Goal: Task Accomplishment & Management: Complete application form

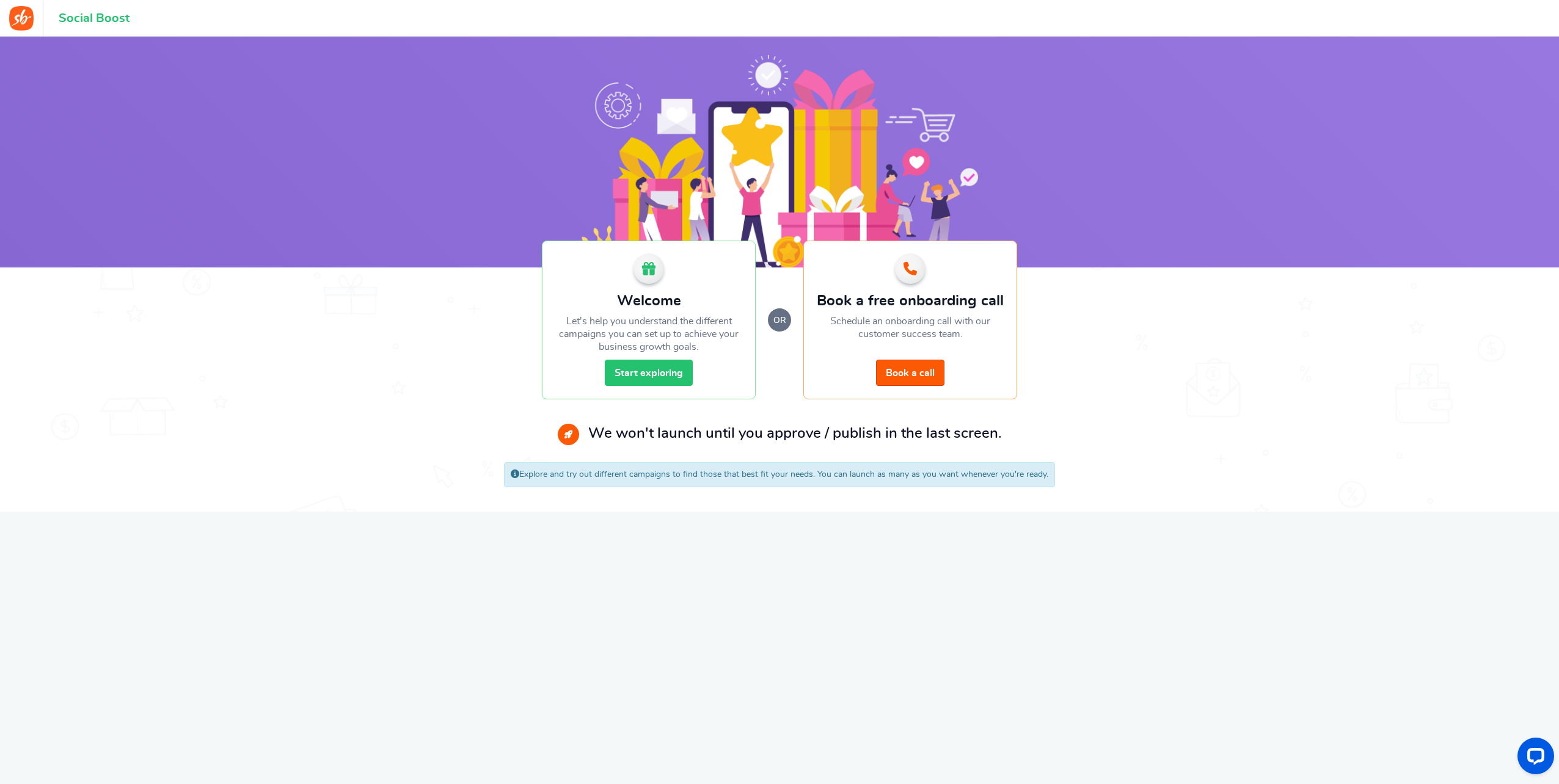
click at [643, 371] on link "Start exploring" at bounding box center [648, 373] width 88 height 26
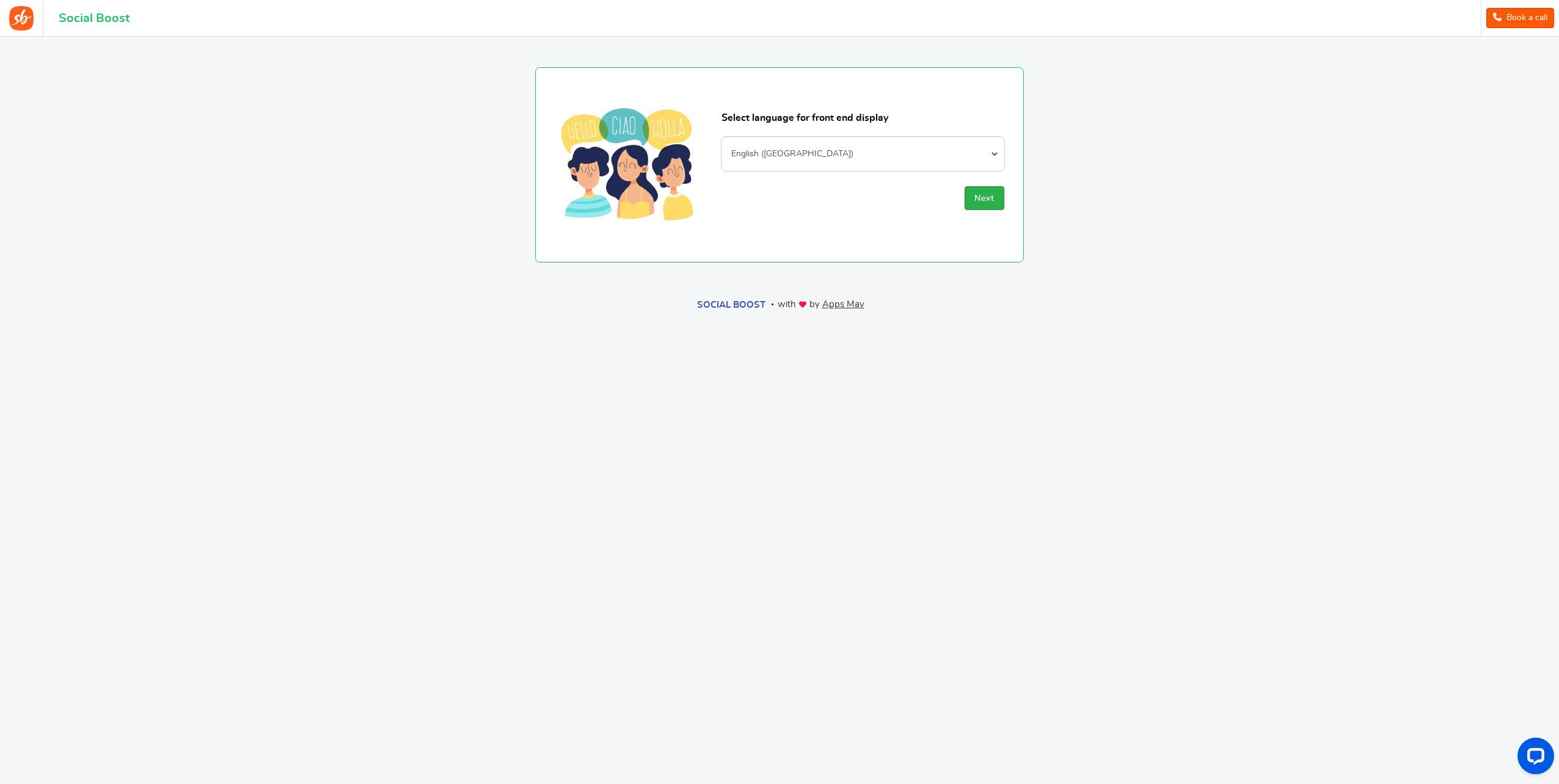
click at [989, 198] on span "Next" at bounding box center [984, 198] width 20 height 9
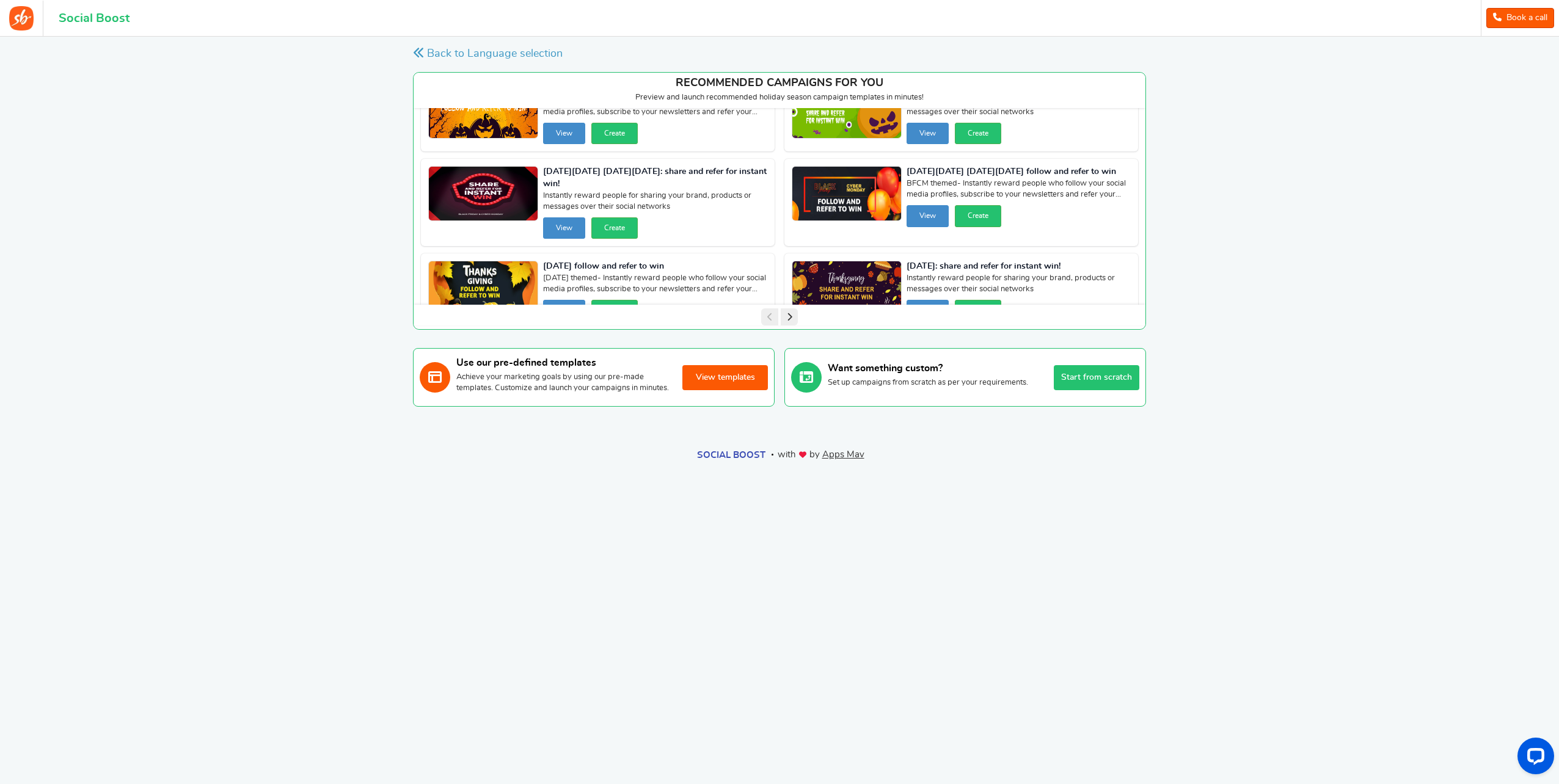
scroll to position [68, 0]
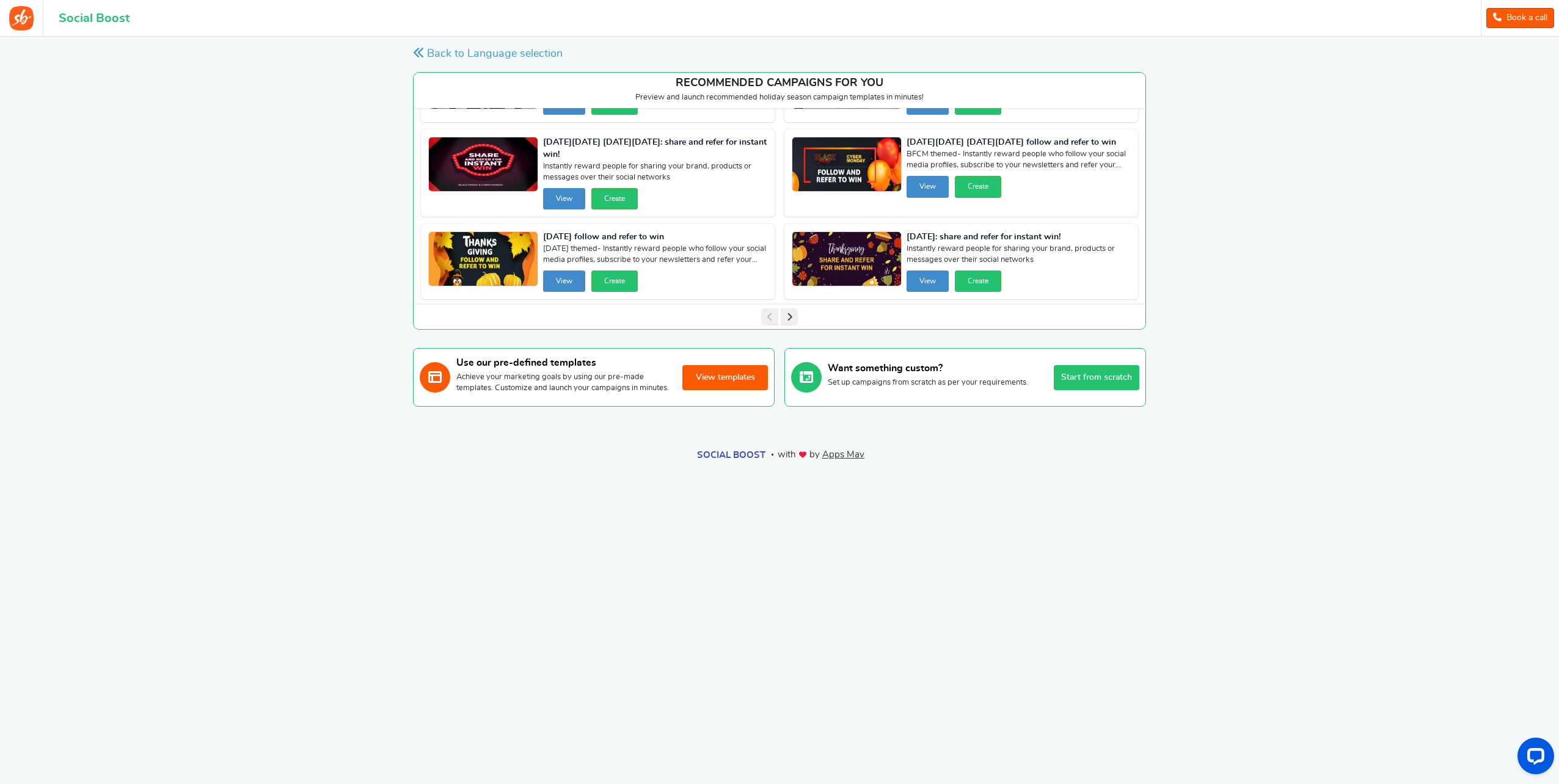
click at [796, 308] on div at bounding box center [780, 315] width 732 height 21
click at [791, 316] on icon at bounding box center [789, 317] width 17 height 17
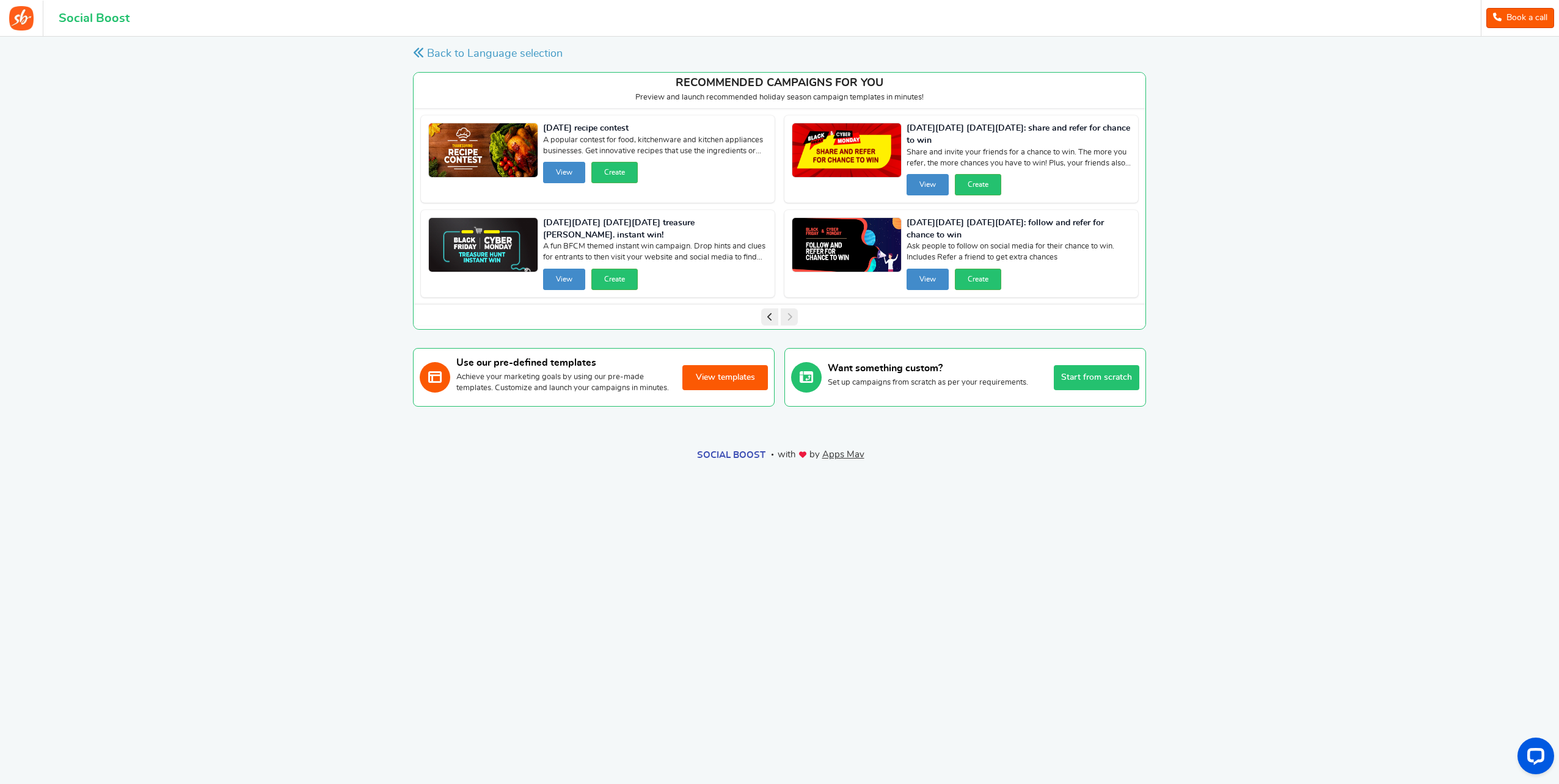
click at [791, 316] on div at bounding box center [780, 315] width 732 height 21
click at [715, 384] on button "View templates" at bounding box center [725, 377] width 85 height 25
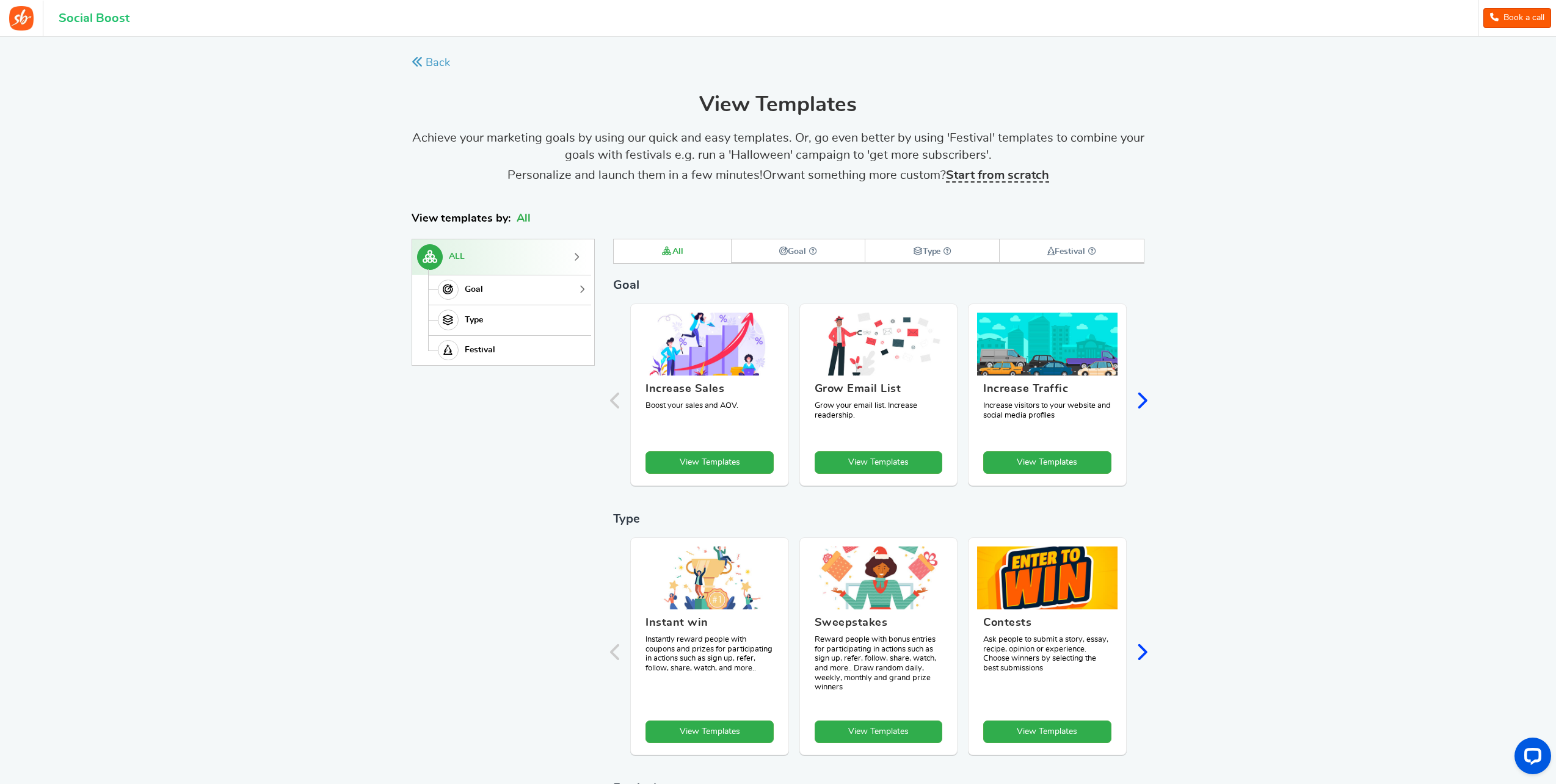
click at [498, 287] on link "Goal" at bounding box center [508, 290] width 160 height 30
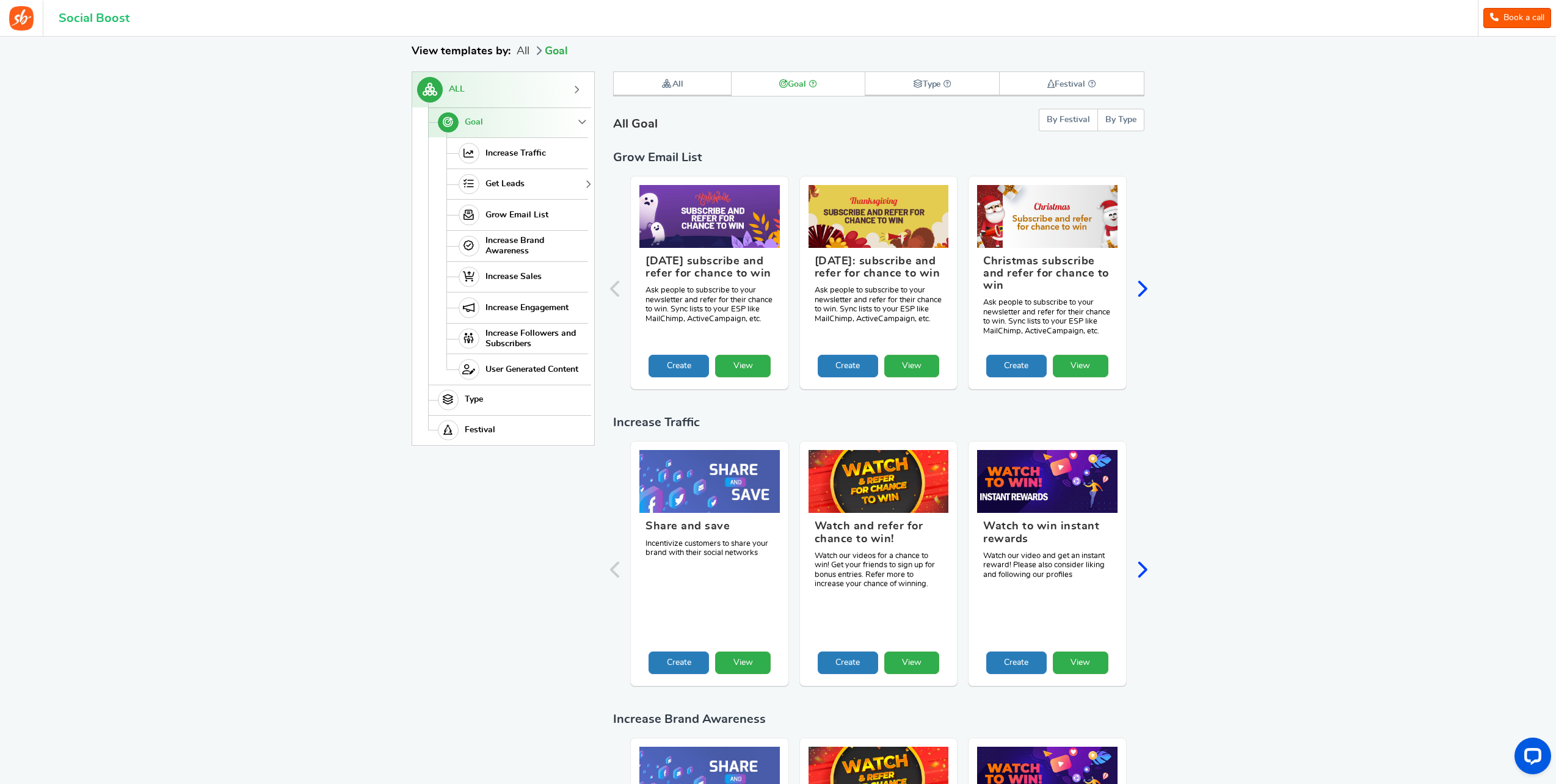
scroll to position [168, 0]
click at [535, 209] on span "Grow Email List" at bounding box center [516, 214] width 63 height 10
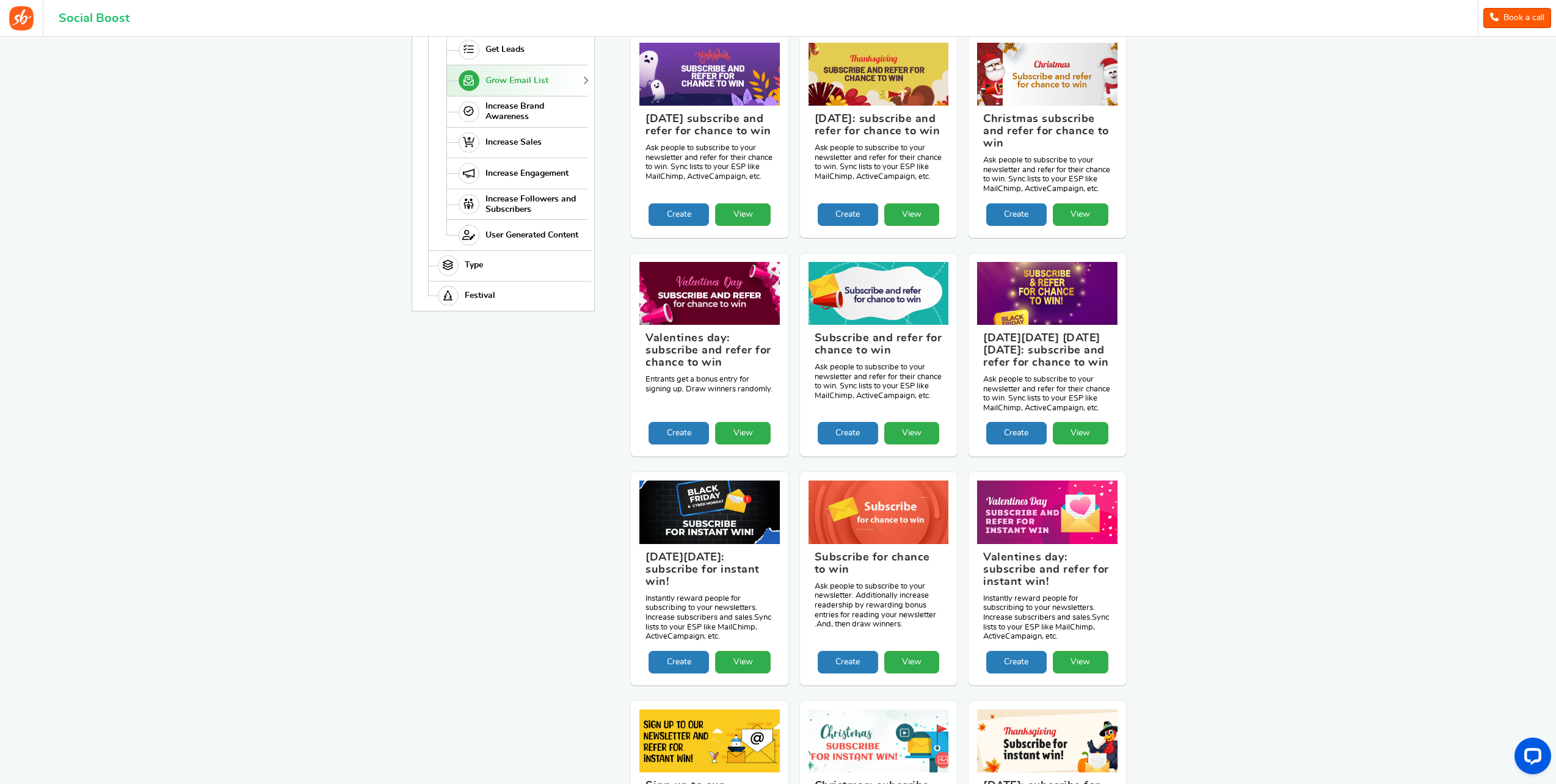
scroll to position [412, 0]
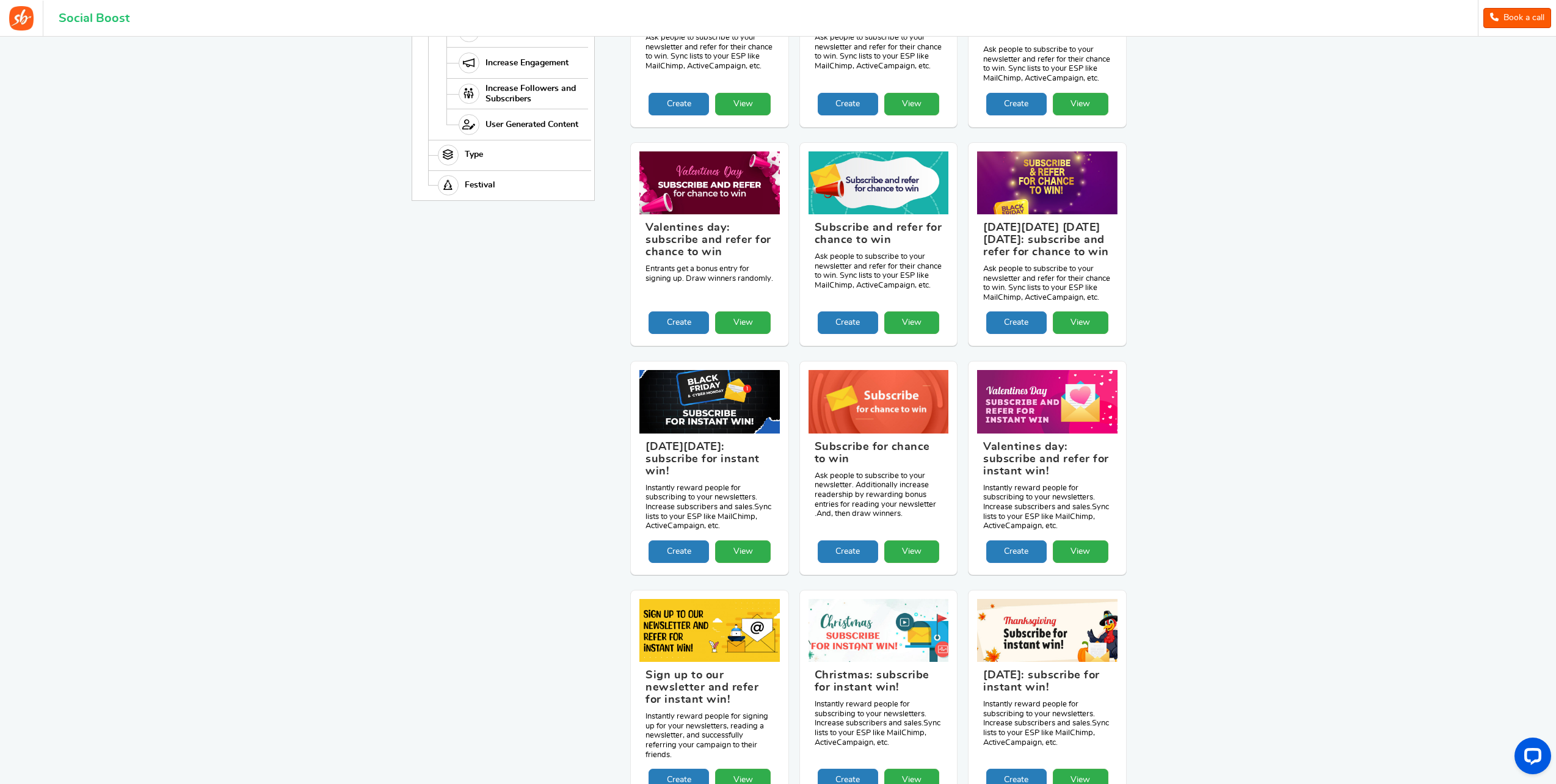
click at [917, 536] on figcaption "Subscribe for chance to win Ask people to subscribe to your newsletter. Additio…" at bounding box center [879, 486] width 141 height 107
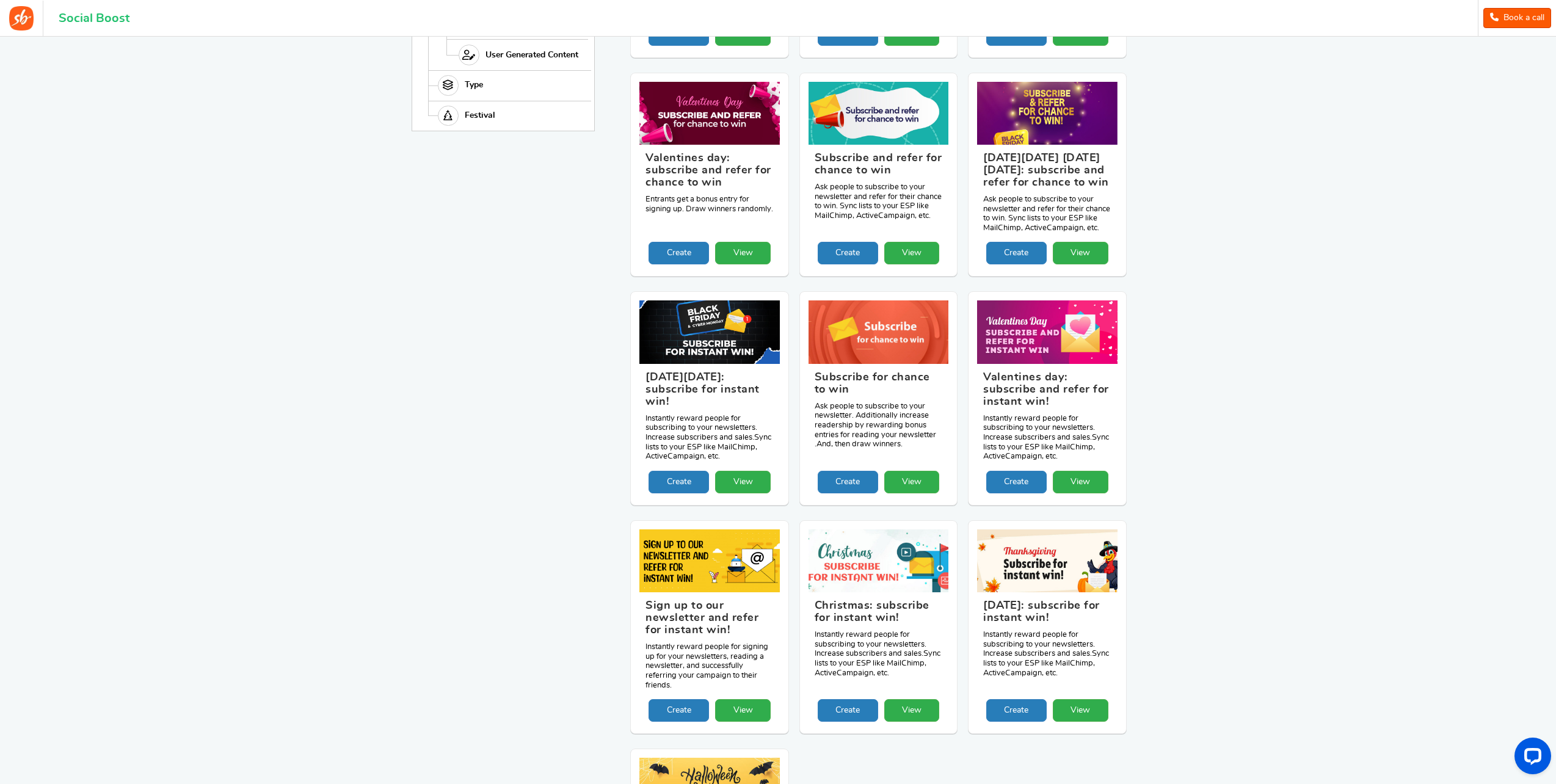
scroll to position [534, 0]
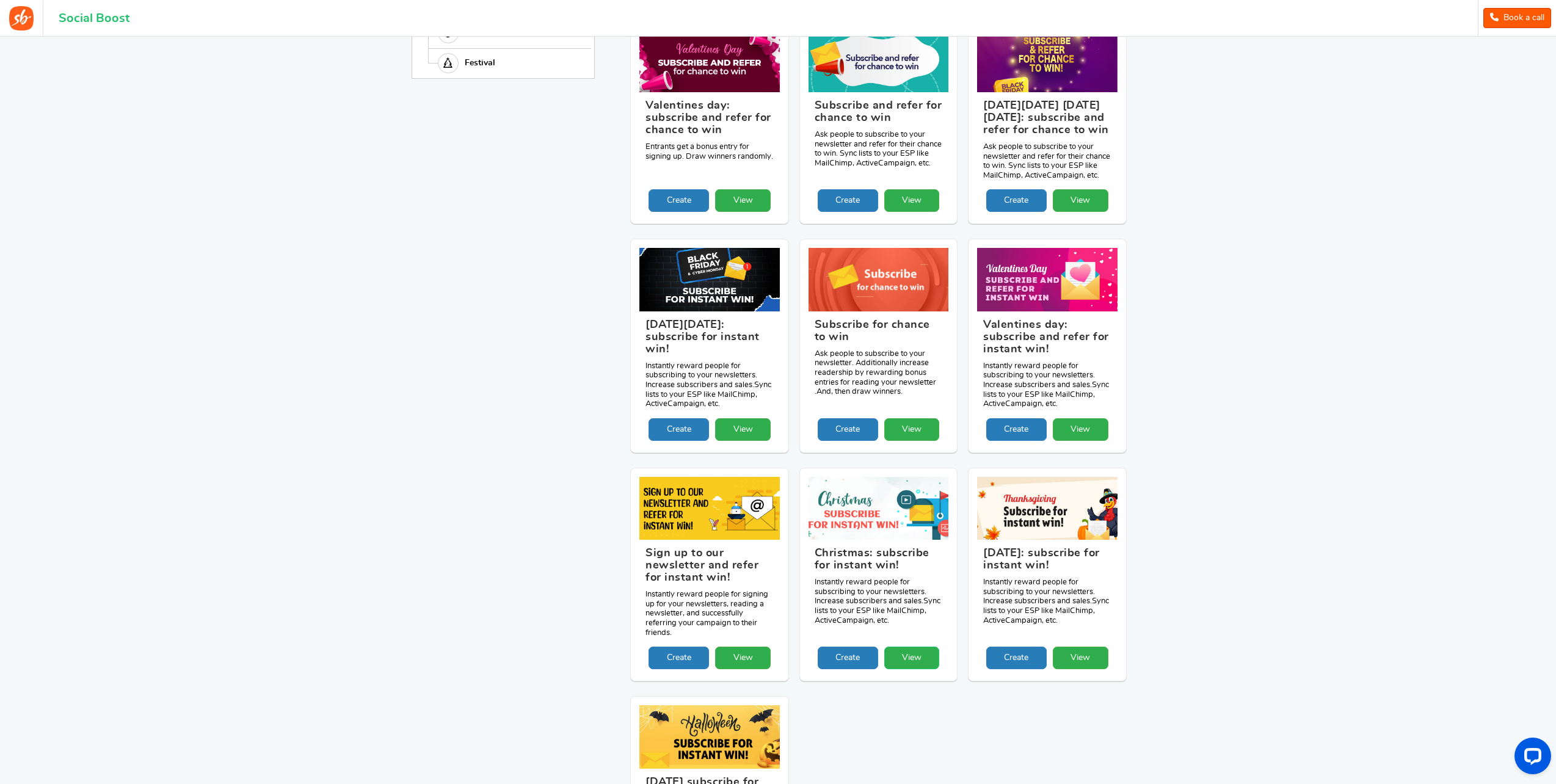
click at [910, 653] on link "View" at bounding box center [912, 658] width 56 height 23
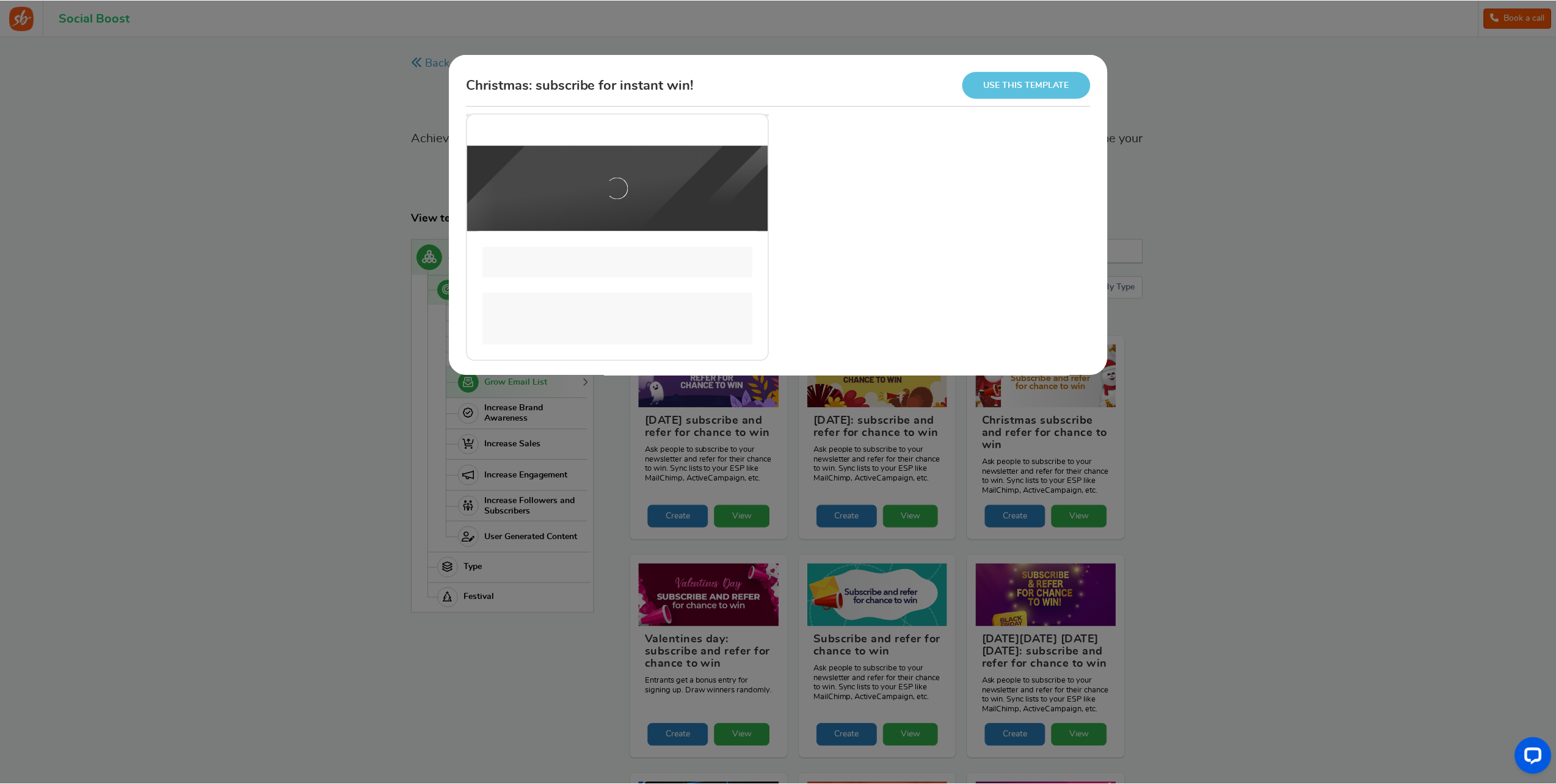
scroll to position [0, 0]
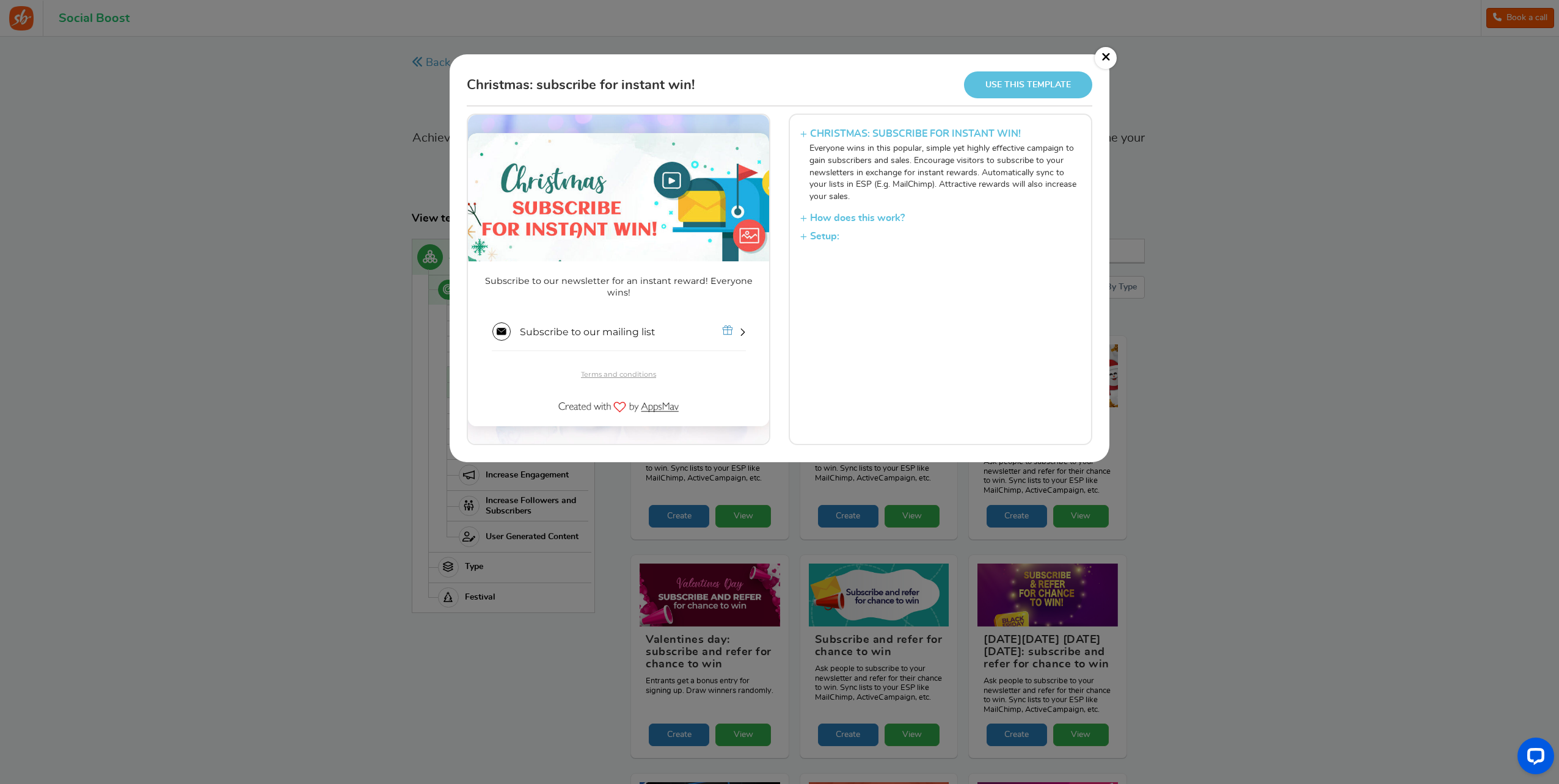
click at [1029, 83] on link "Use this template" at bounding box center [1028, 85] width 129 height 26
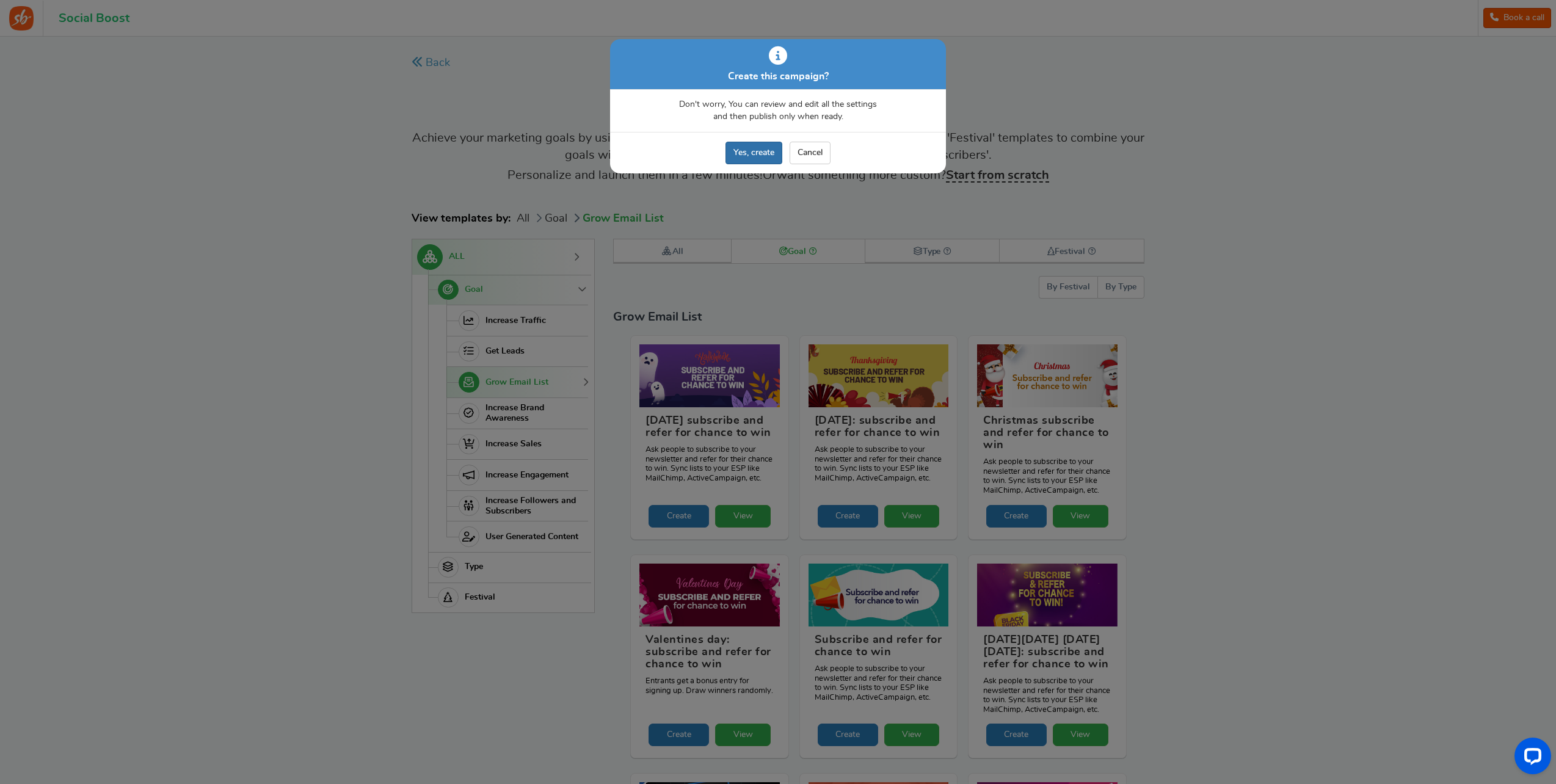
click at [763, 158] on link "Yes, create" at bounding box center [754, 153] width 57 height 23
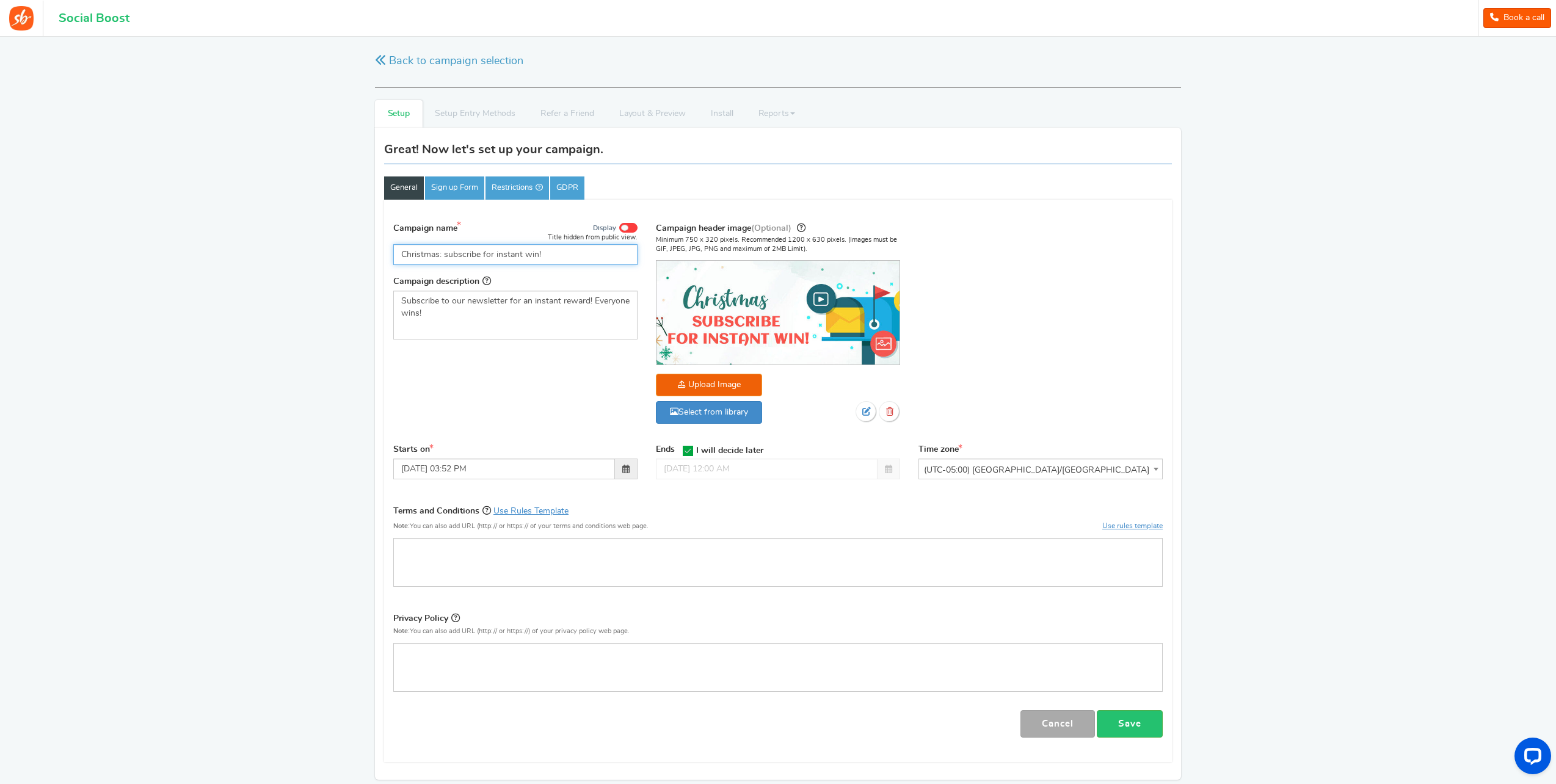
click at [520, 253] on input "Christmas: subscribe for instant win!" at bounding box center [516, 254] width 244 height 21
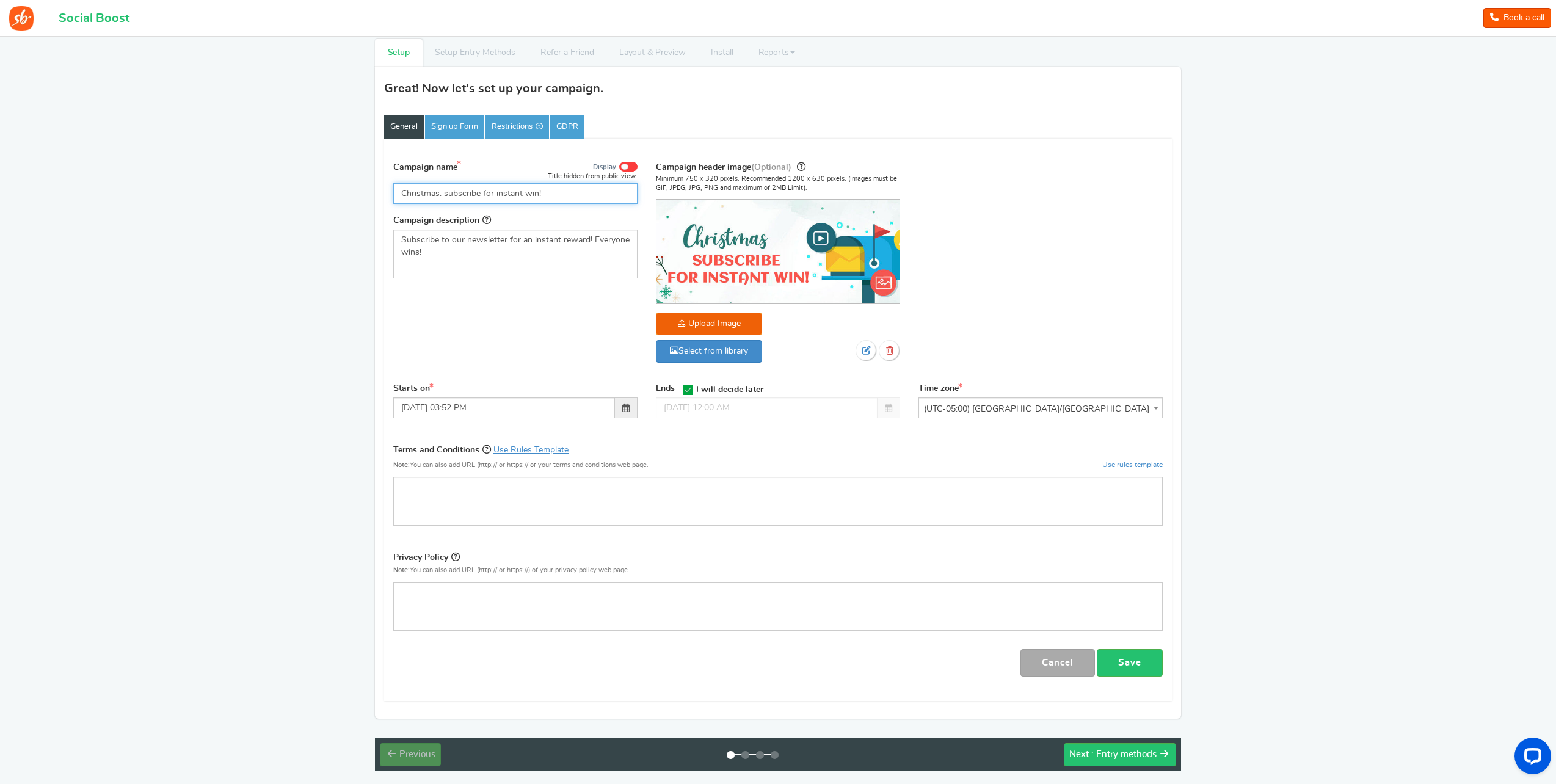
scroll to position [112, 0]
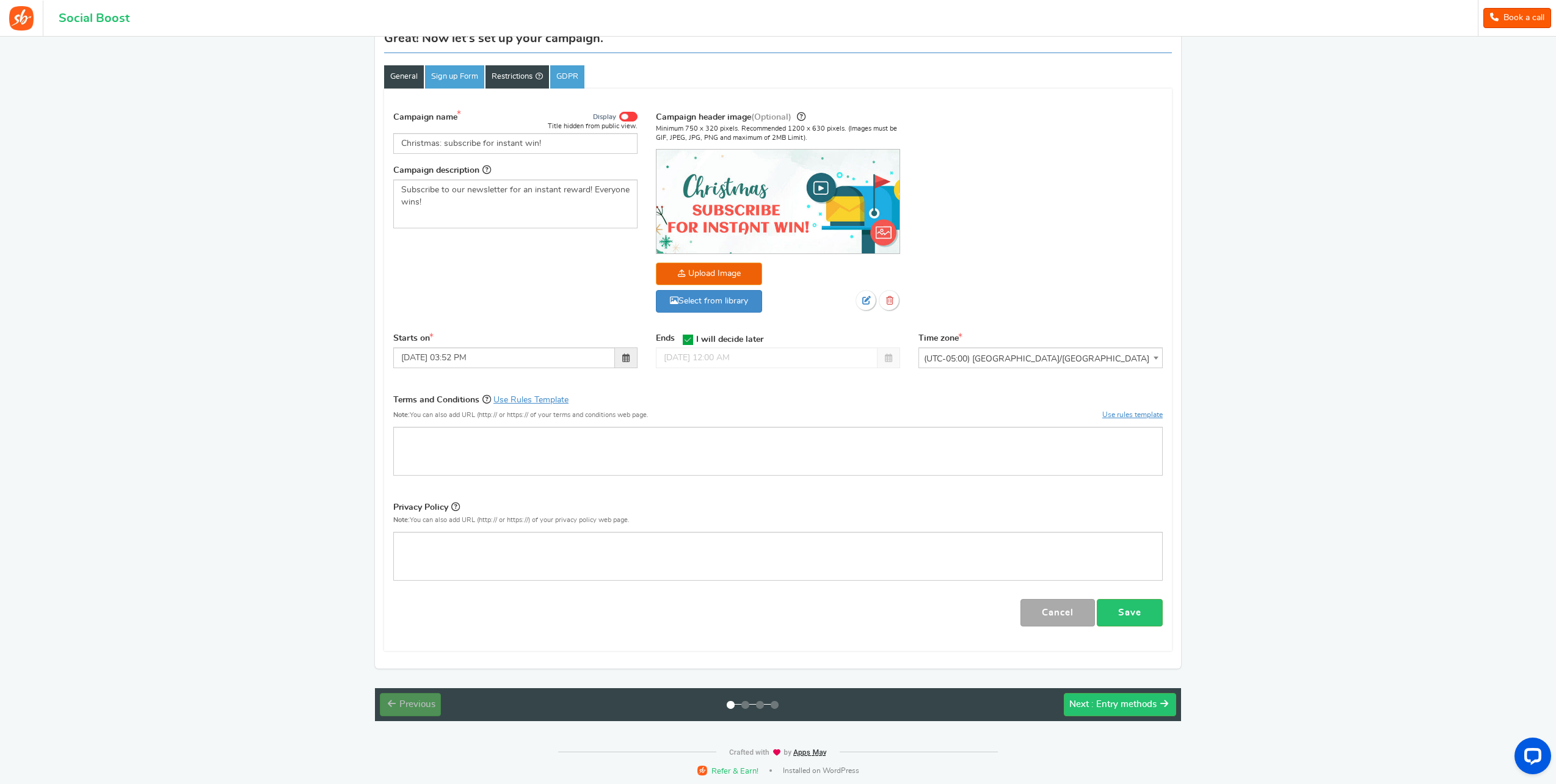
click at [505, 78] on link "Restrictions" at bounding box center [516, 77] width 63 height 24
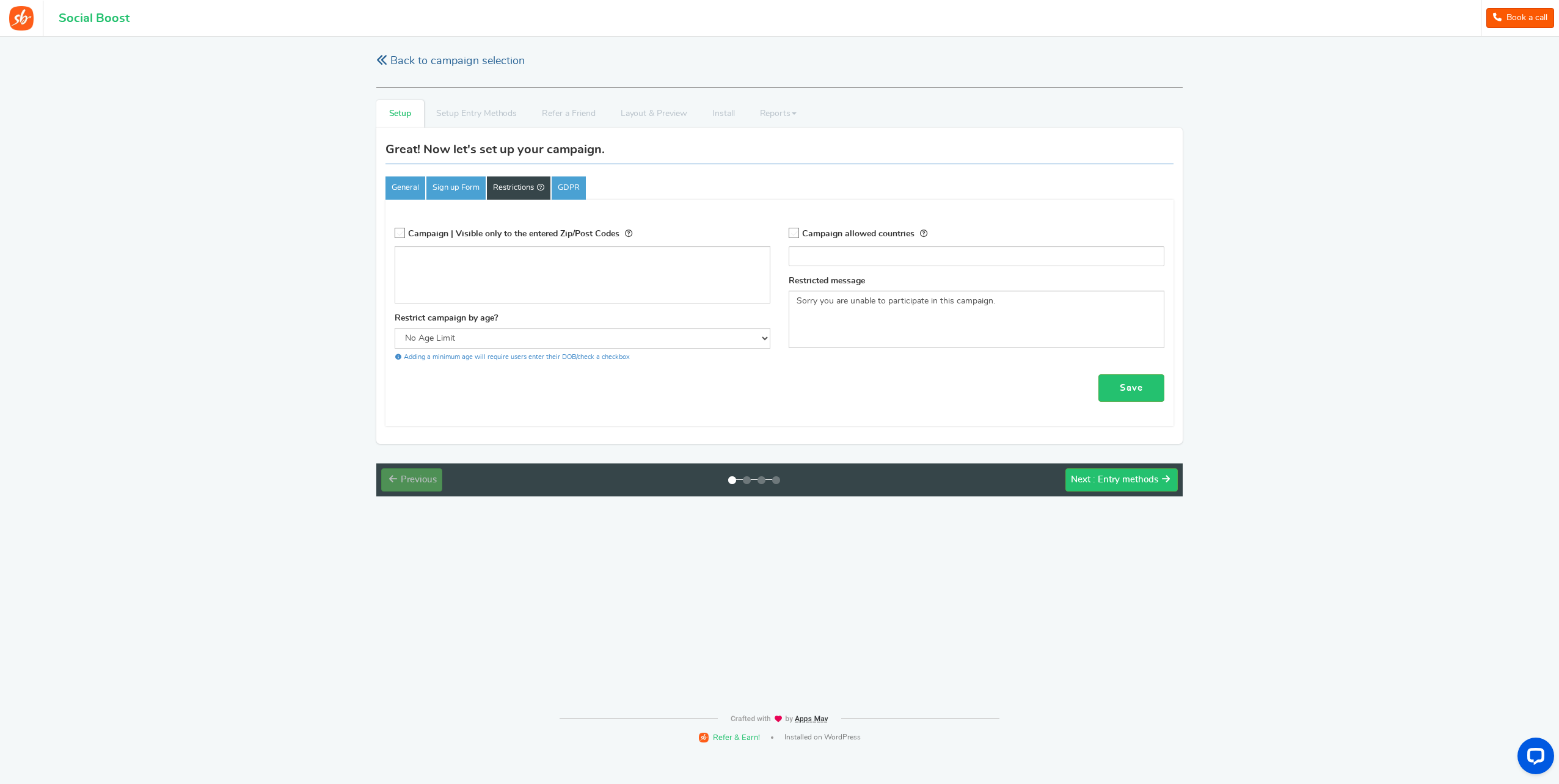
click at [388, 63] on link "Back to campaign selection" at bounding box center [450, 61] width 149 height 15
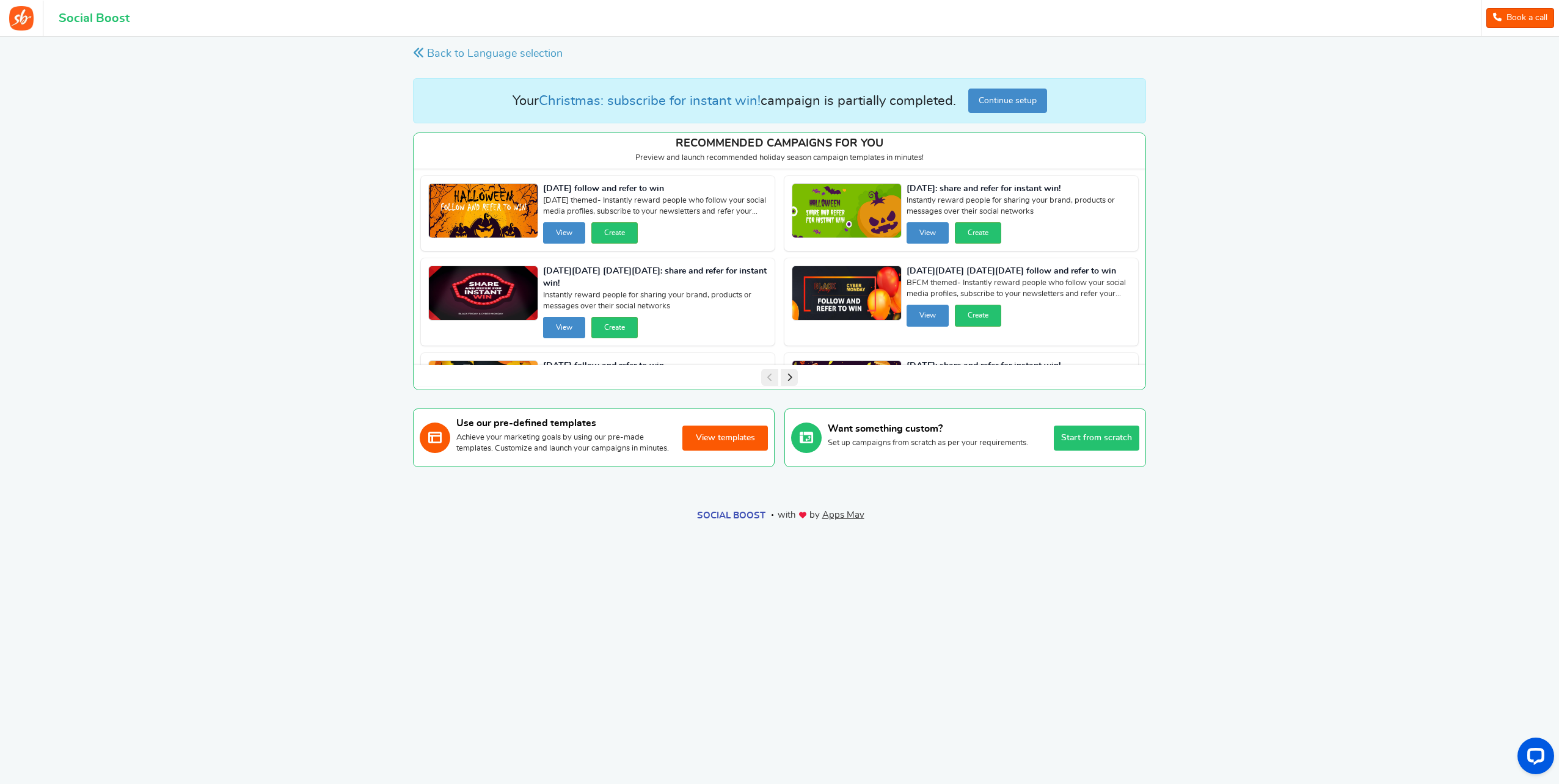
click at [738, 445] on button "View templates" at bounding box center [725, 438] width 85 height 25
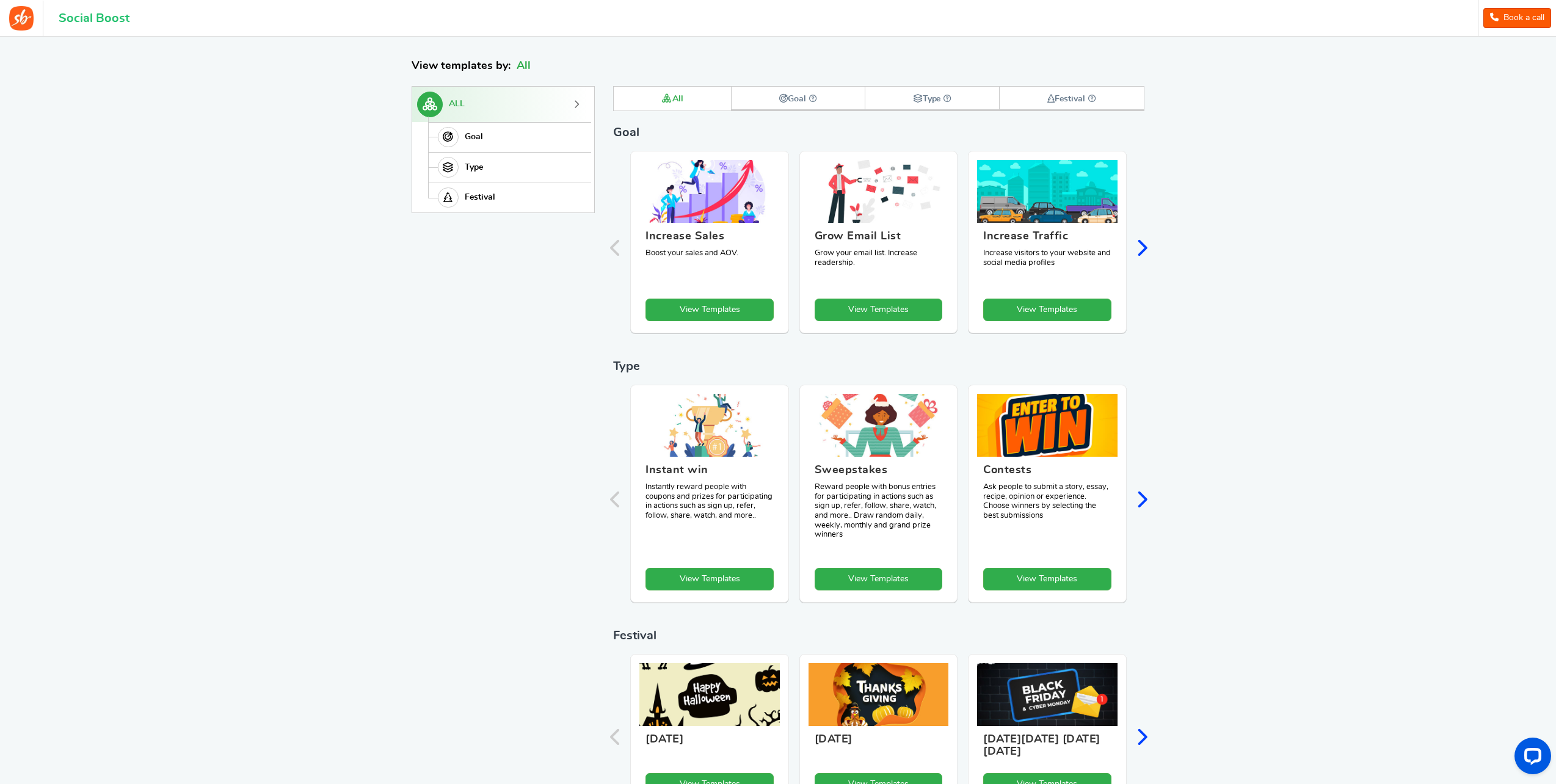
scroll to position [168, 0]
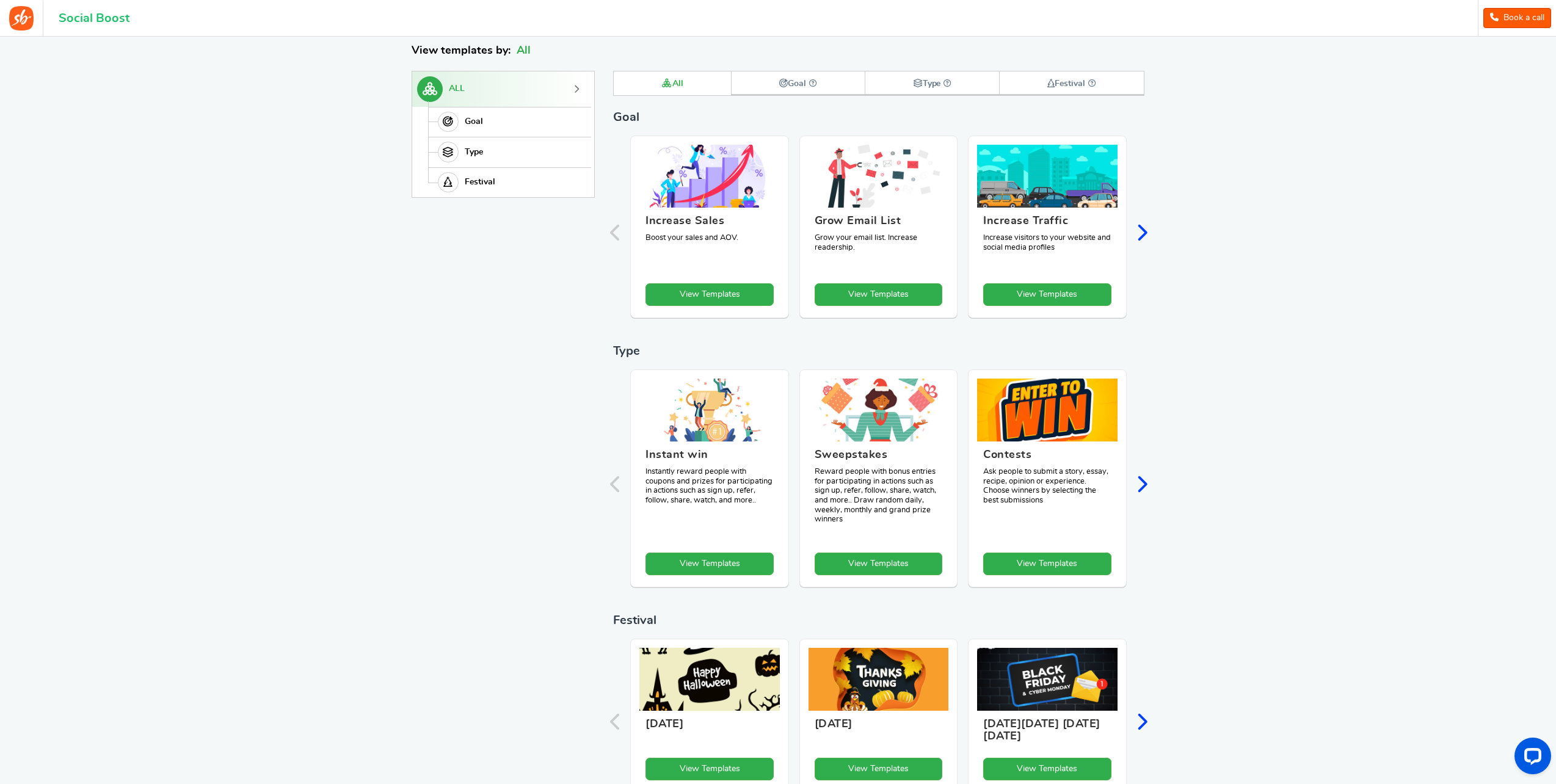
click at [825, 67] on div "Back Back View Templates Achieve your marketing goals by using our quick and ea…" at bounding box center [778, 342] width 758 height 930
click at [822, 77] on link "Goal" at bounding box center [798, 83] width 133 height 24
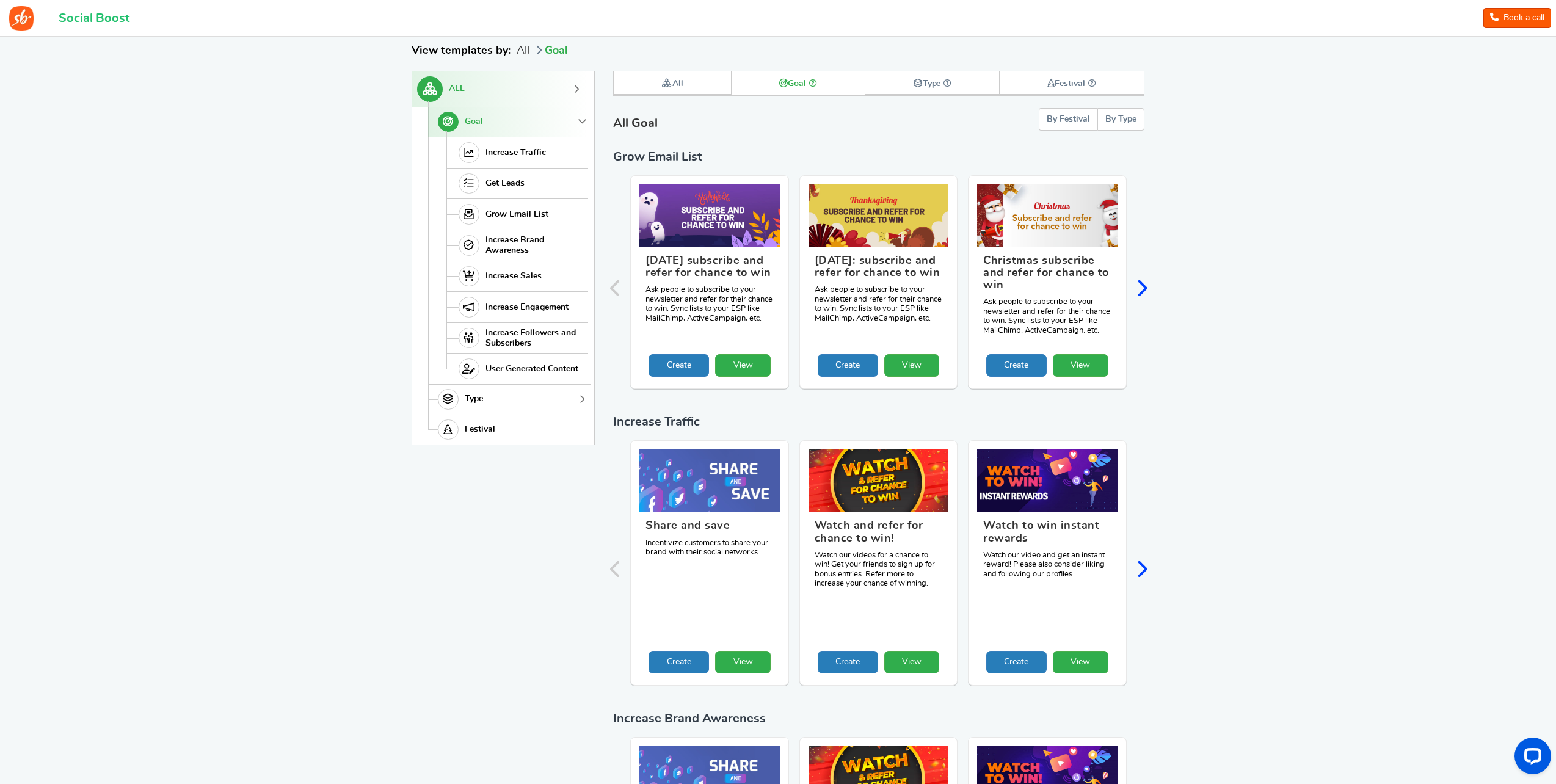
click at [530, 395] on link "Type" at bounding box center [508, 399] width 160 height 30
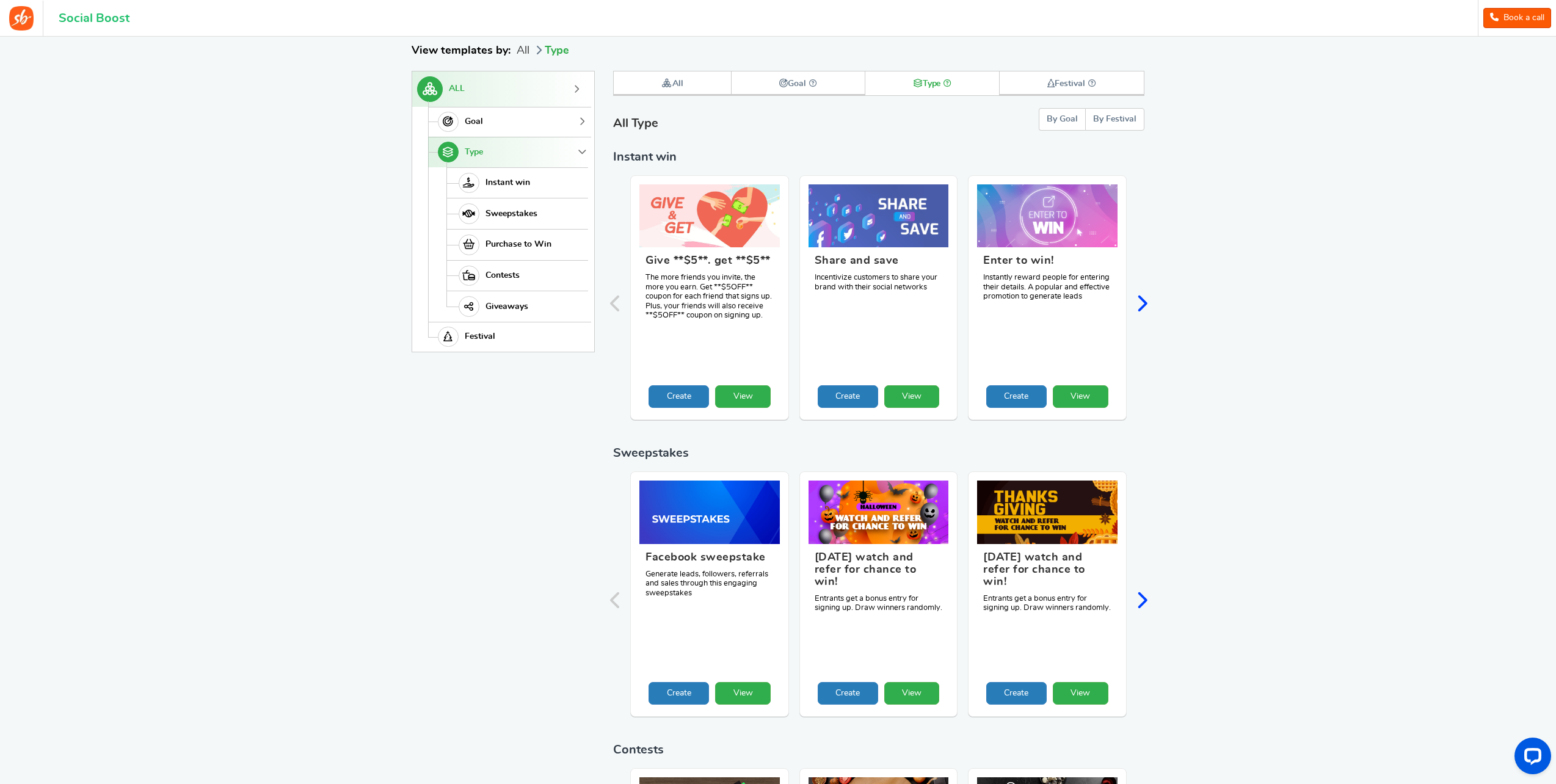
click at [555, 120] on link "Goal" at bounding box center [508, 122] width 160 height 30
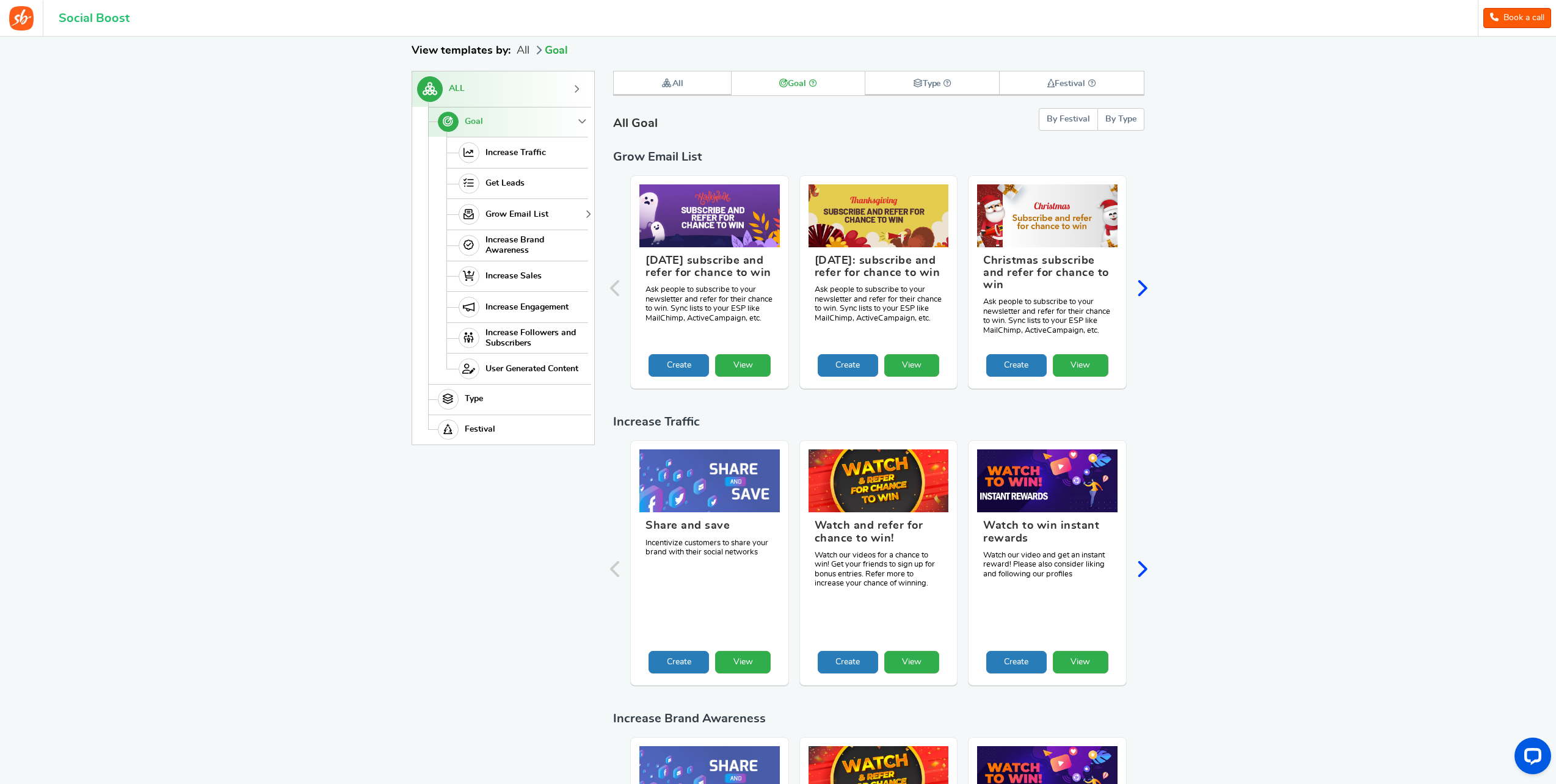
click at [516, 210] on span "Grow Email List" at bounding box center [516, 214] width 63 height 10
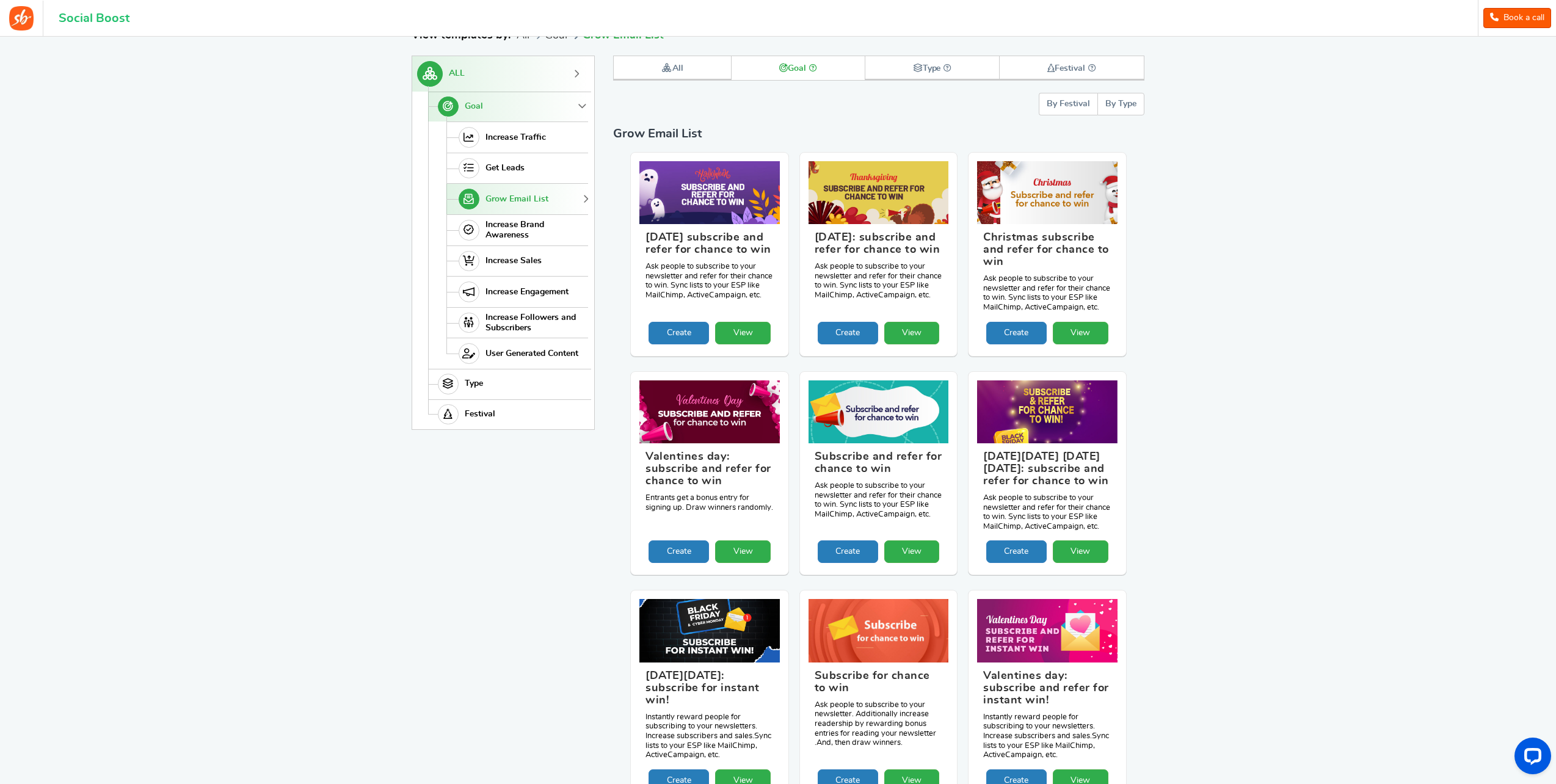
scroll to position [611, 0]
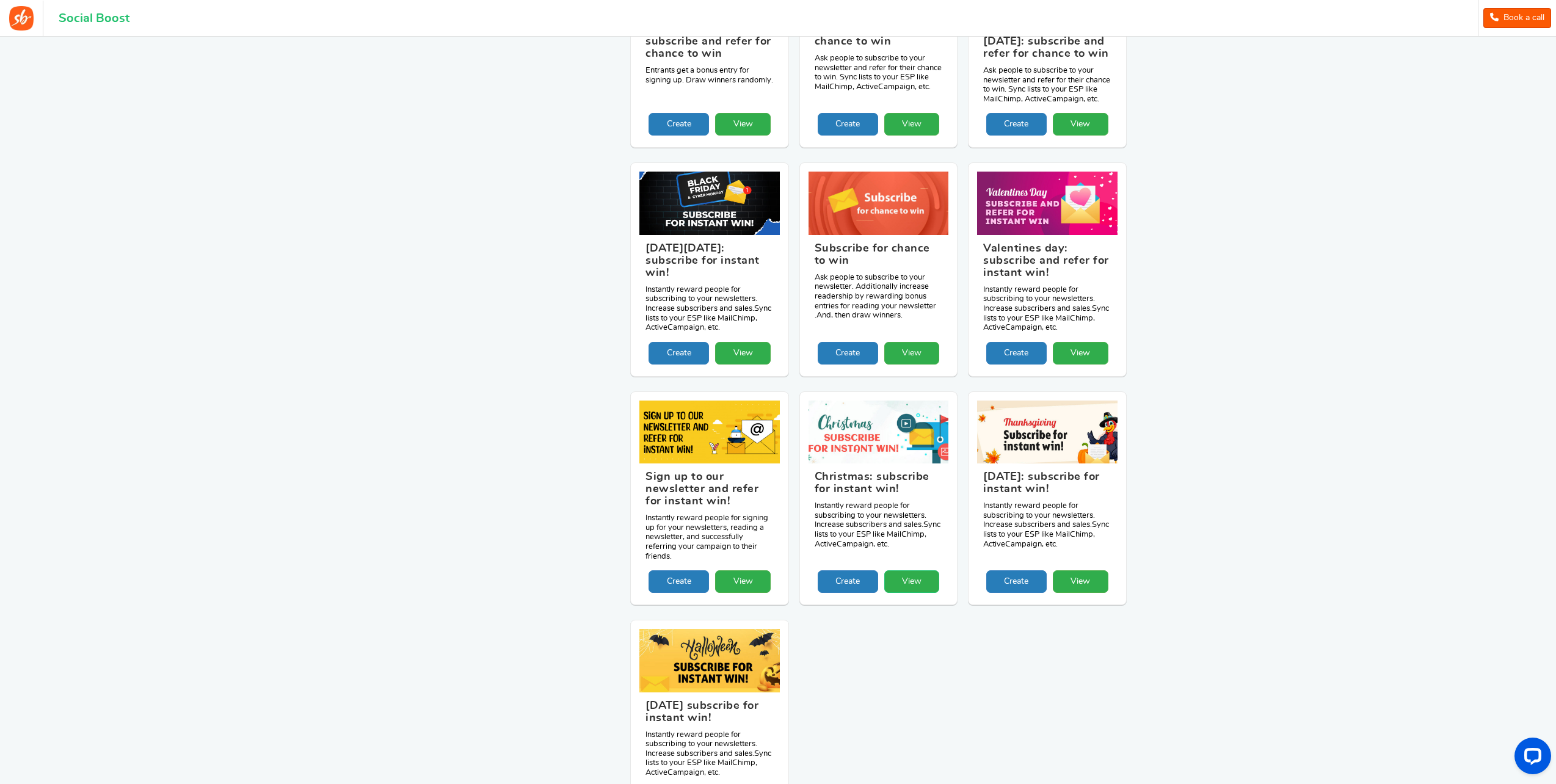
click at [898, 575] on link "View" at bounding box center [912, 582] width 56 height 23
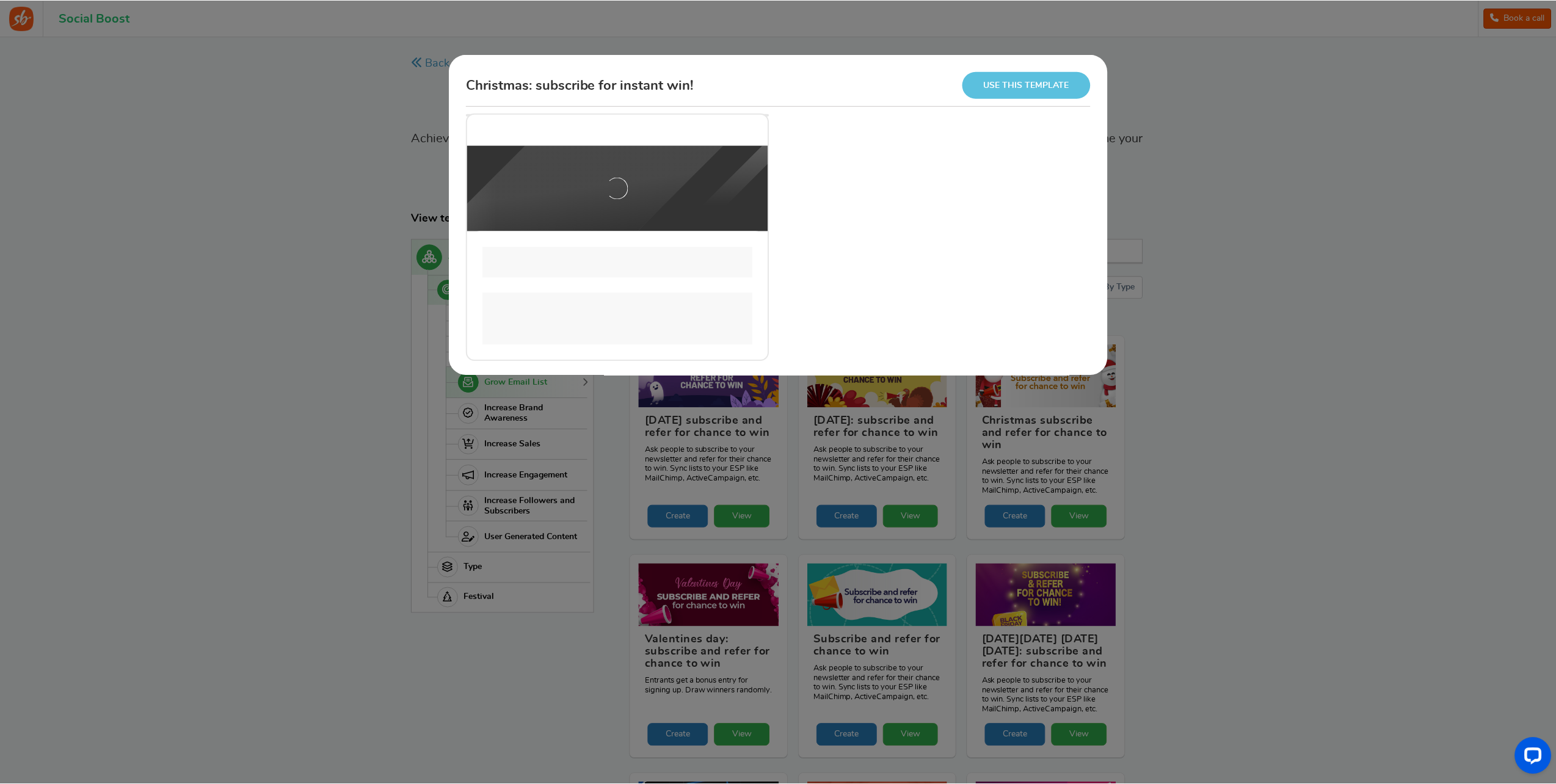
scroll to position [0, 0]
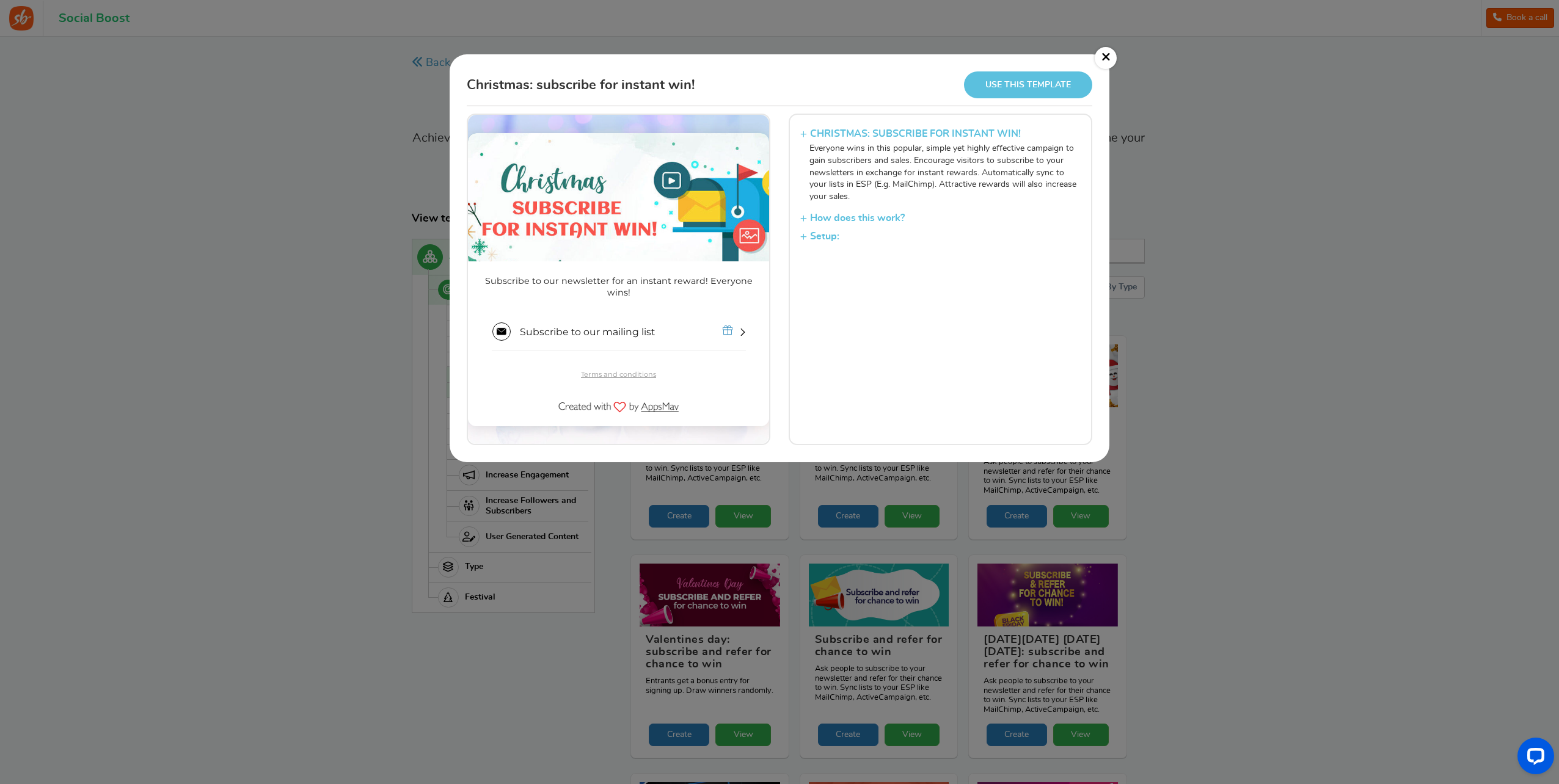
click at [1030, 89] on link "Use this template" at bounding box center [1028, 85] width 129 height 26
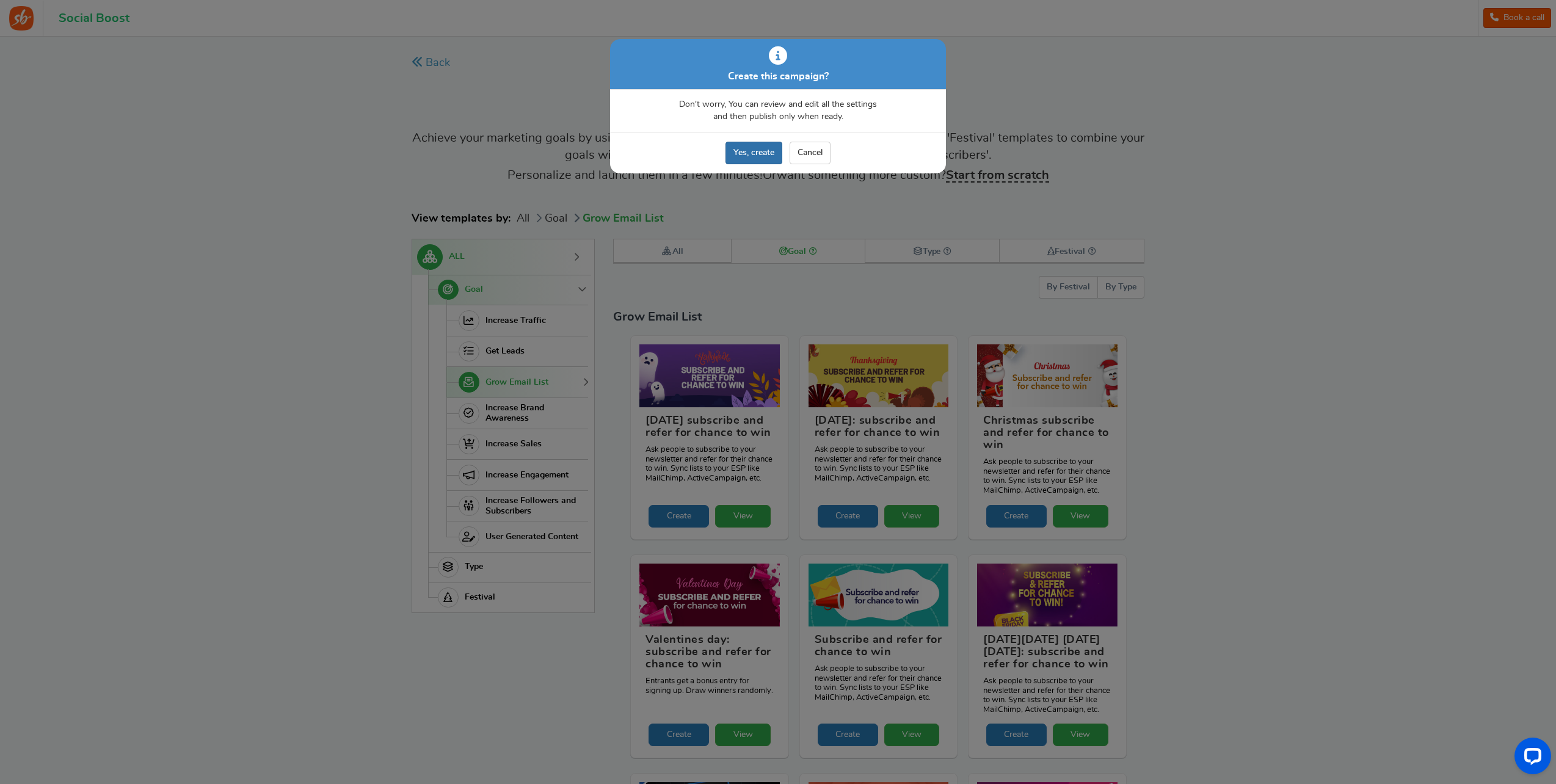
click at [757, 152] on link "Yes, create" at bounding box center [754, 153] width 57 height 23
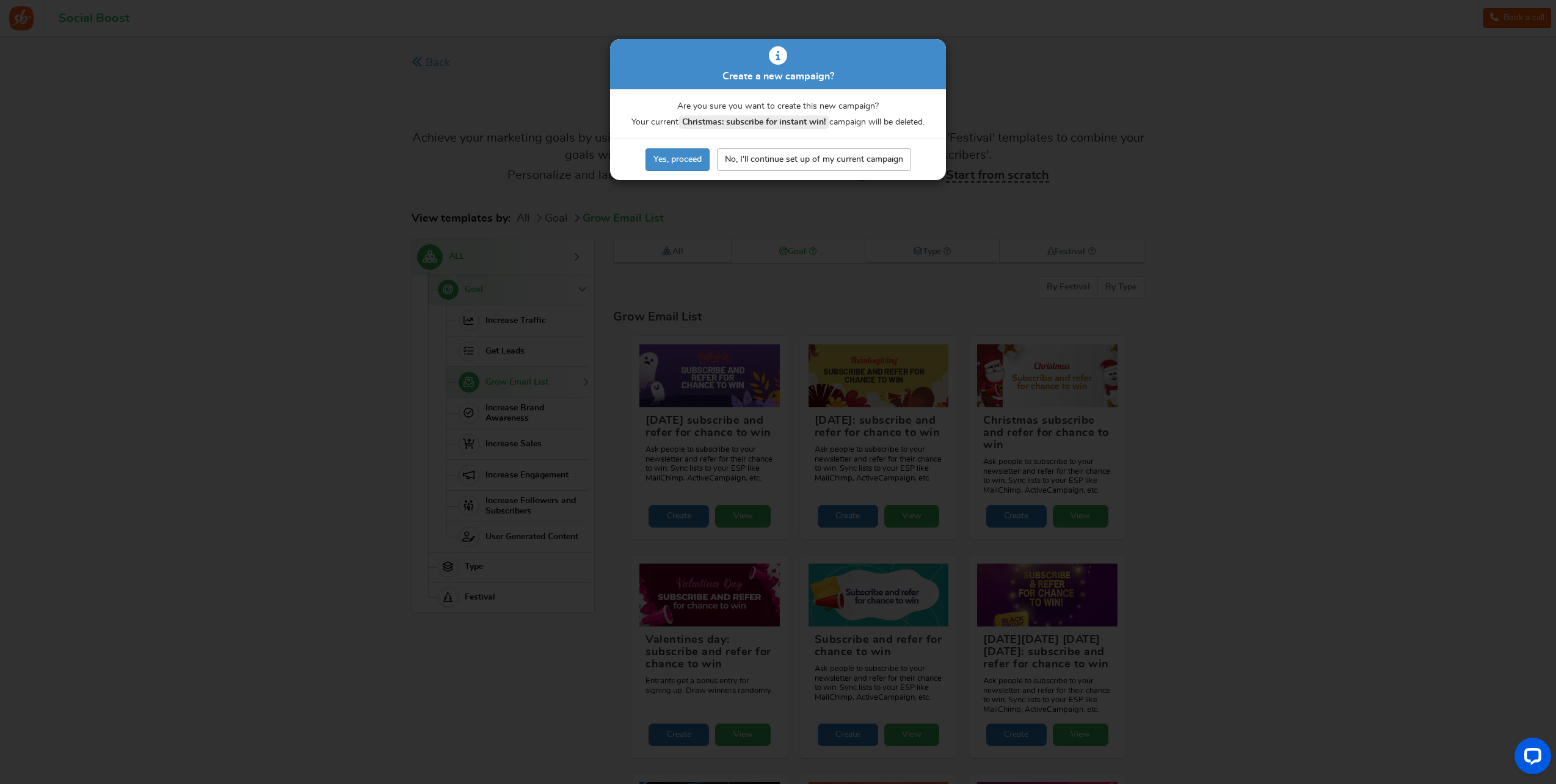
click at [808, 163] on link "No, I'll continue set up of my current campaign" at bounding box center [813, 160] width 194 height 23
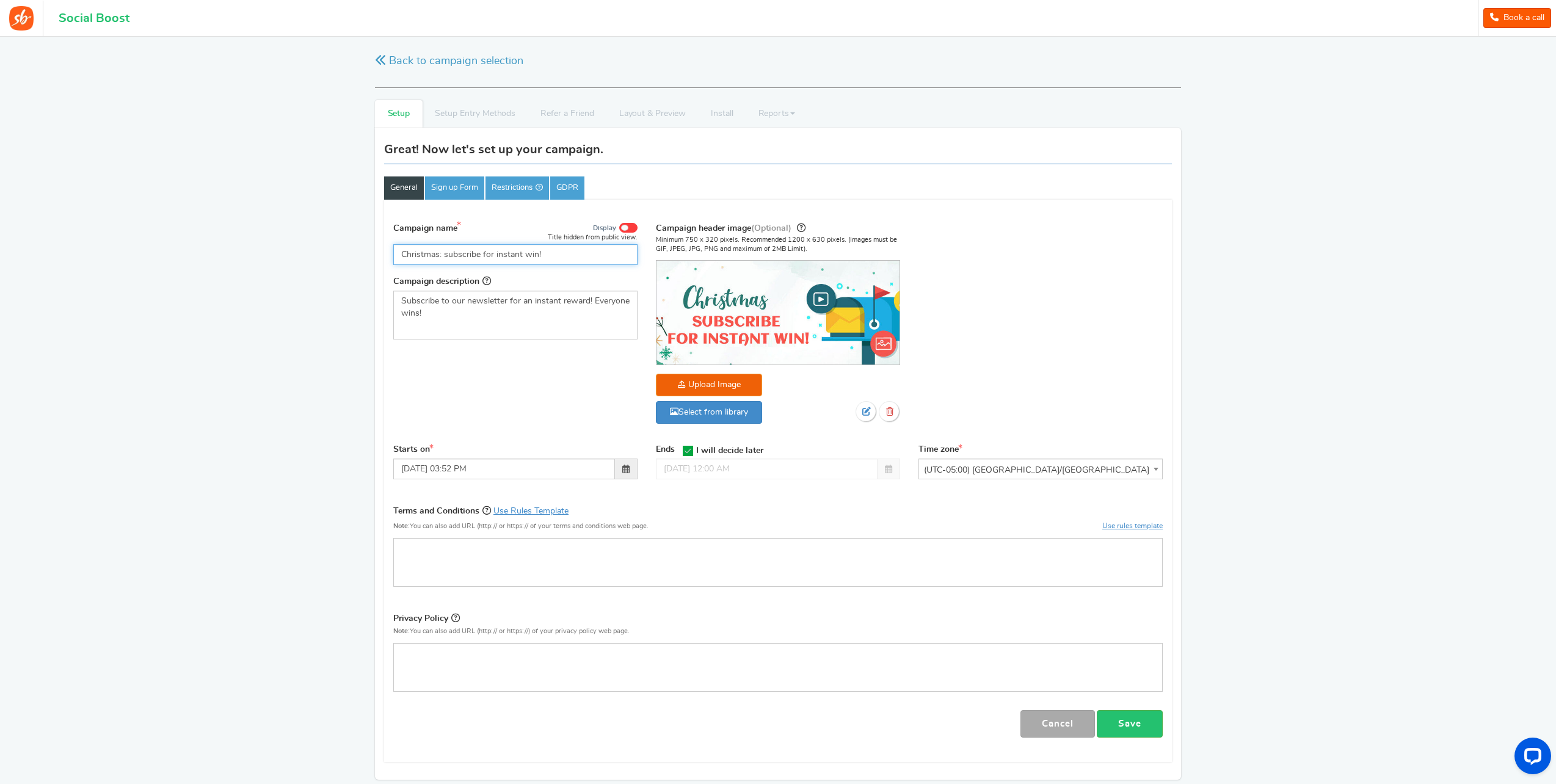
click at [474, 256] on input "Christmas: subscribe for instant win!" at bounding box center [516, 254] width 244 height 21
click at [387, 61] on link "Back to campaign selection" at bounding box center [448, 61] width 149 height 15
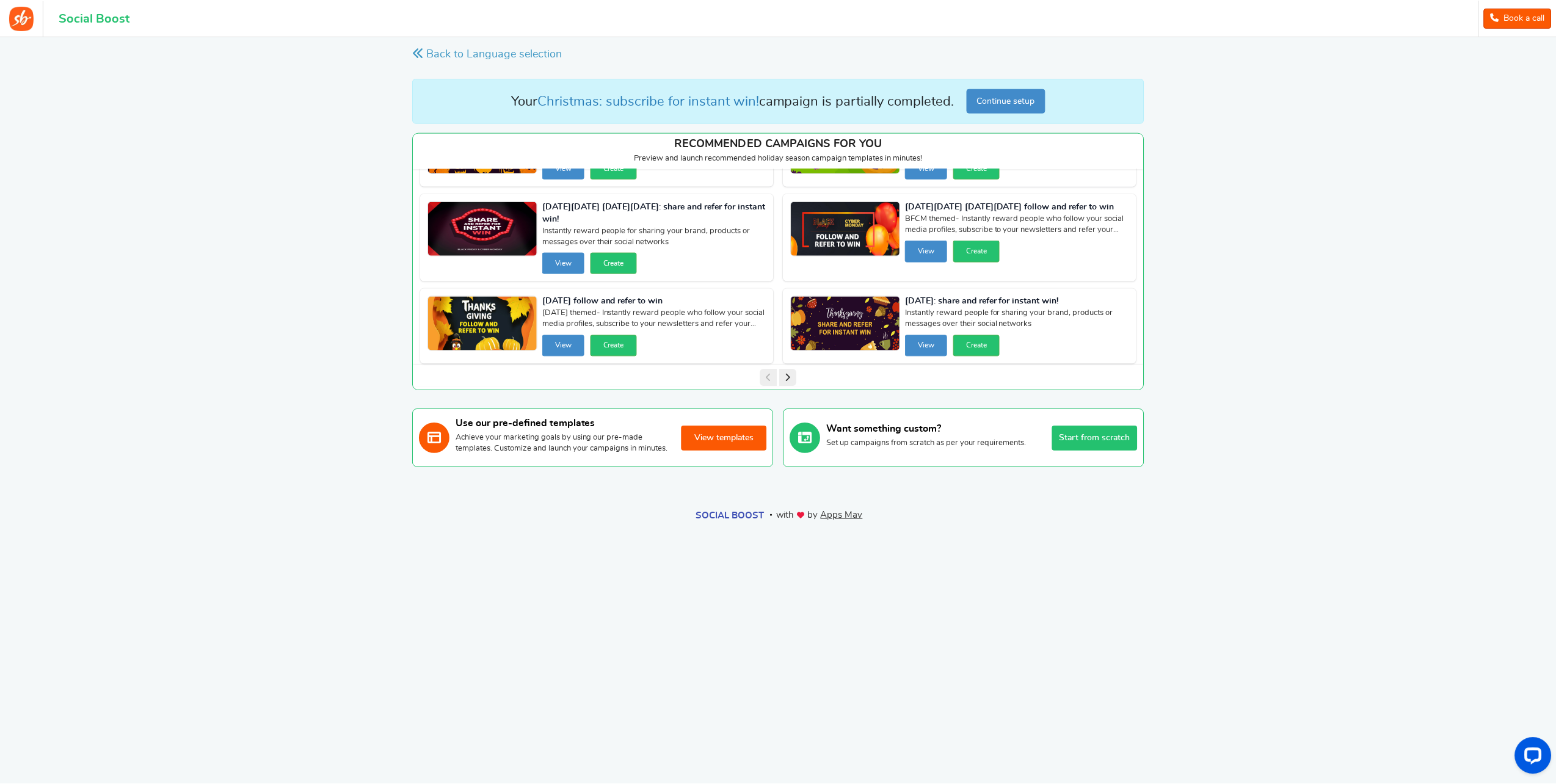
scroll to position [68, 0]
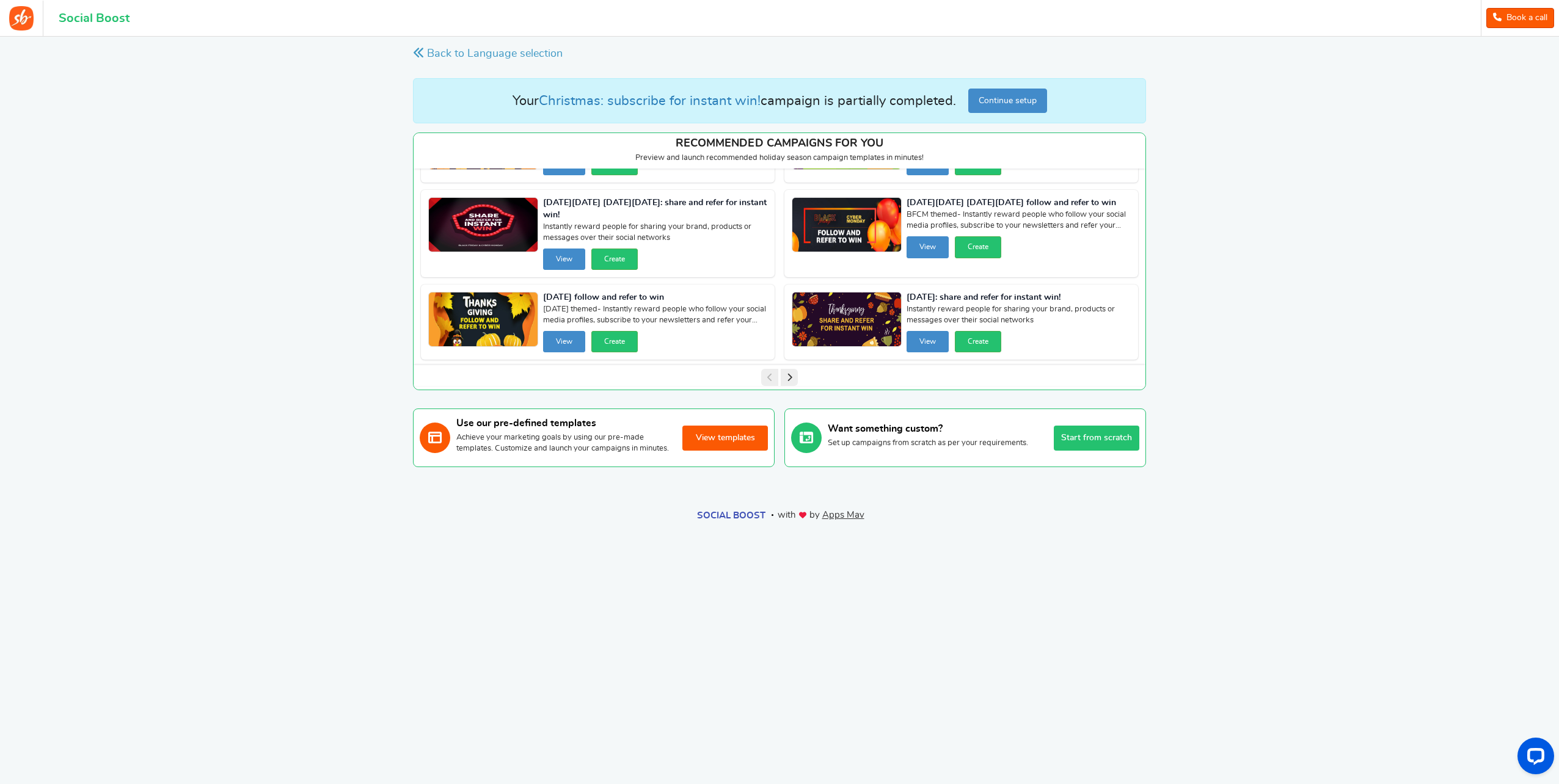
click at [739, 442] on button "View templates" at bounding box center [725, 438] width 85 height 25
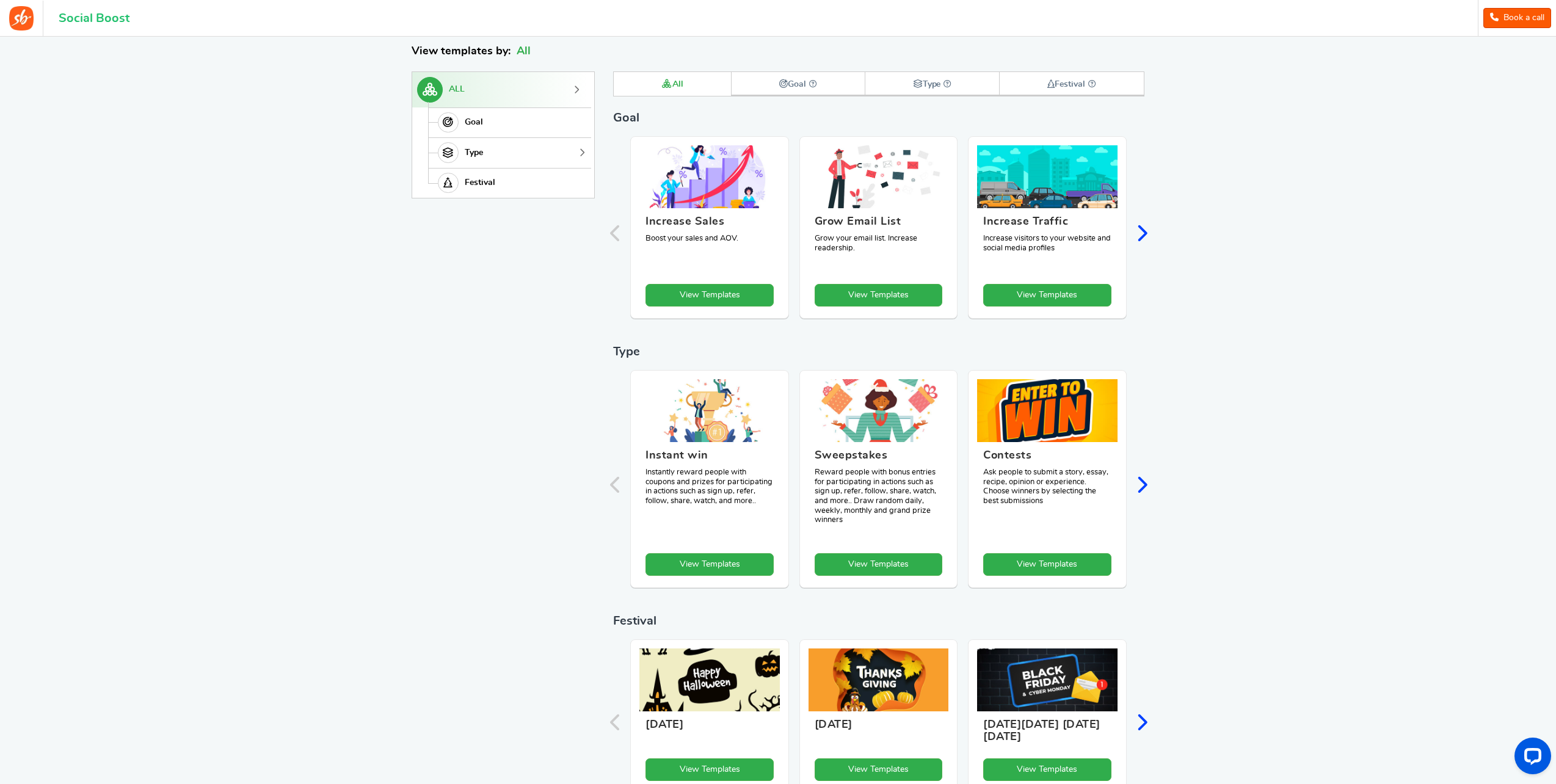
scroll to position [168, 0]
click at [893, 290] on link "View Templates" at bounding box center [879, 295] width 129 height 23
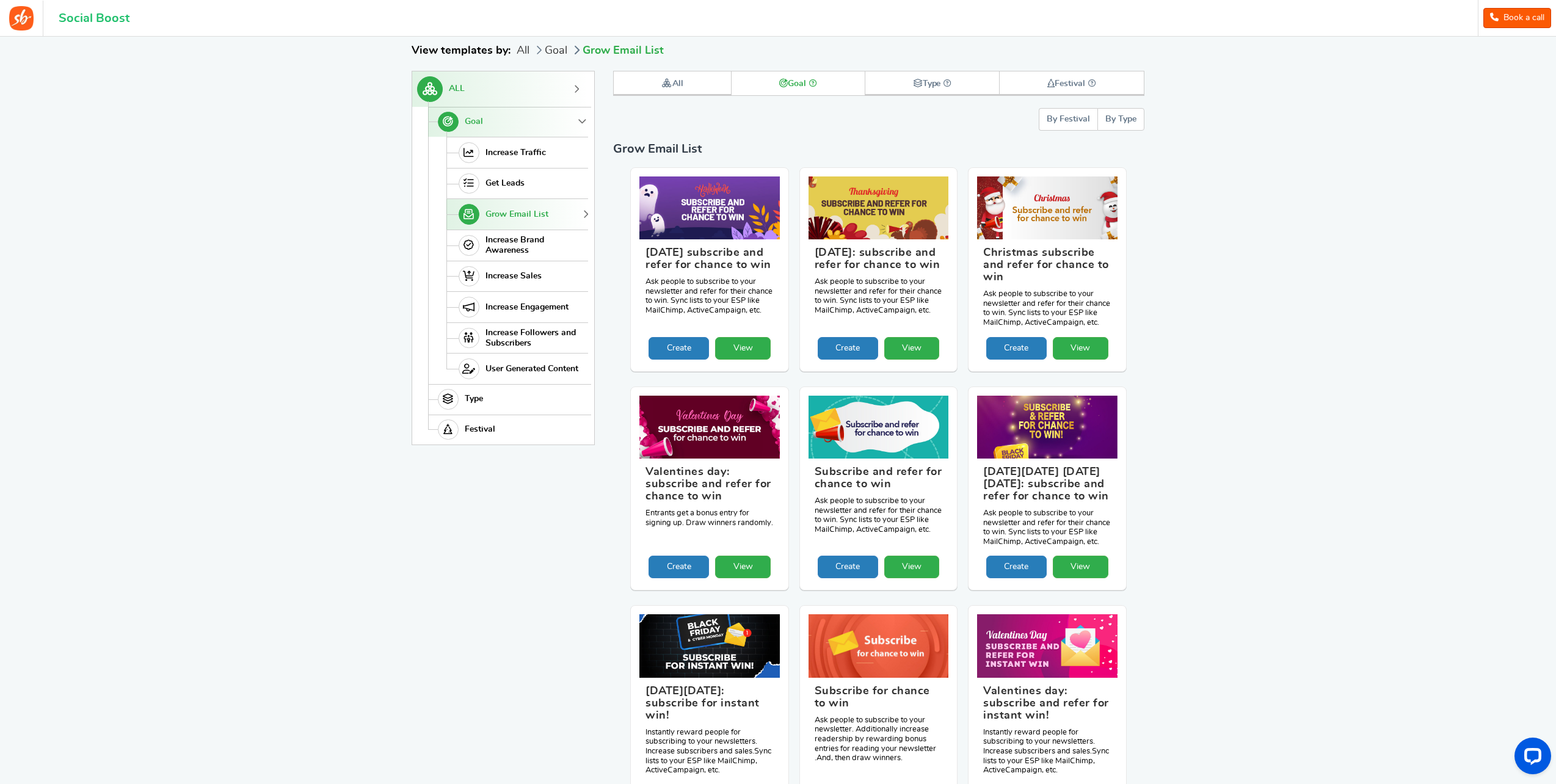
scroll to position [435, 0]
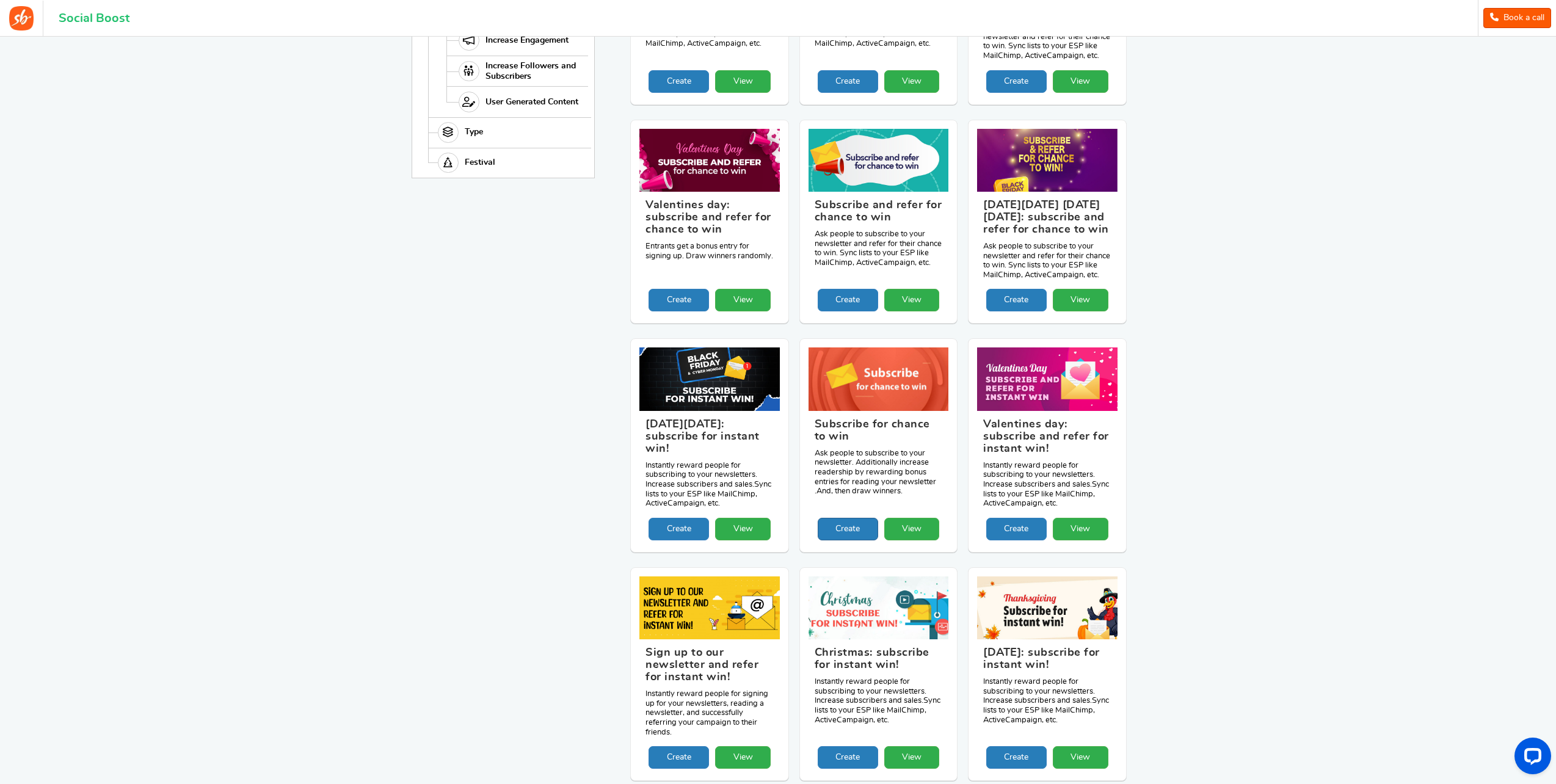
click at [857, 527] on link "Create" at bounding box center [848, 530] width 61 height 23
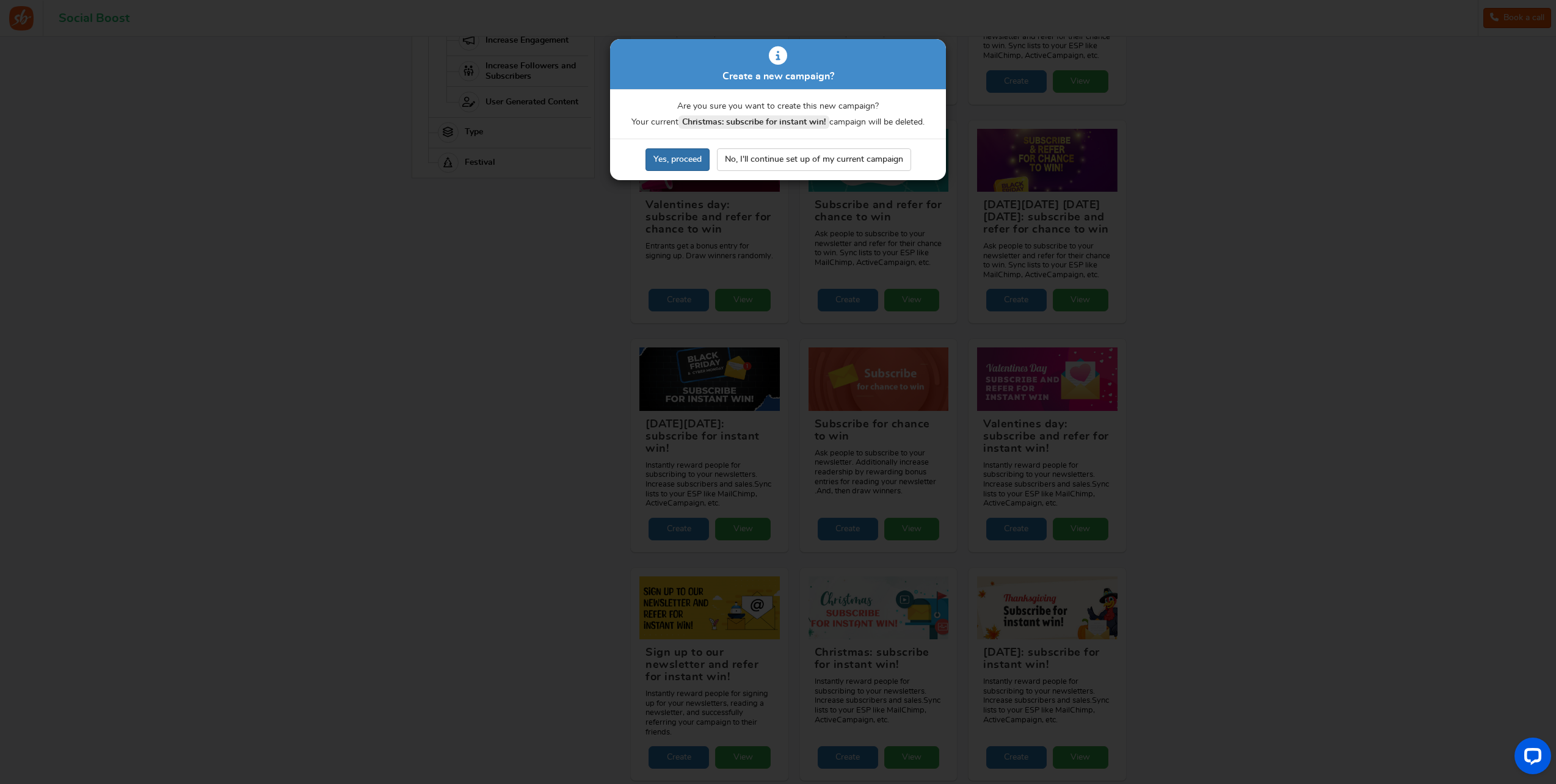
click at [689, 160] on link "Yes, proceed" at bounding box center [678, 160] width 64 height 23
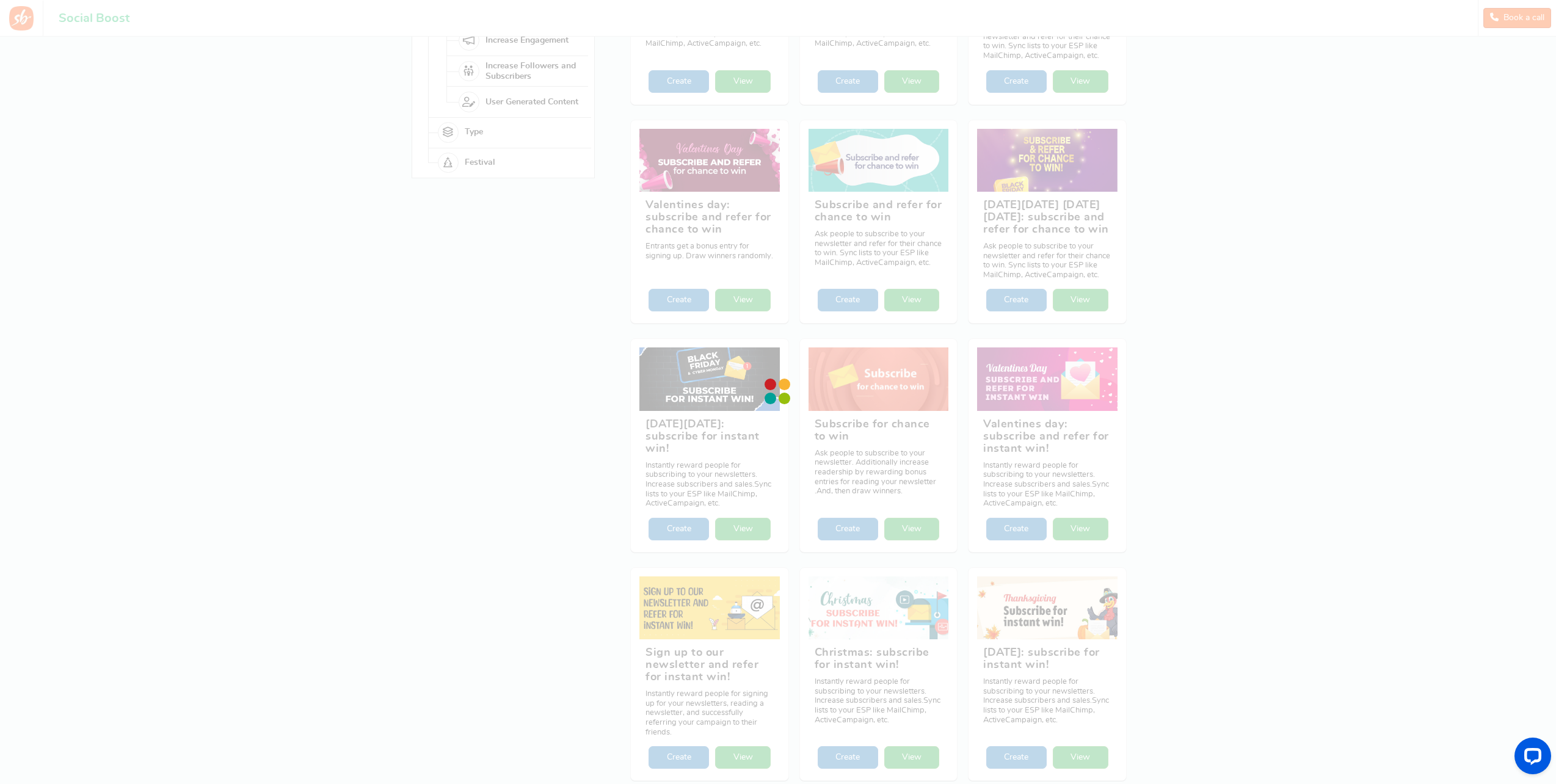
scroll to position [0, 0]
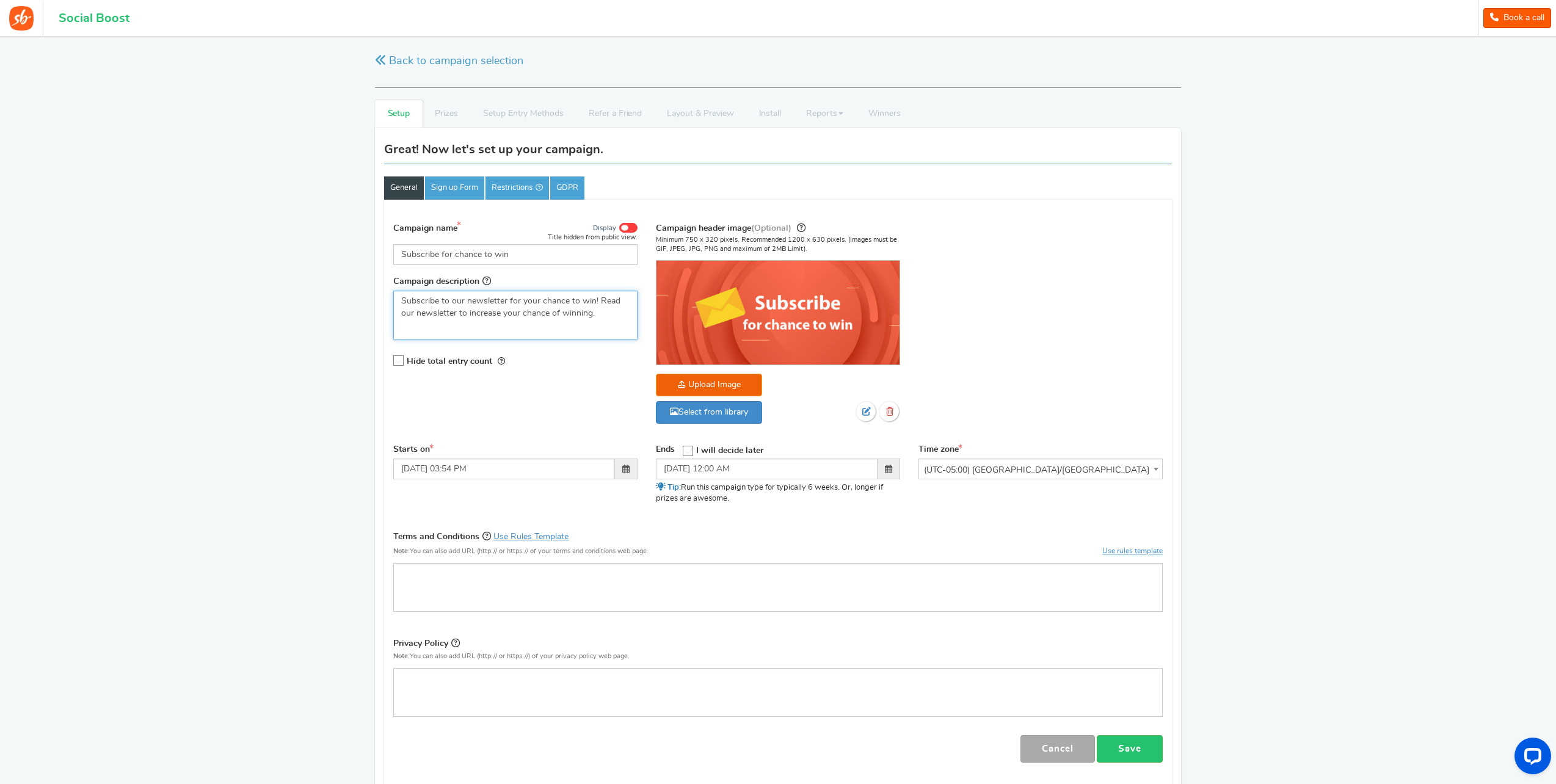
click at [523, 307] on p "Subscribe to our newsletter for your chance to win! Read our newsletter to incr…" at bounding box center [515, 307] width 228 height 25
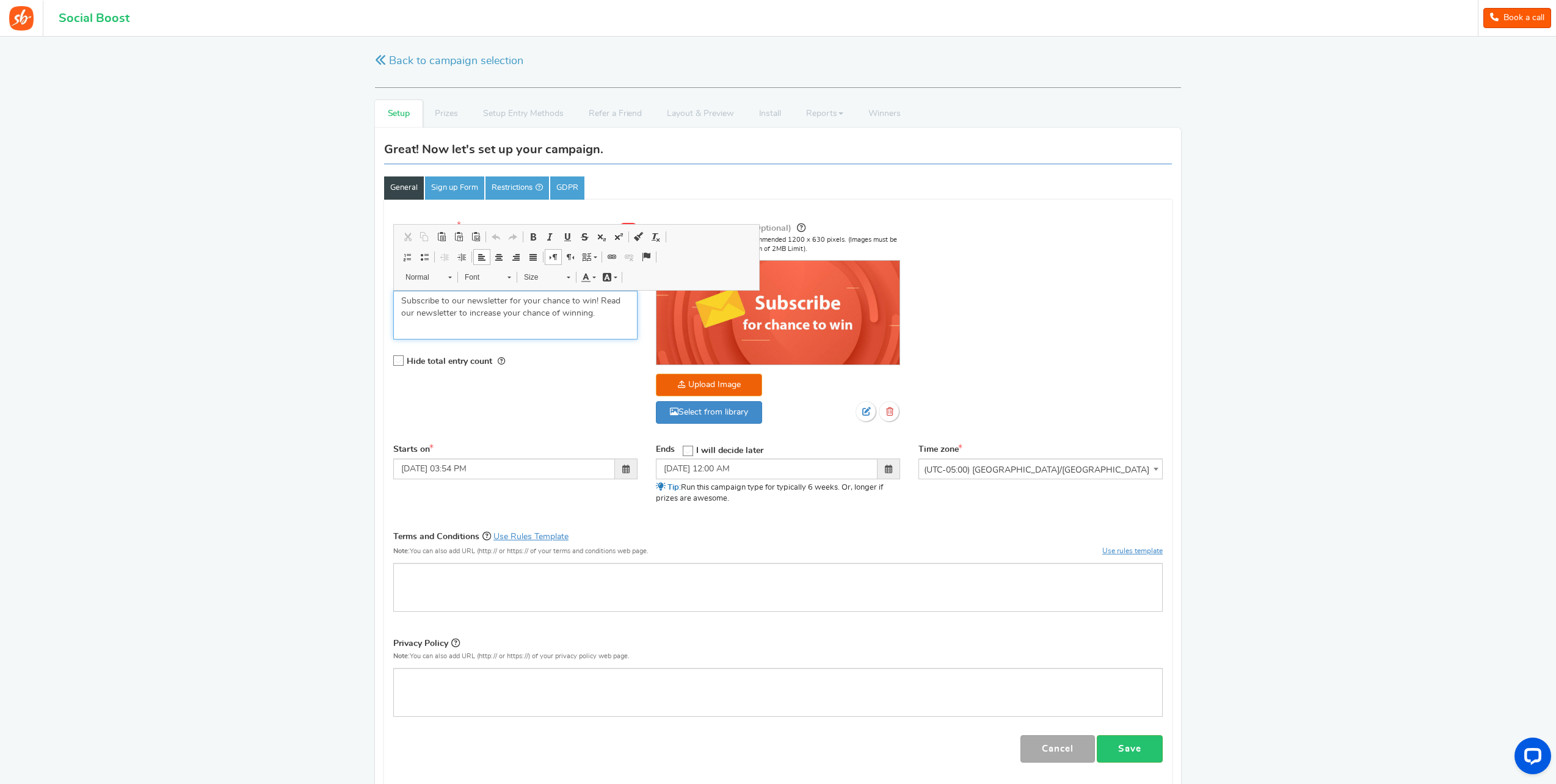
click at [618, 318] on p "Subscribe to our newsletter for your chance to win! Read our newsletter to incr…" at bounding box center [515, 307] width 228 height 25
click at [1051, 297] on div "Campaign name Display Title hidden from public view. Subscribe for chance to wi…" at bounding box center [778, 328] width 788 height 228
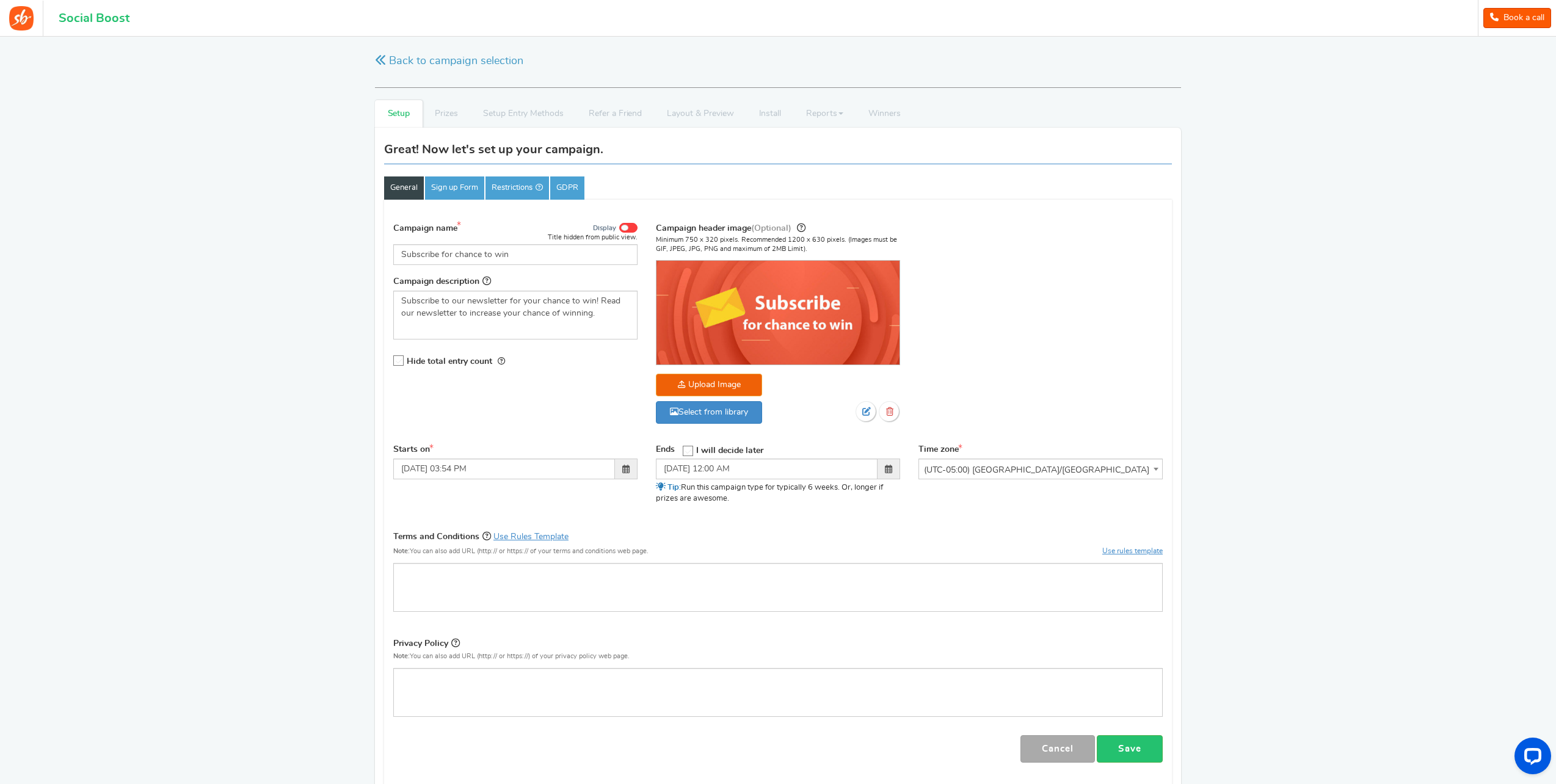
click at [703, 451] on span "I will decide later" at bounding box center [729, 449] width 67 height 9
click at [684, 451] on input "I will decide later" at bounding box center [684, 450] width 0 height 8
click at [442, 184] on link "Sign up Form" at bounding box center [454, 188] width 60 height 24
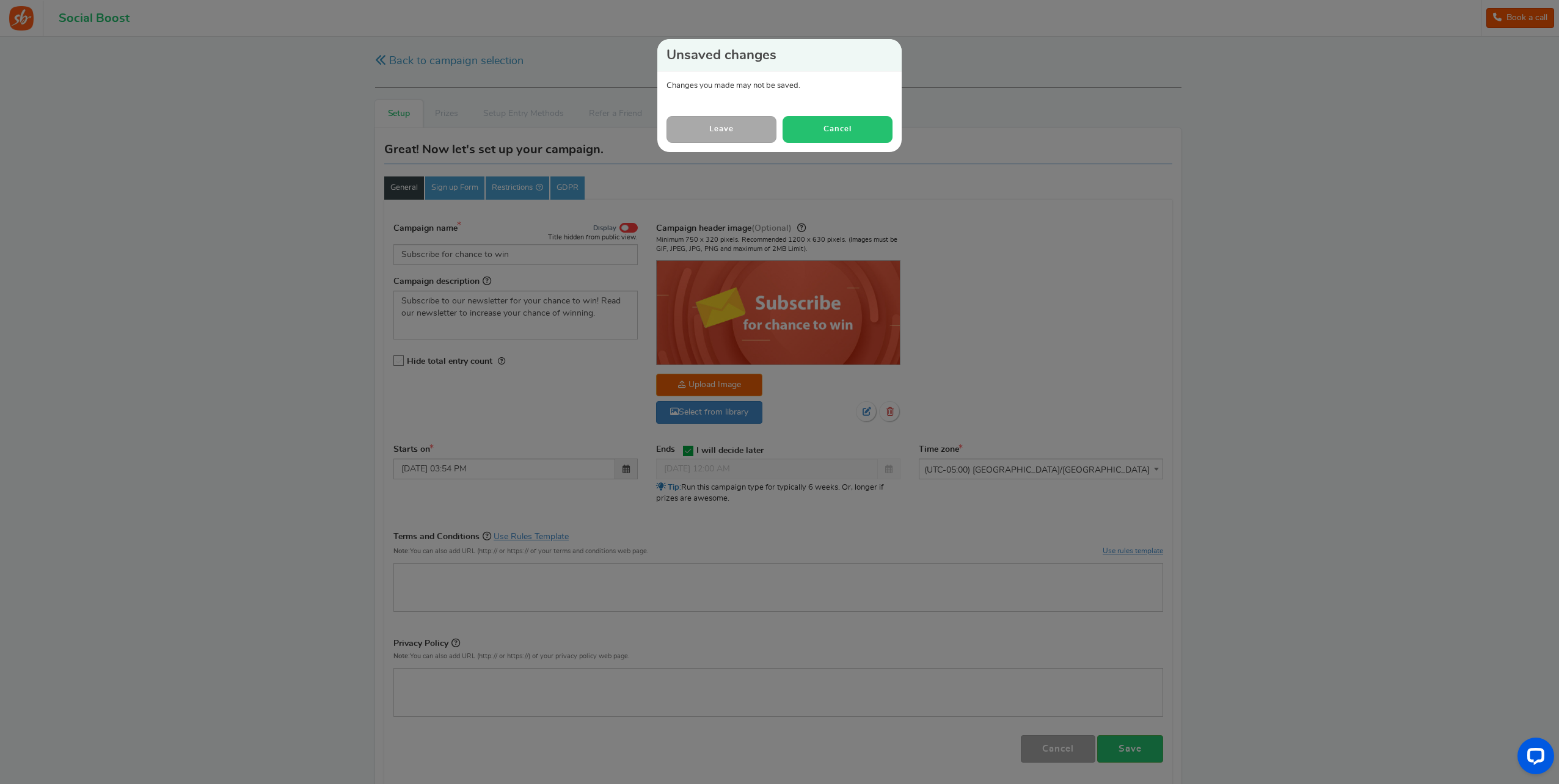
click at [841, 130] on button "Cancel" at bounding box center [837, 130] width 110 height 26
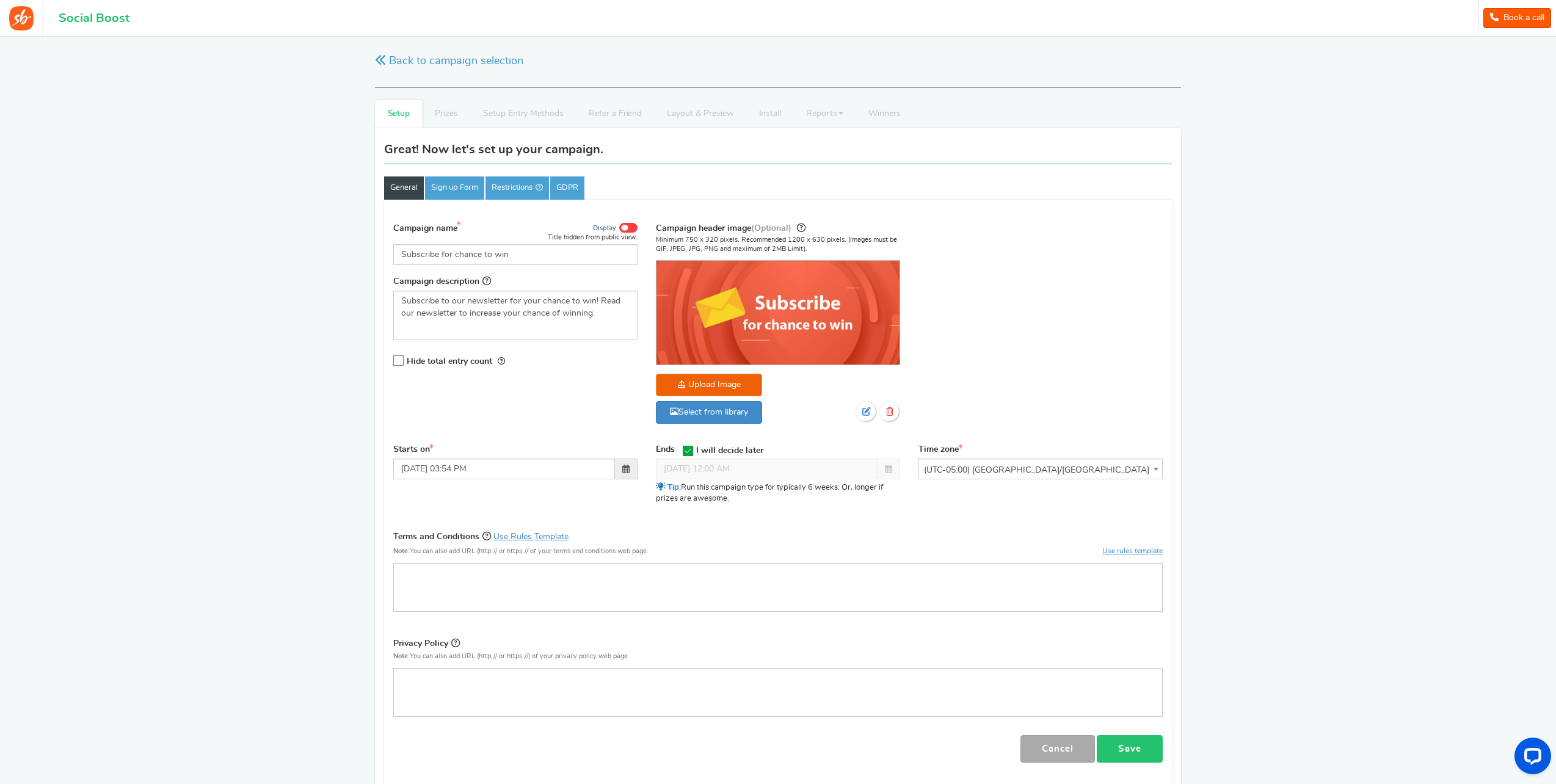
click at [1148, 749] on link "Save" at bounding box center [1130, 748] width 66 height 27
click at [452, 194] on link "Sign up Form" at bounding box center [454, 188] width 60 height 24
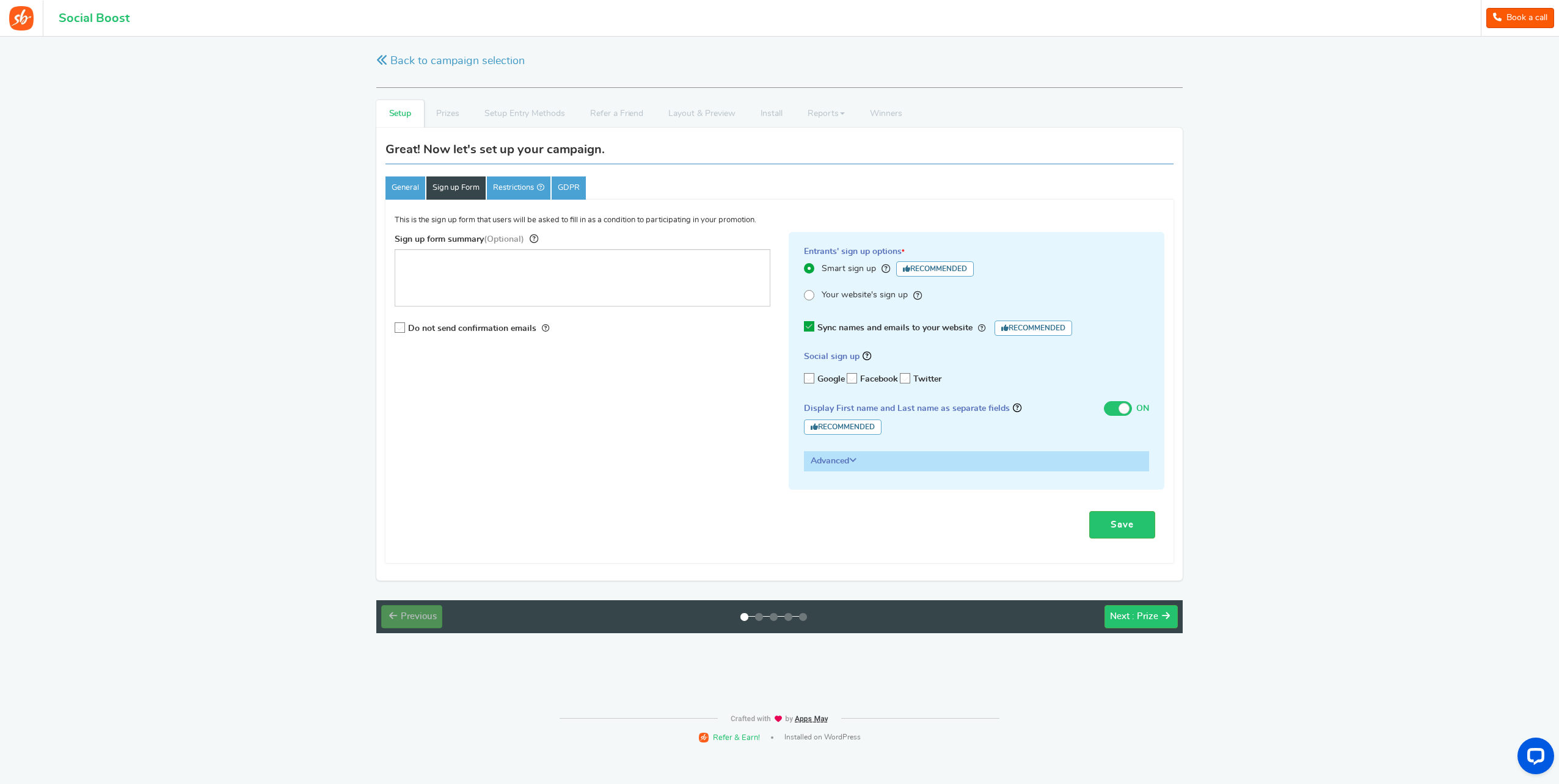
click at [887, 295] on span "Your website's sign up" at bounding box center [864, 295] width 86 height 12
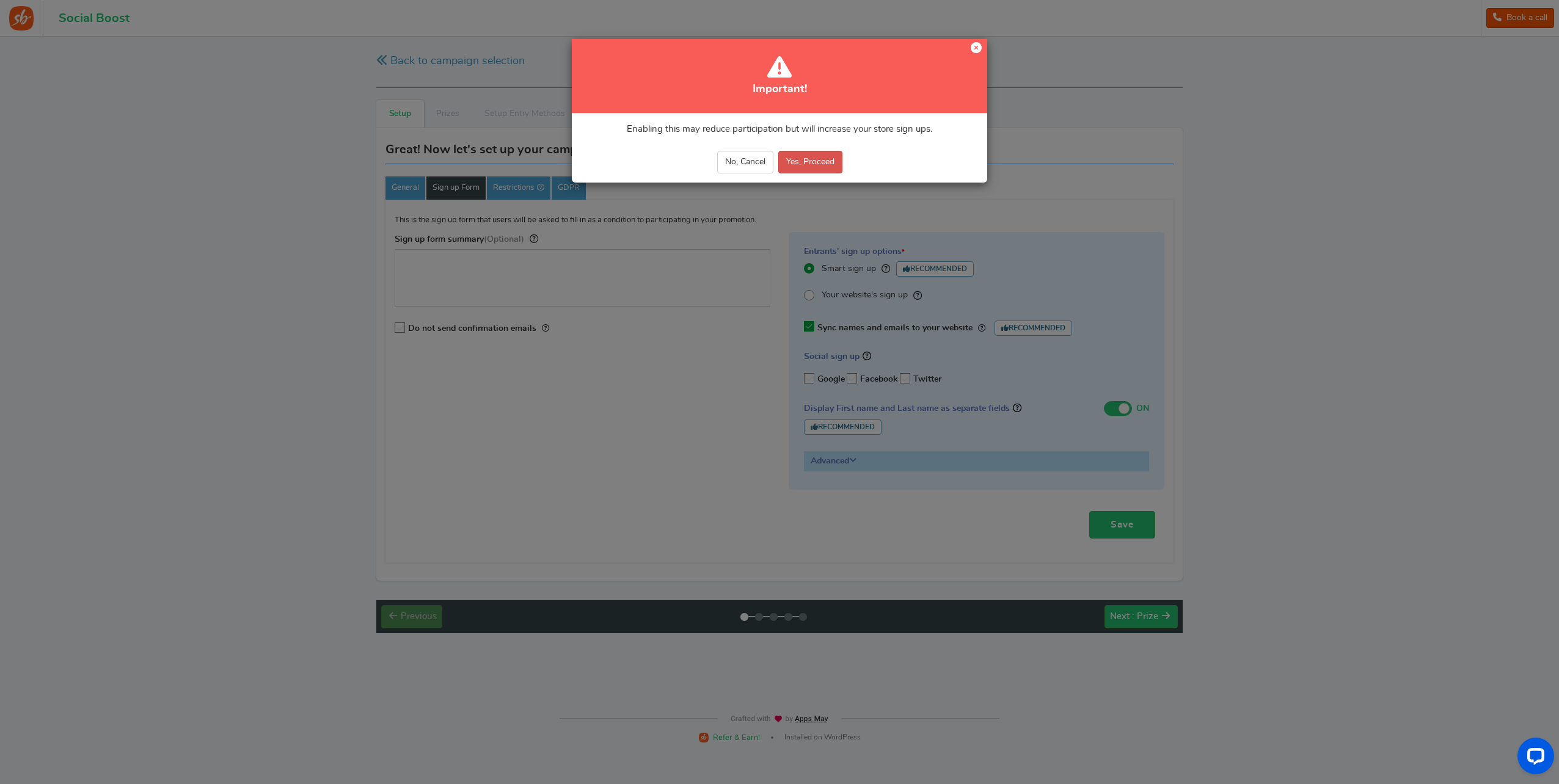
click at [975, 51] on icon at bounding box center [976, 48] width 11 height 11
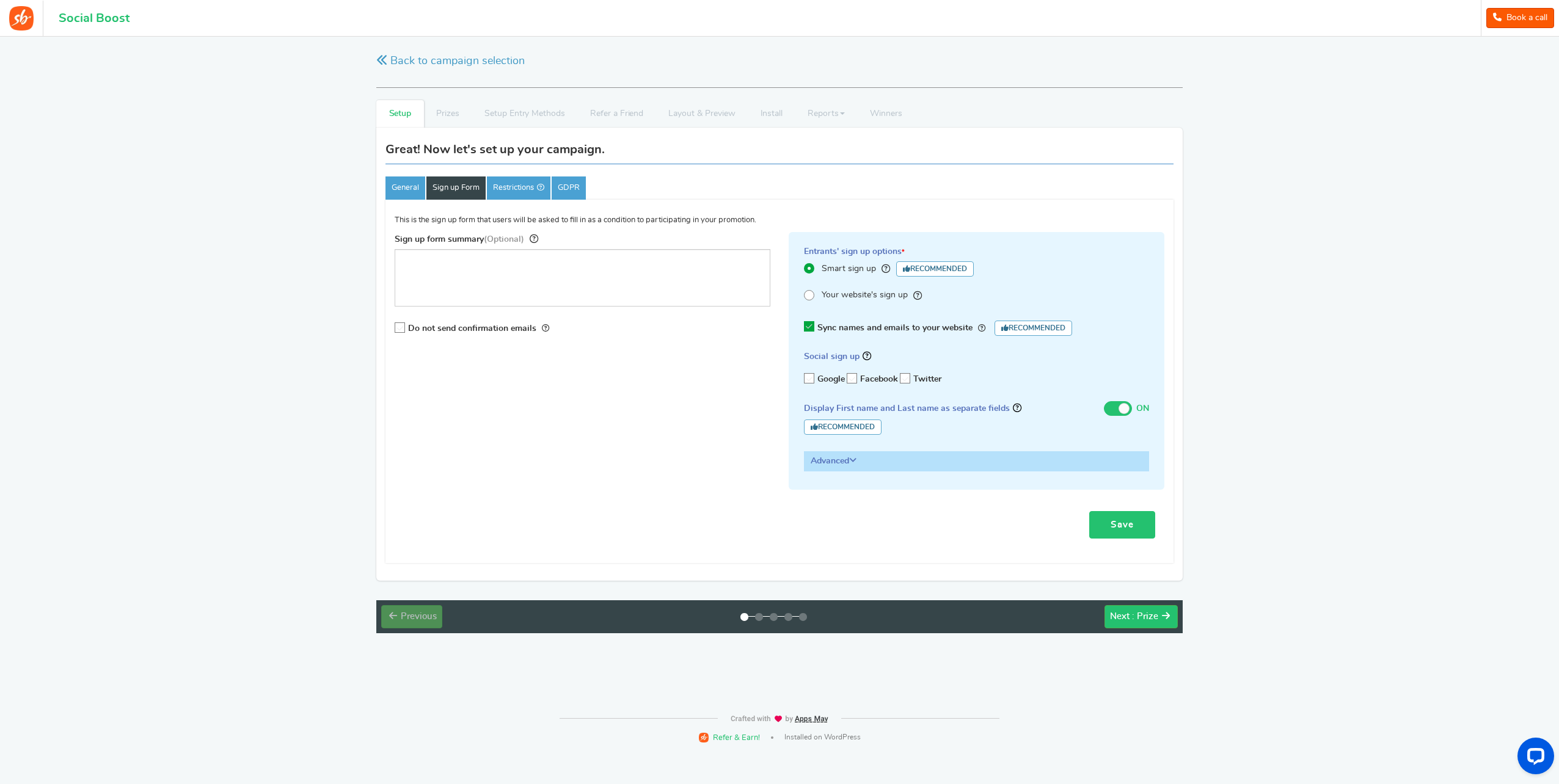
click at [1130, 519] on link "Save" at bounding box center [1122, 524] width 66 height 27
click at [1157, 612] on span ": Prize" at bounding box center [1146, 617] width 26 height 9
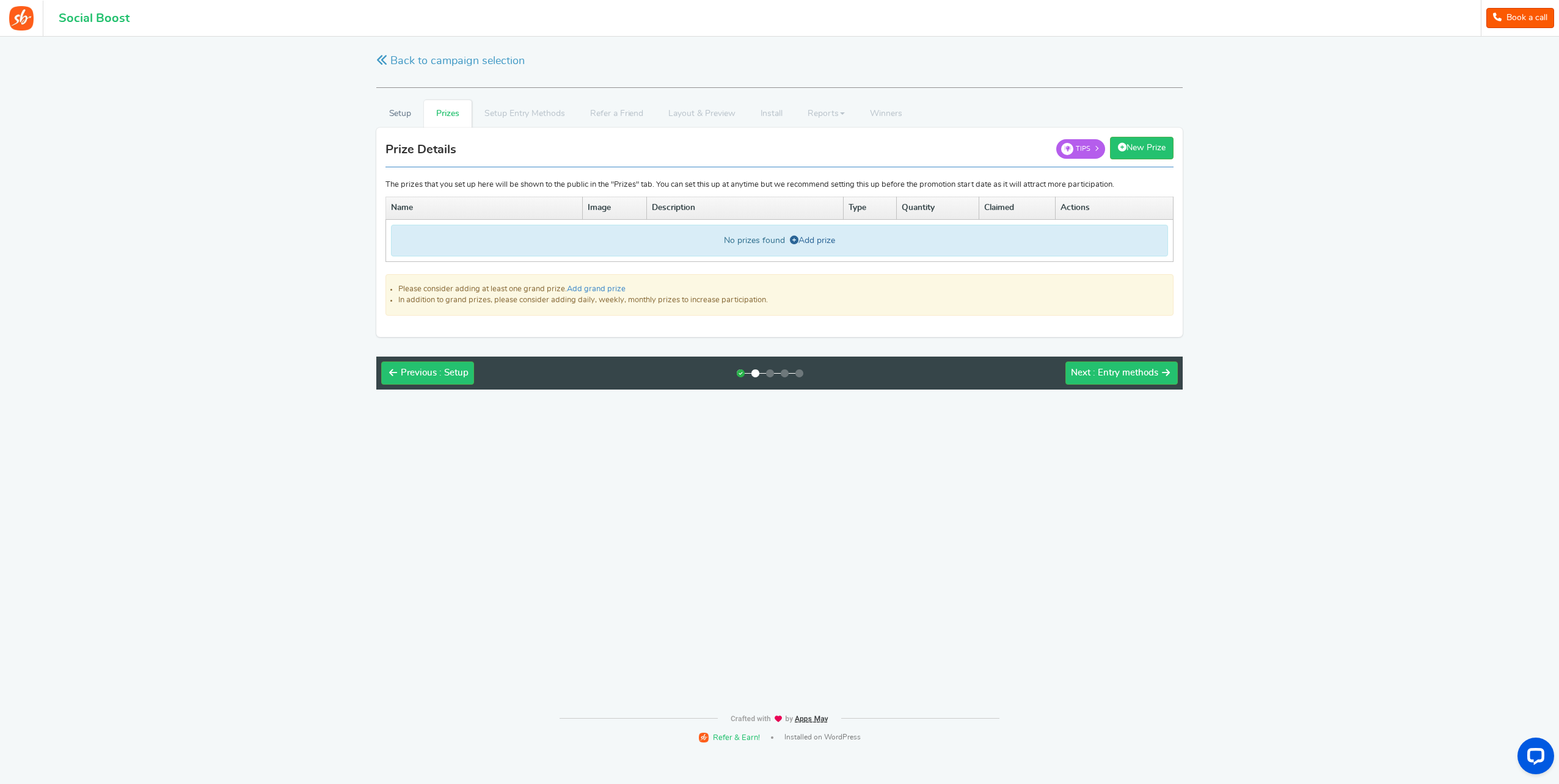
click at [808, 238] on link "Add prize" at bounding box center [813, 240] width 45 height 9
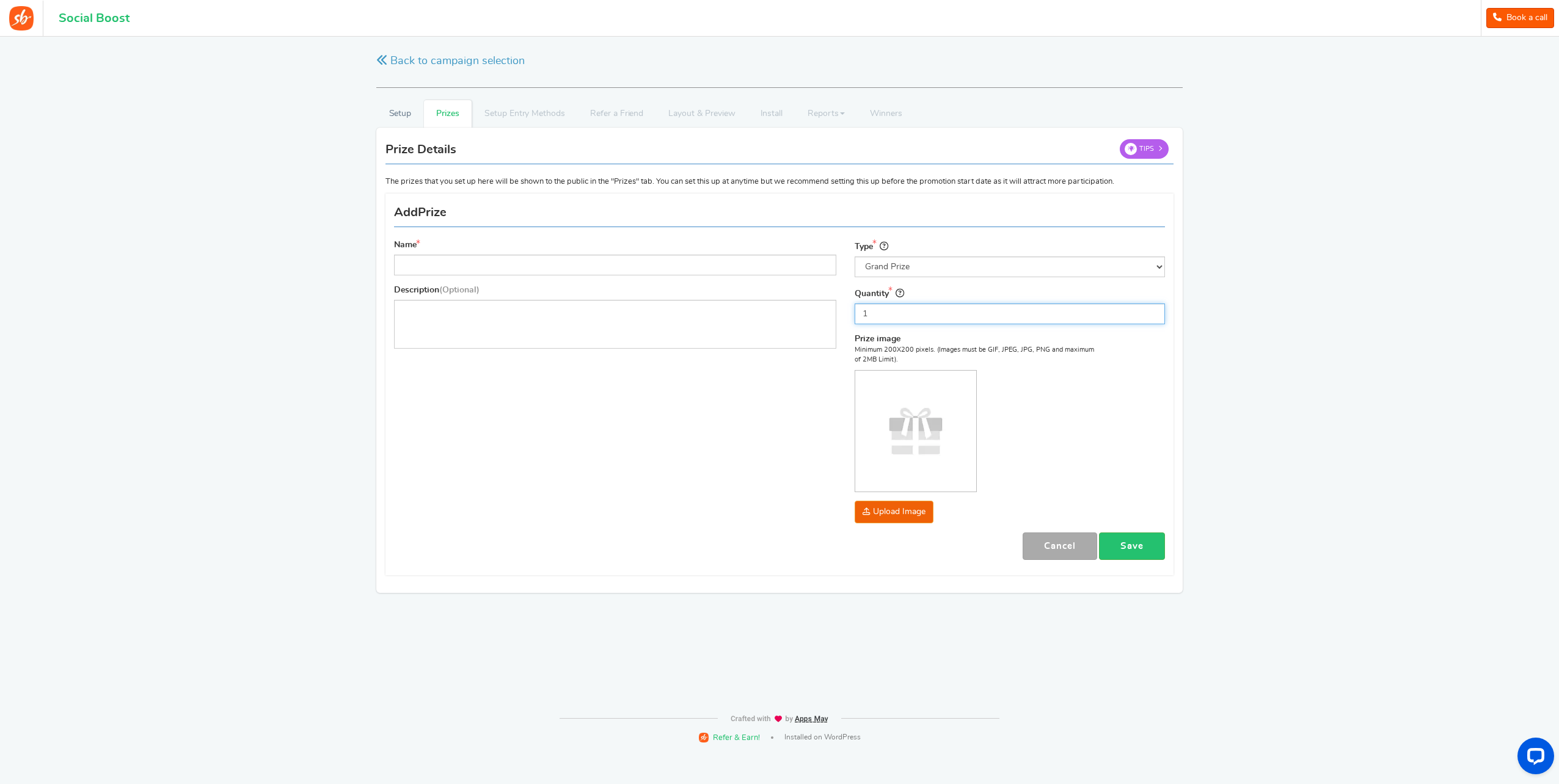
drag, startPoint x: 930, startPoint y: 311, endPoint x: 700, endPoint y: 282, distance: 231.8
click at [700, 282] on div "Name Description (Optional) Type Select the prize type Grand Prize Daily Prize …" at bounding box center [780, 384] width 789 height 370
type input "4"
click at [579, 257] on input "Name" at bounding box center [614, 265] width 442 height 21
type input "$50 Amazon Gift Cards"
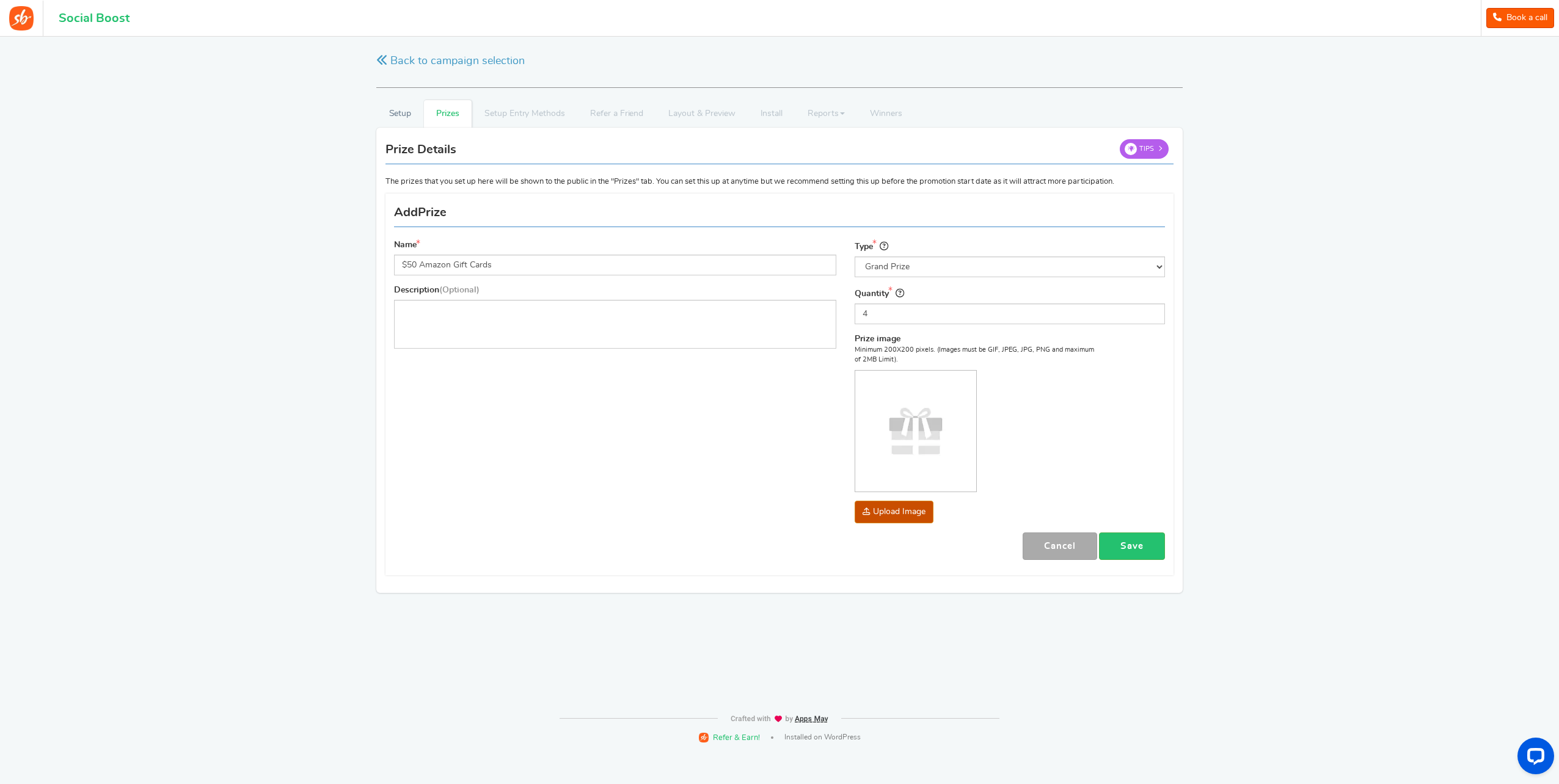
drag, startPoint x: 1126, startPoint y: 563, endPoint x: 1125, endPoint y: 552, distance: 11.0
click at [1126, 563] on div "Name $50 Amazon Gift Cards Description (Optional) Type Select the prize type Gr…" at bounding box center [780, 384] width 789 height 370
click at [1125, 552] on link "Save" at bounding box center [1132, 546] width 66 height 27
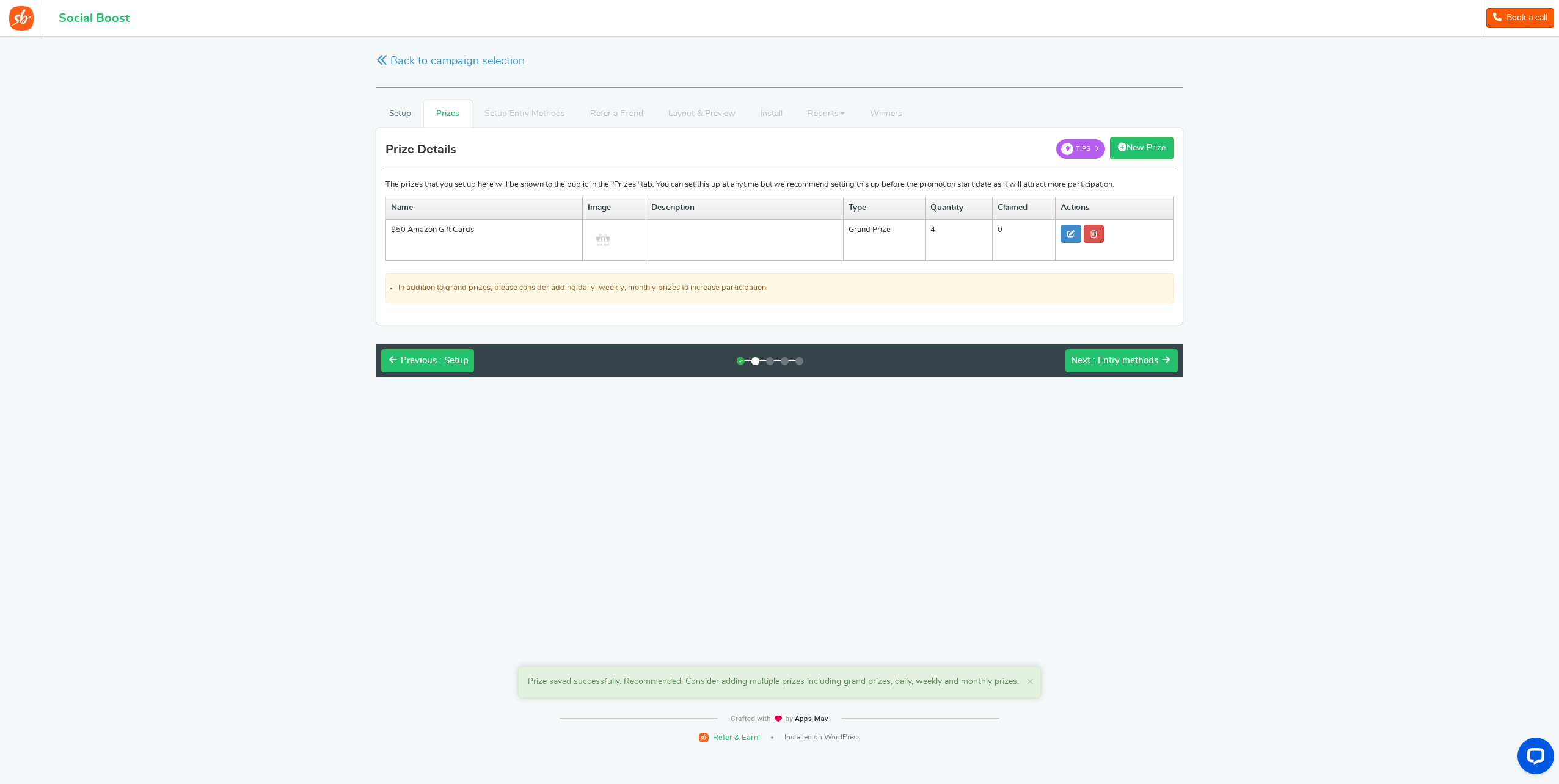
click at [1135, 360] on span ": Entry methods" at bounding box center [1125, 360] width 65 height 9
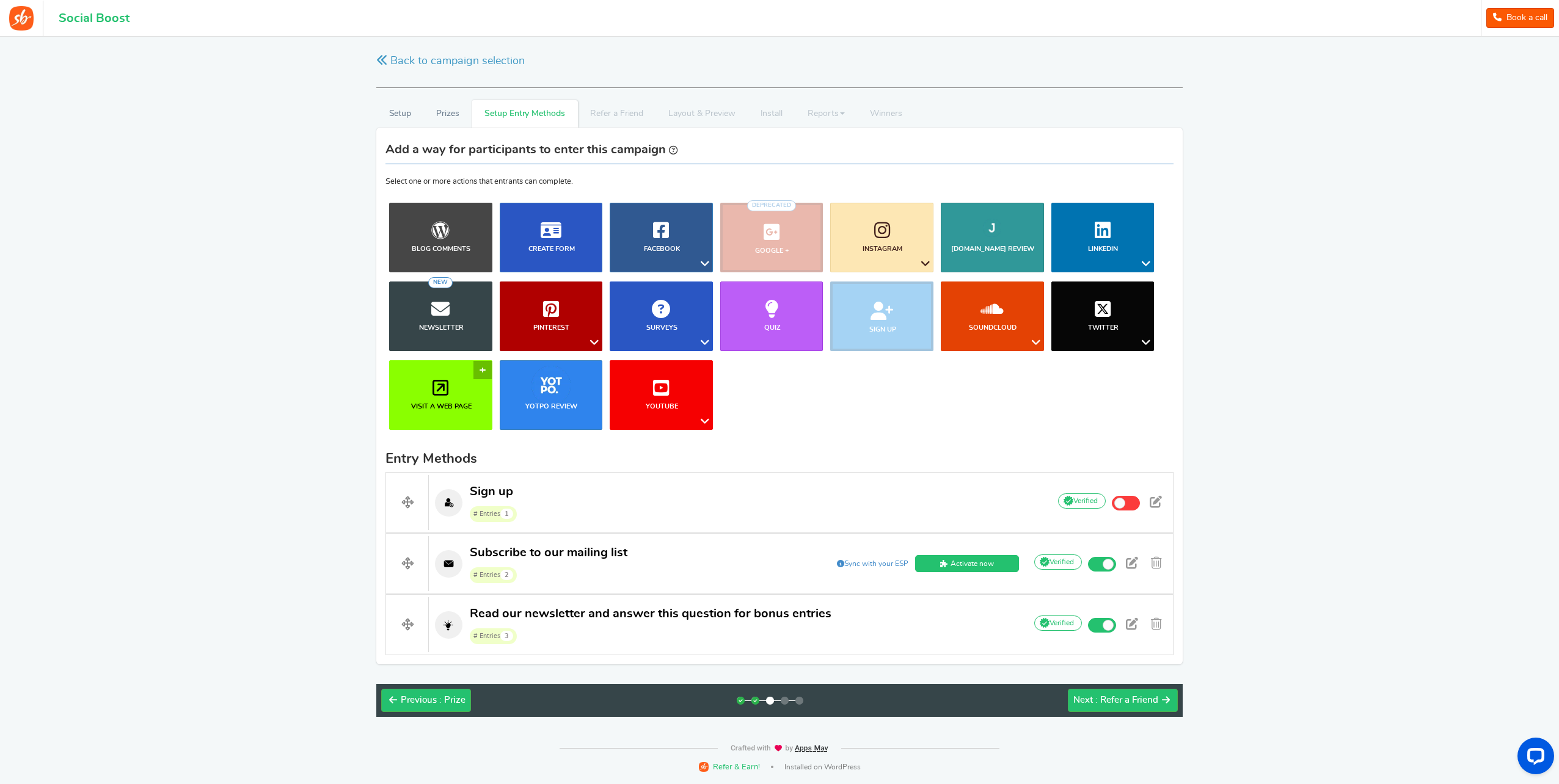
click at [461, 424] on link "Visit a web page" at bounding box center [440, 395] width 103 height 70
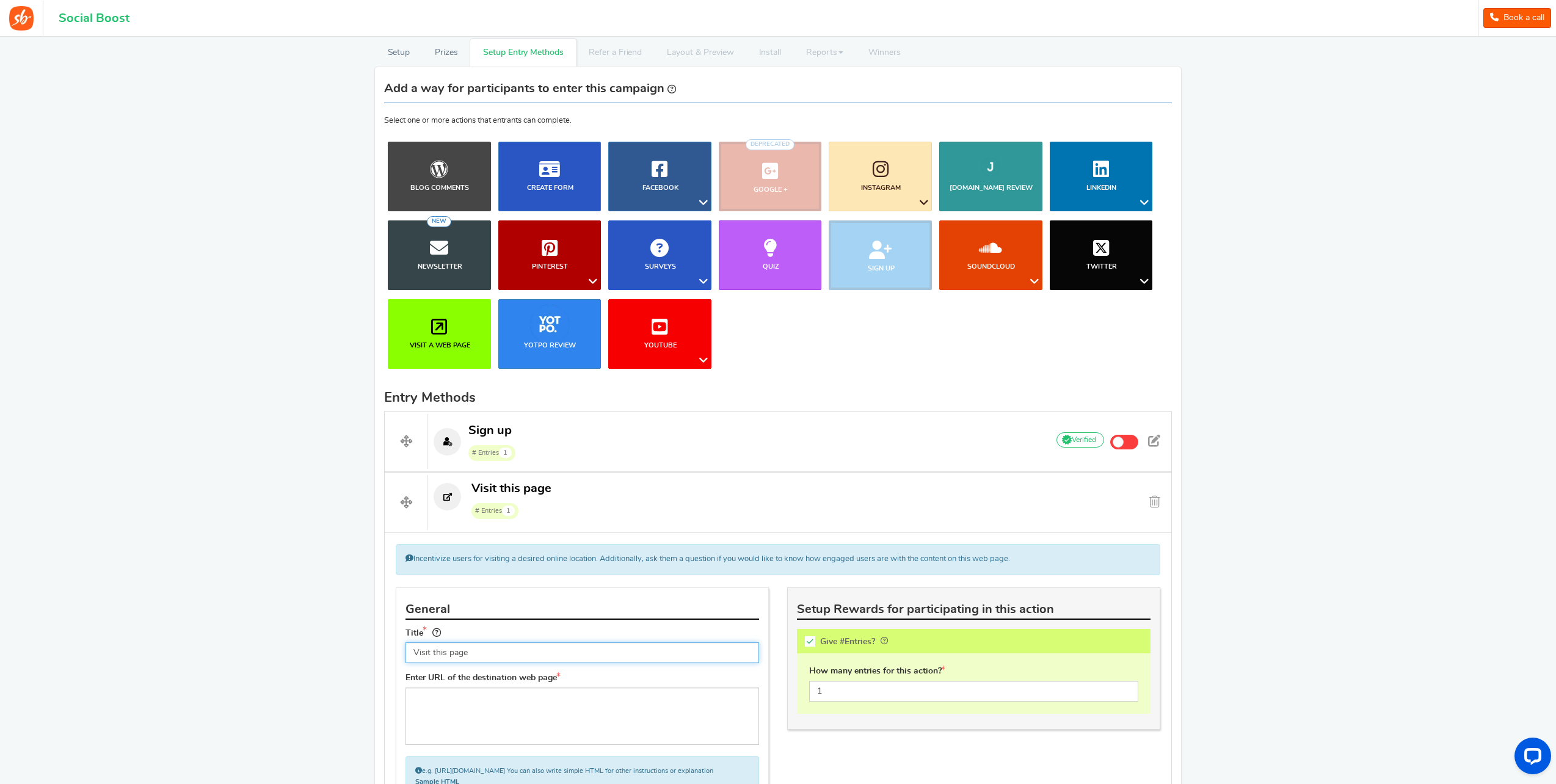
scroll to position [244, 0]
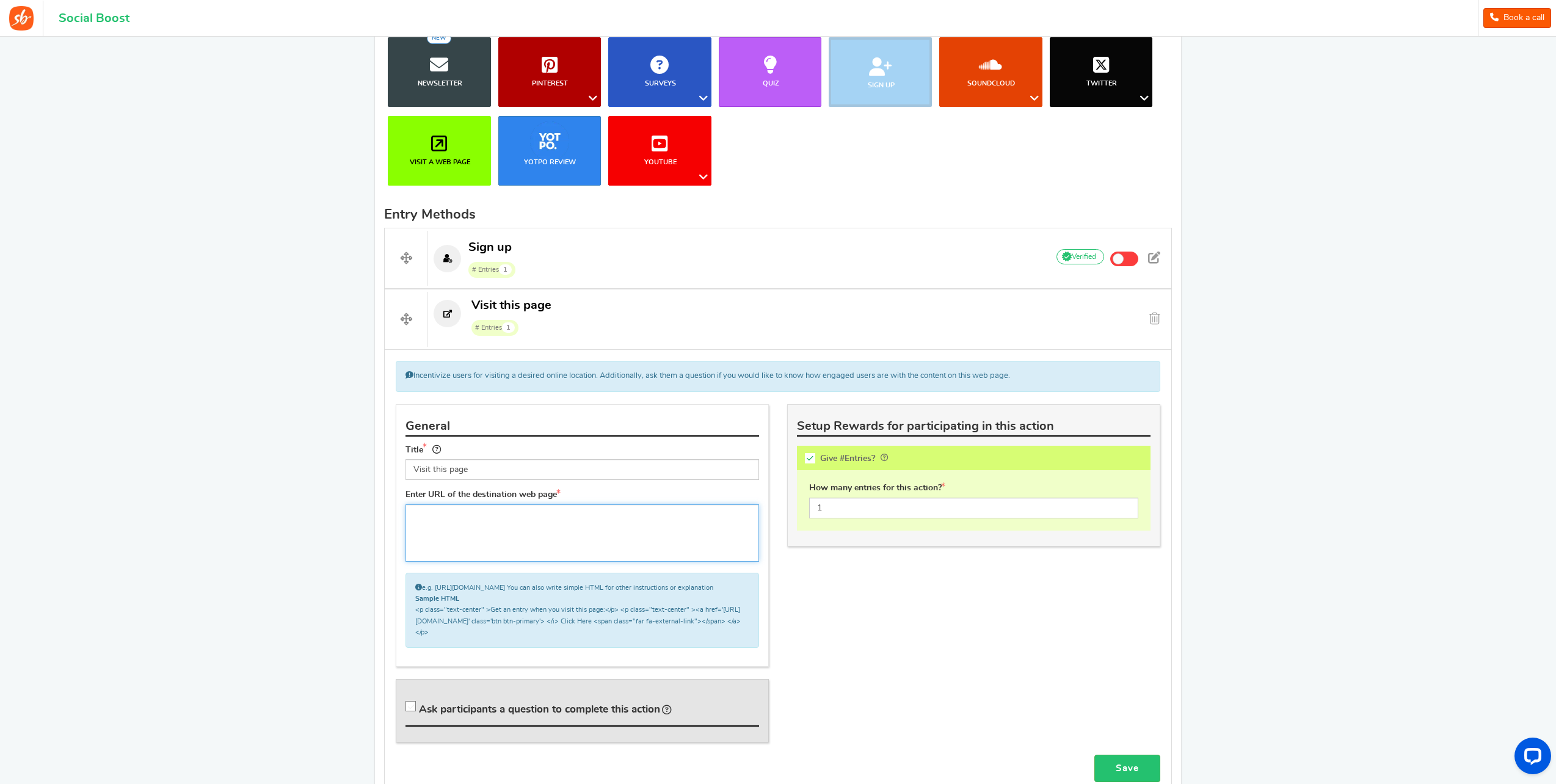
click at [490, 527] on textarea at bounding box center [583, 532] width 354 height 58
click at [491, 470] on input "Visit this page" at bounding box center [583, 470] width 354 height 21
click at [473, 525] on textarea at bounding box center [583, 532] width 354 height 58
paste textarea "[URL][DOMAIN_NAME]"
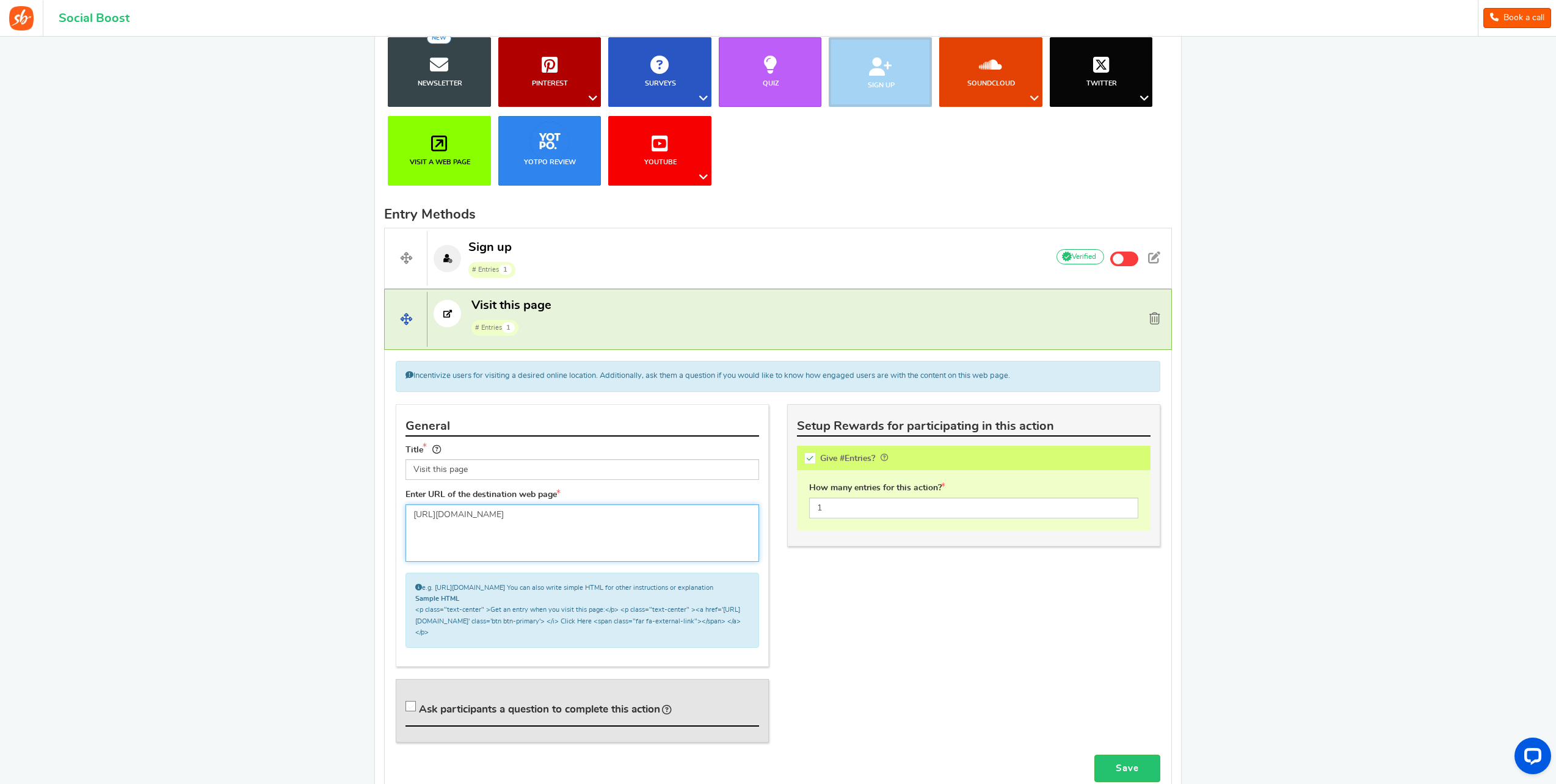
type textarea "[URL][DOMAIN_NAME]"
click at [1162, 316] on link at bounding box center [1155, 319] width 21 height 18
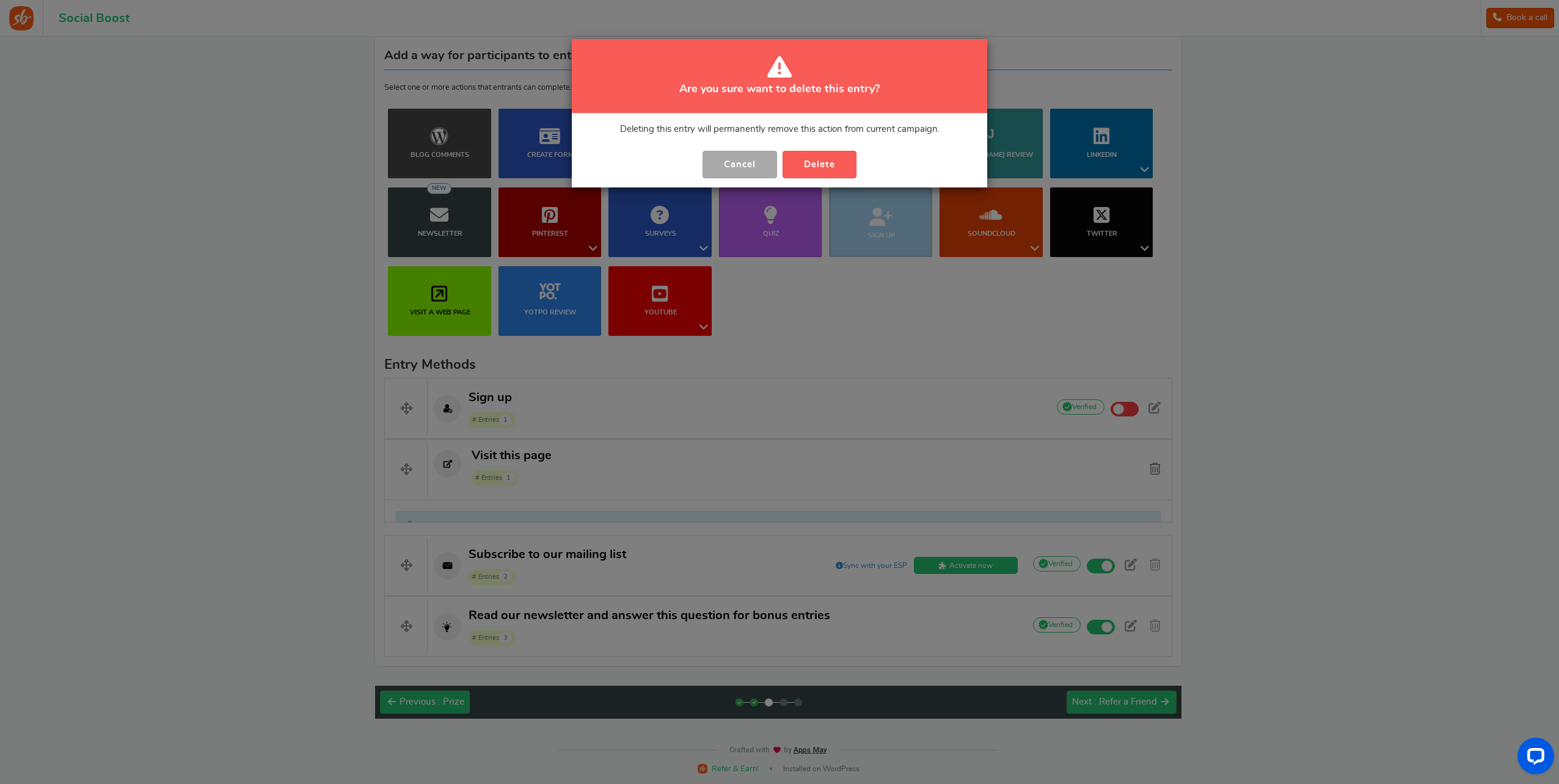
scroll to position [70, 0]
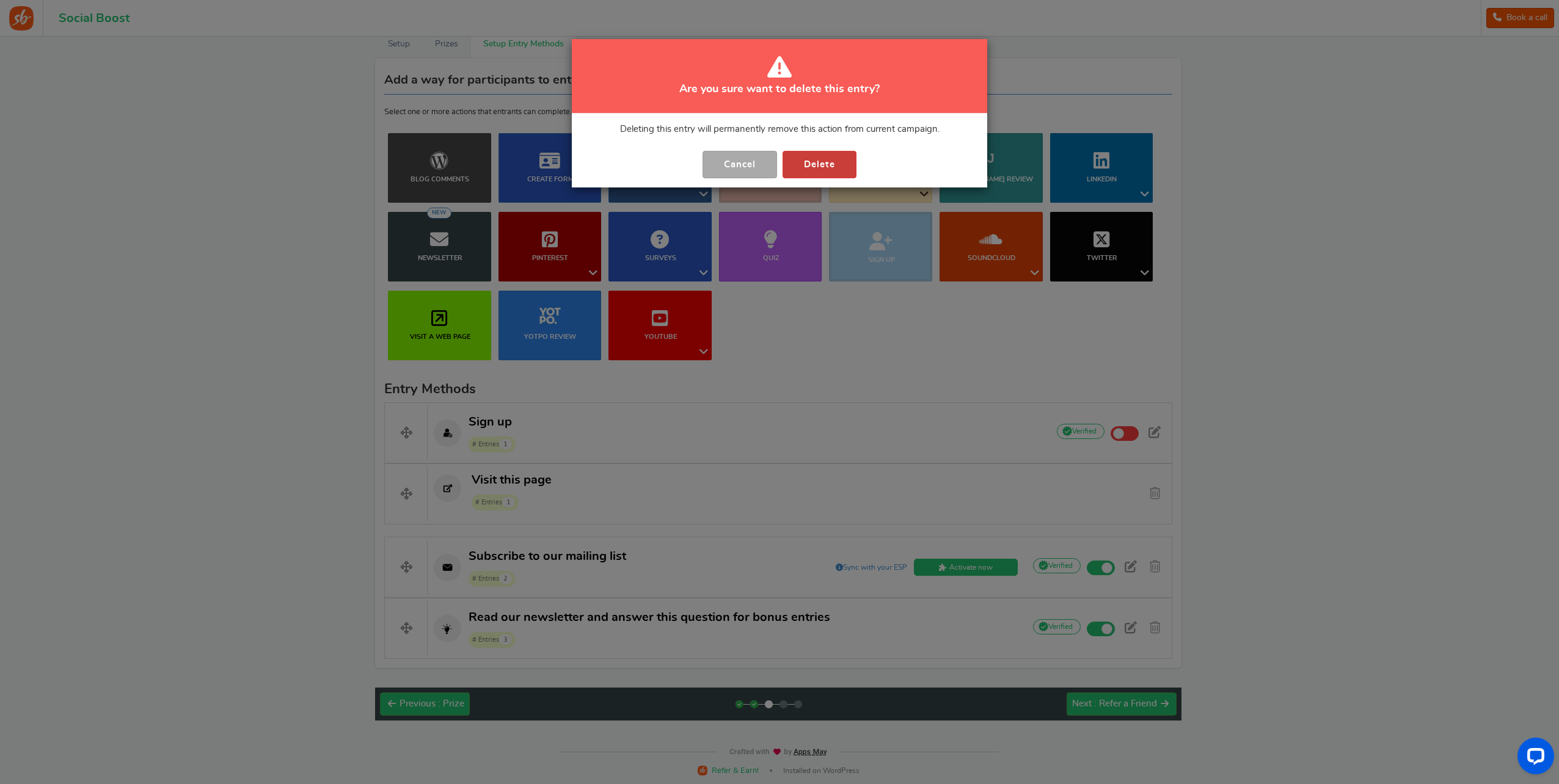
click at [812, 159] on button "Delete" at bounding box center [819, 164] width 74 height 27
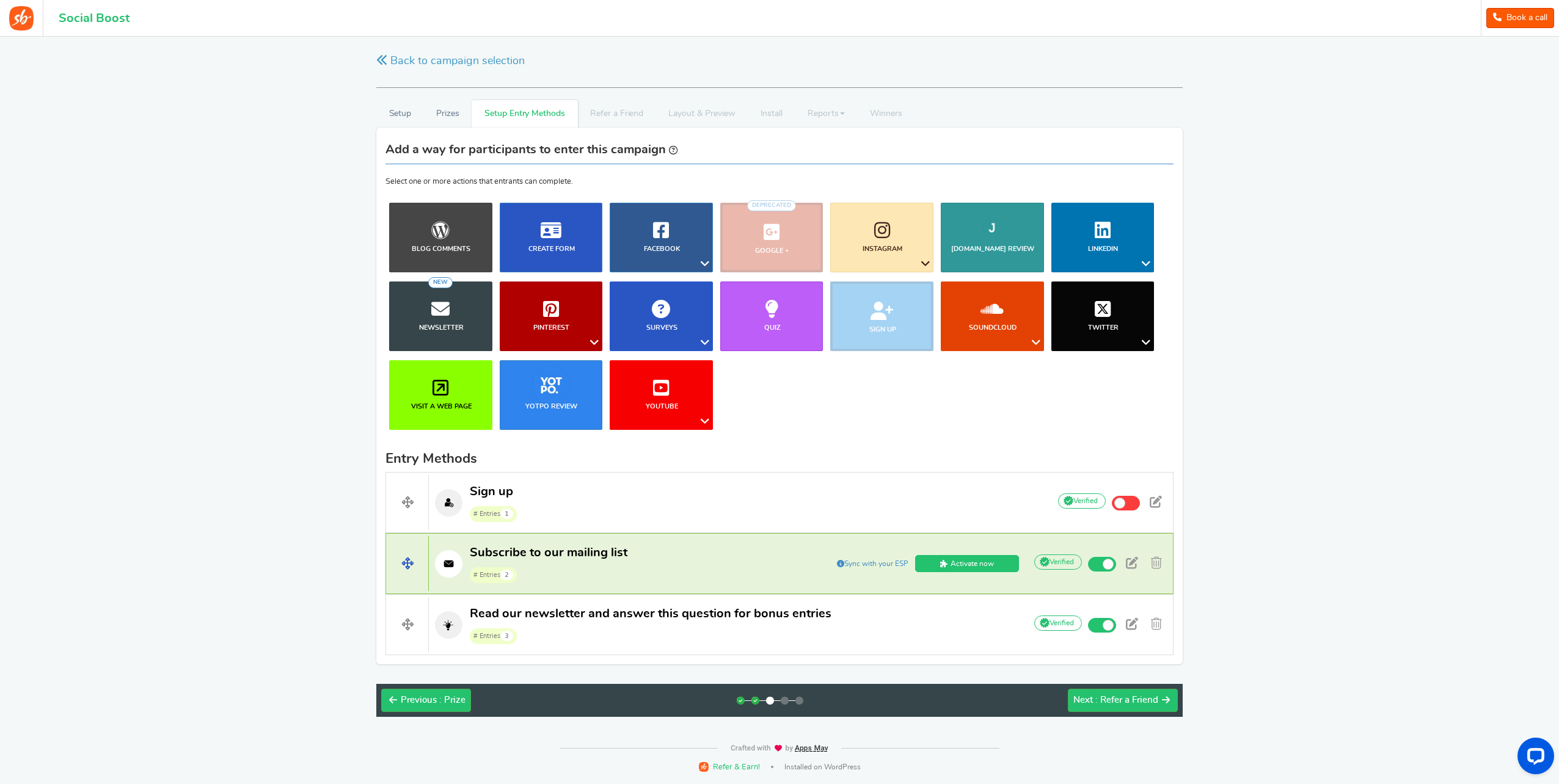
click at [869, 563] on span "Sync with your ESP" at bounding box center [872, 564] width 79 height 9
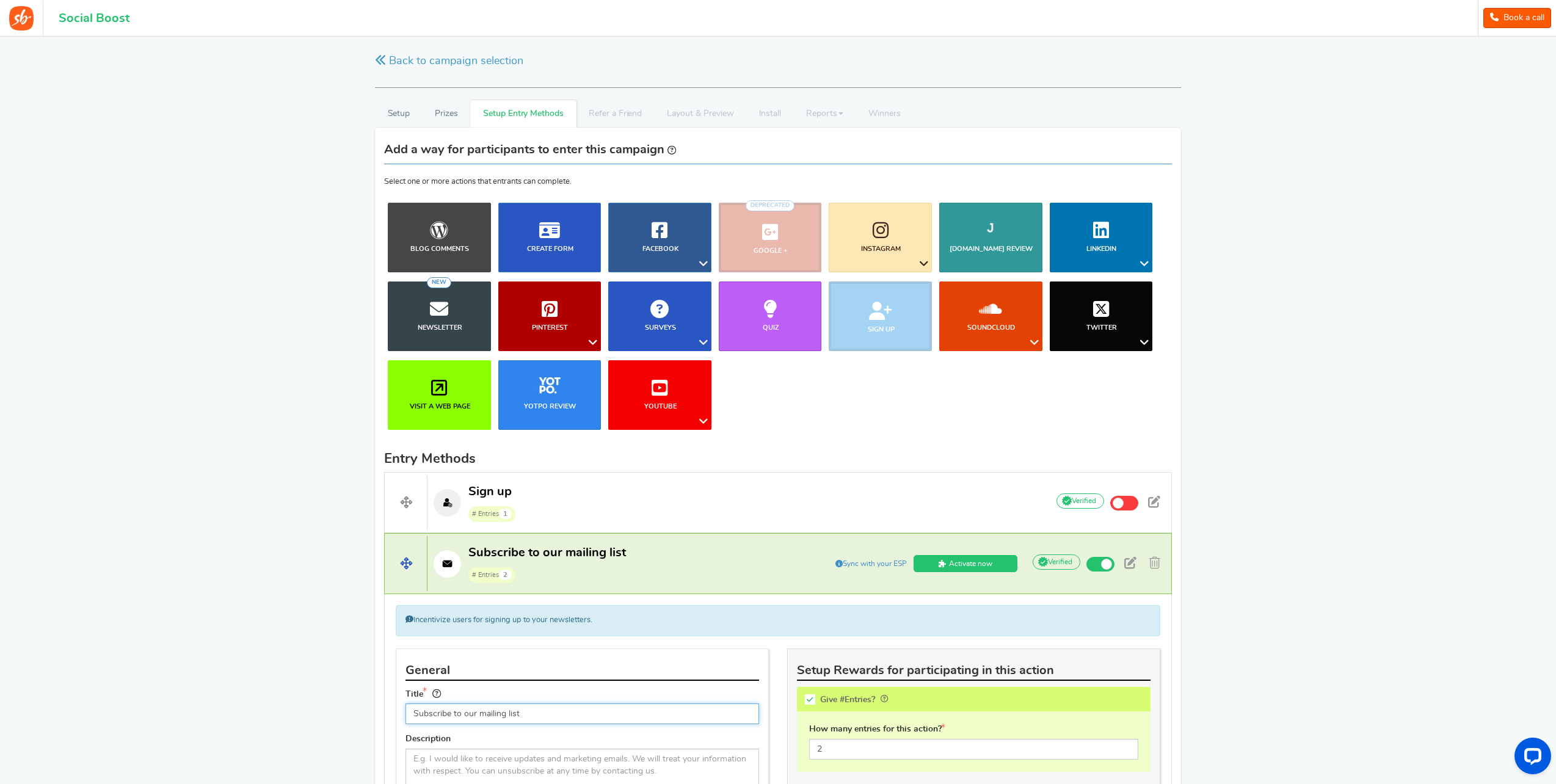
scroll to position [61, 0]
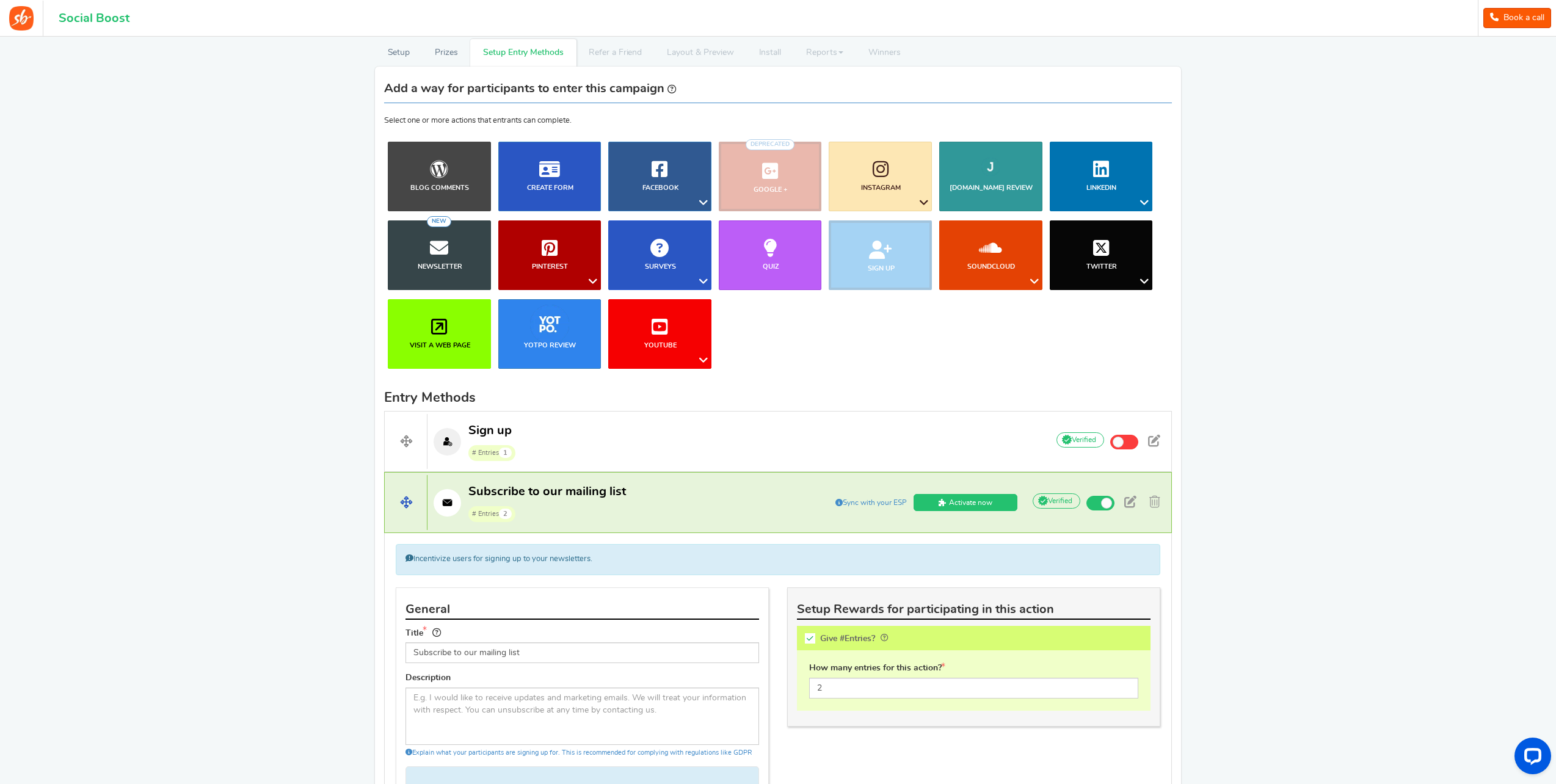
click at [883, 499] on span "Sync with your ESP" at bounding box center [870, 502] width 79 height 9
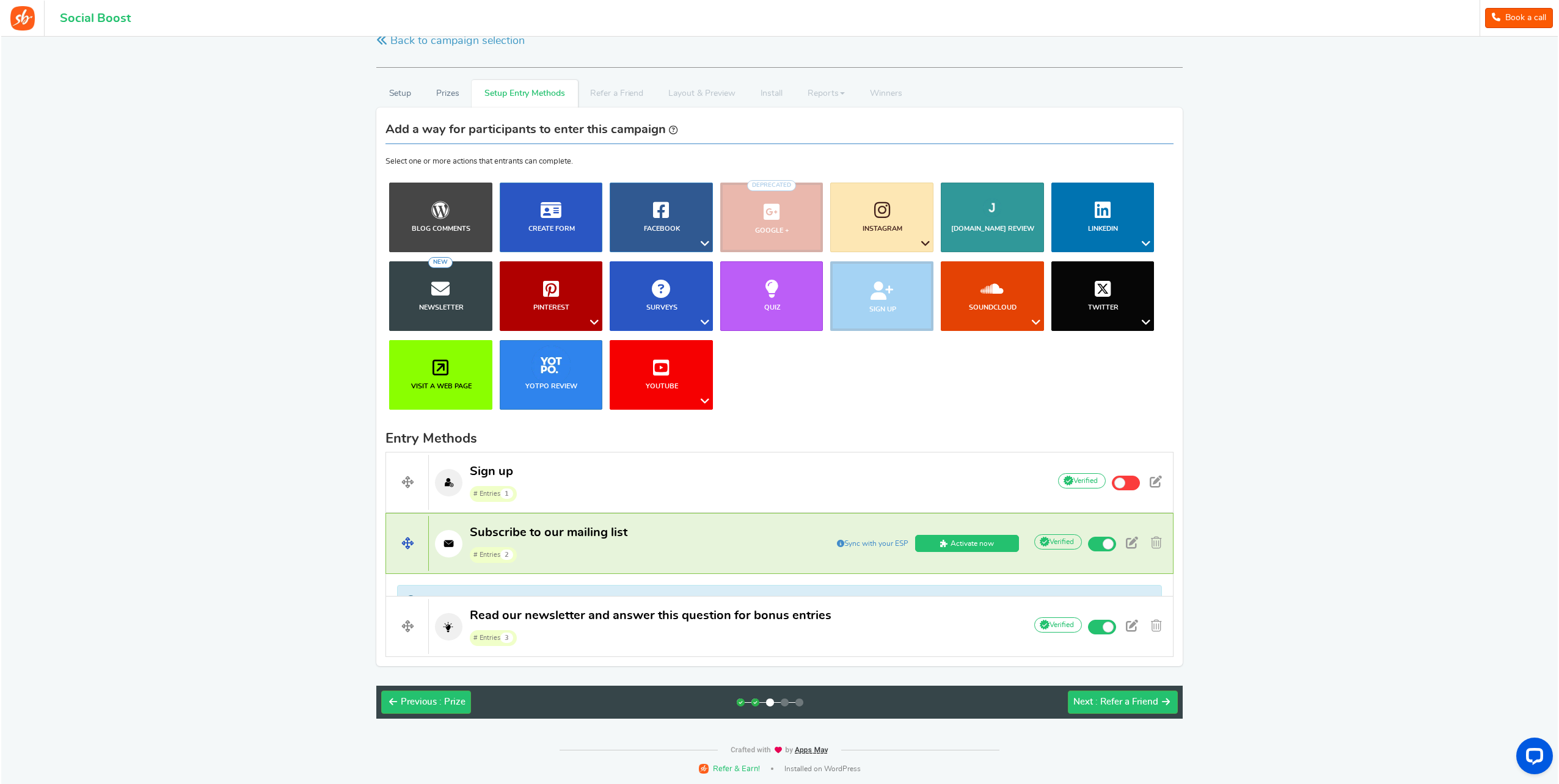
scroll to position [0, 0]
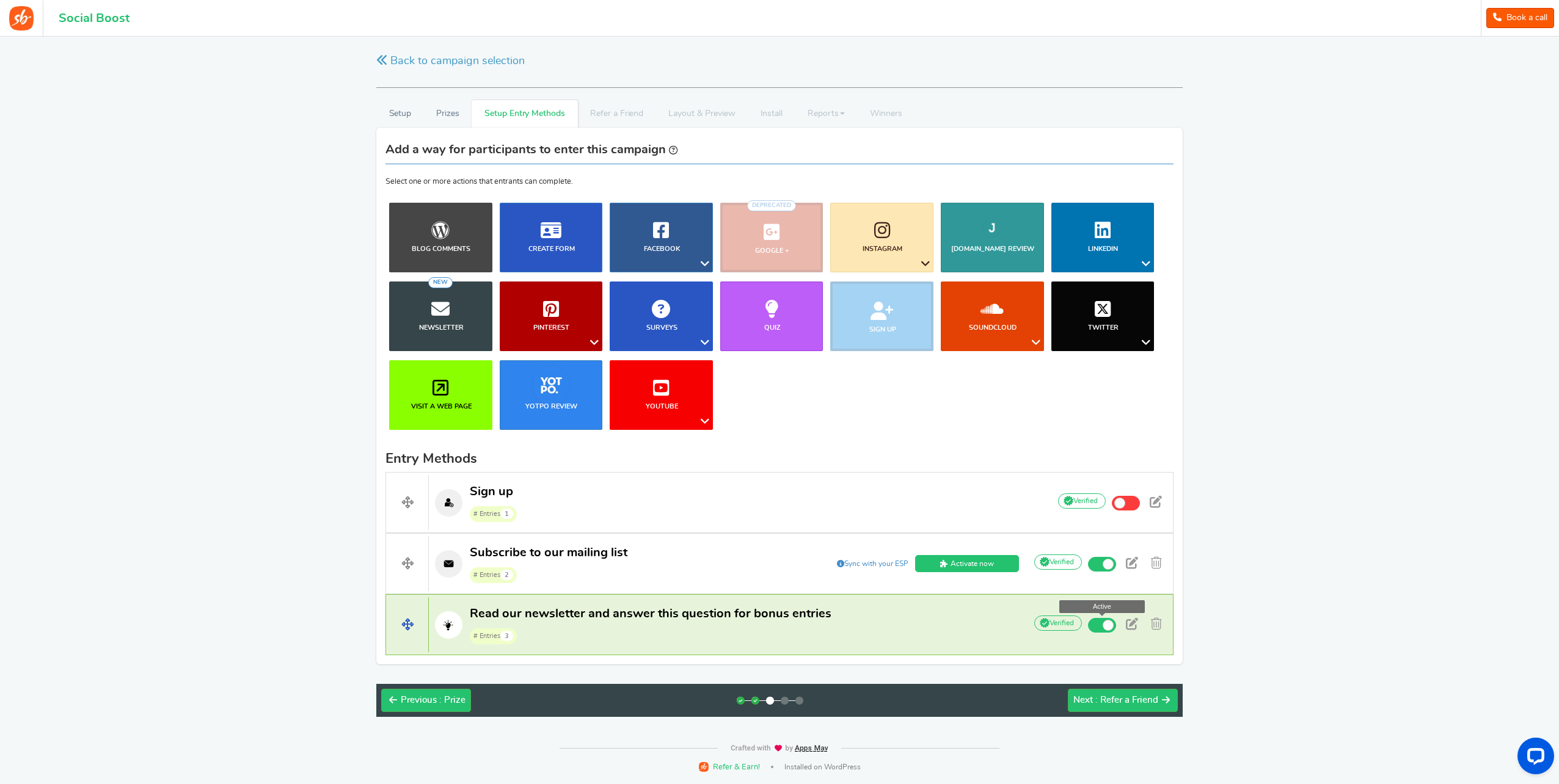
click at [1099, 628] on span at bounding box center [1102, 624] width 28 height 14
click at [0, 0] on input "Active" at bounding box center [0, 0] width 0 height 0
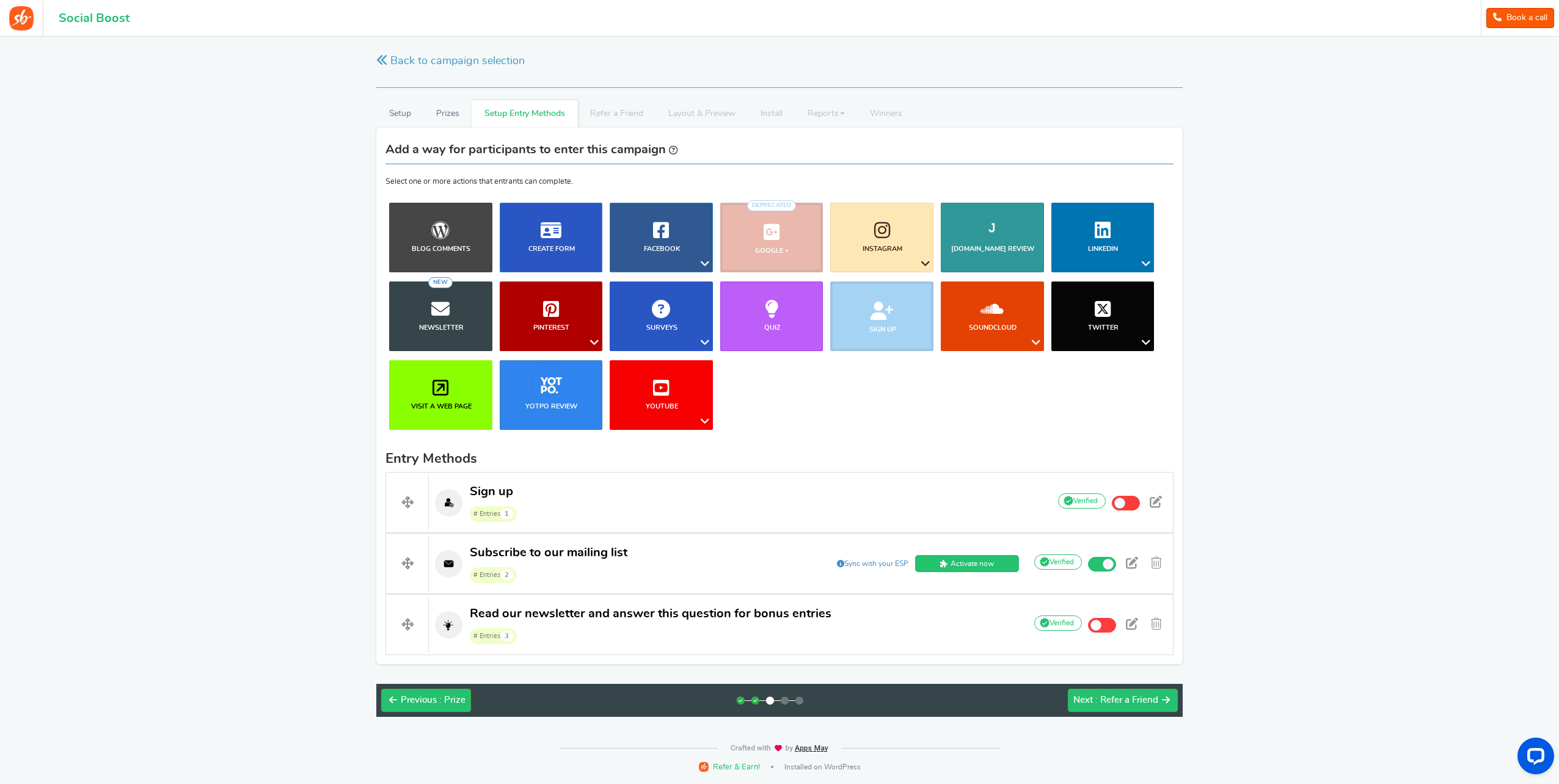
click at [1384, 542] on div "RECOMMENDED CAMPAIGNS FOR YOU New Preview and launch recommended holiday season…" at bounding box center [780, 380] width 1559 height 688
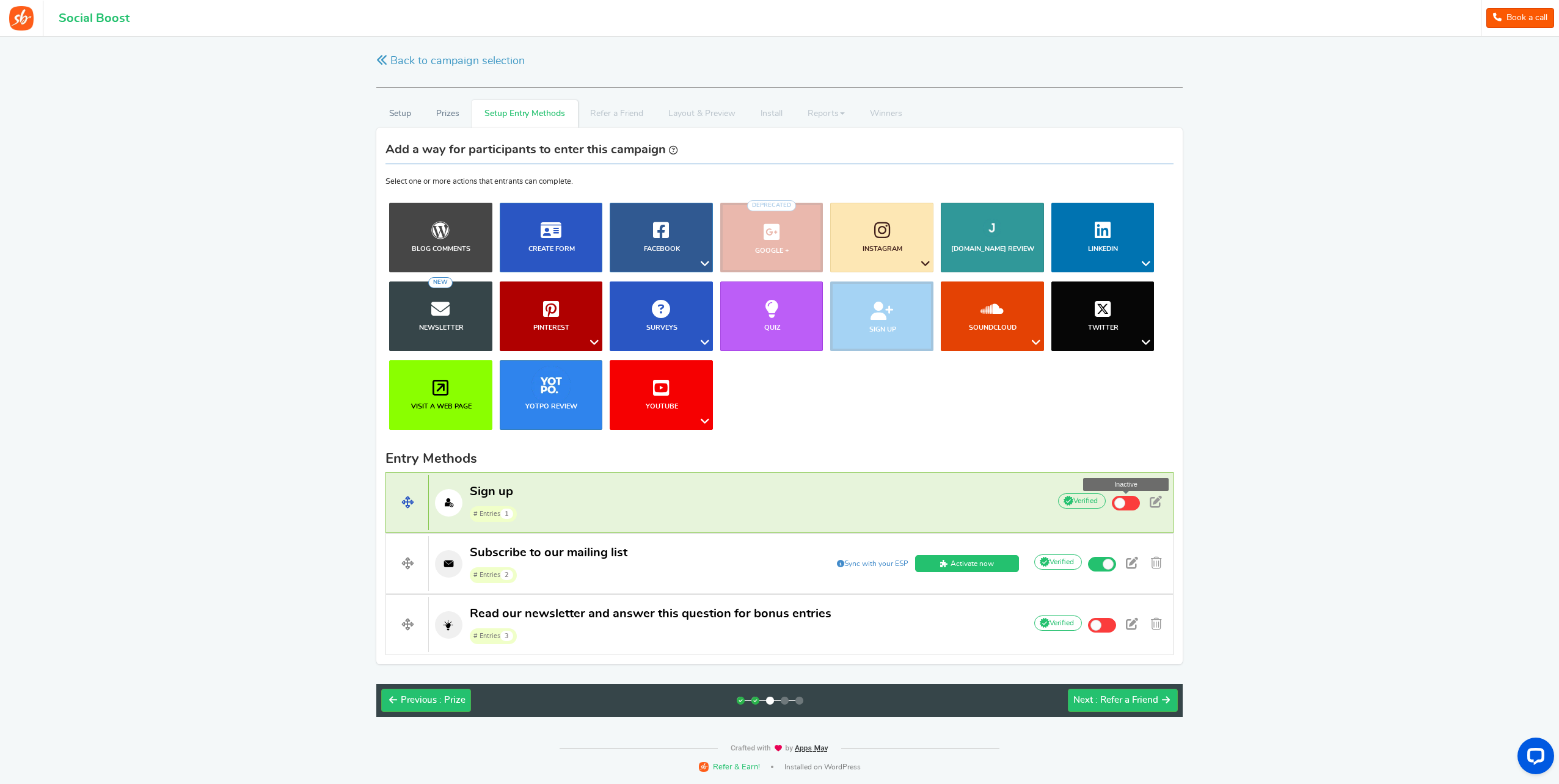
click at [1138, 504] on span at bounding box center [1126, 502] width 28 height 14
click at [0, 0] on input "Inactive" at bounding box center [0, 0] width 0 height 0
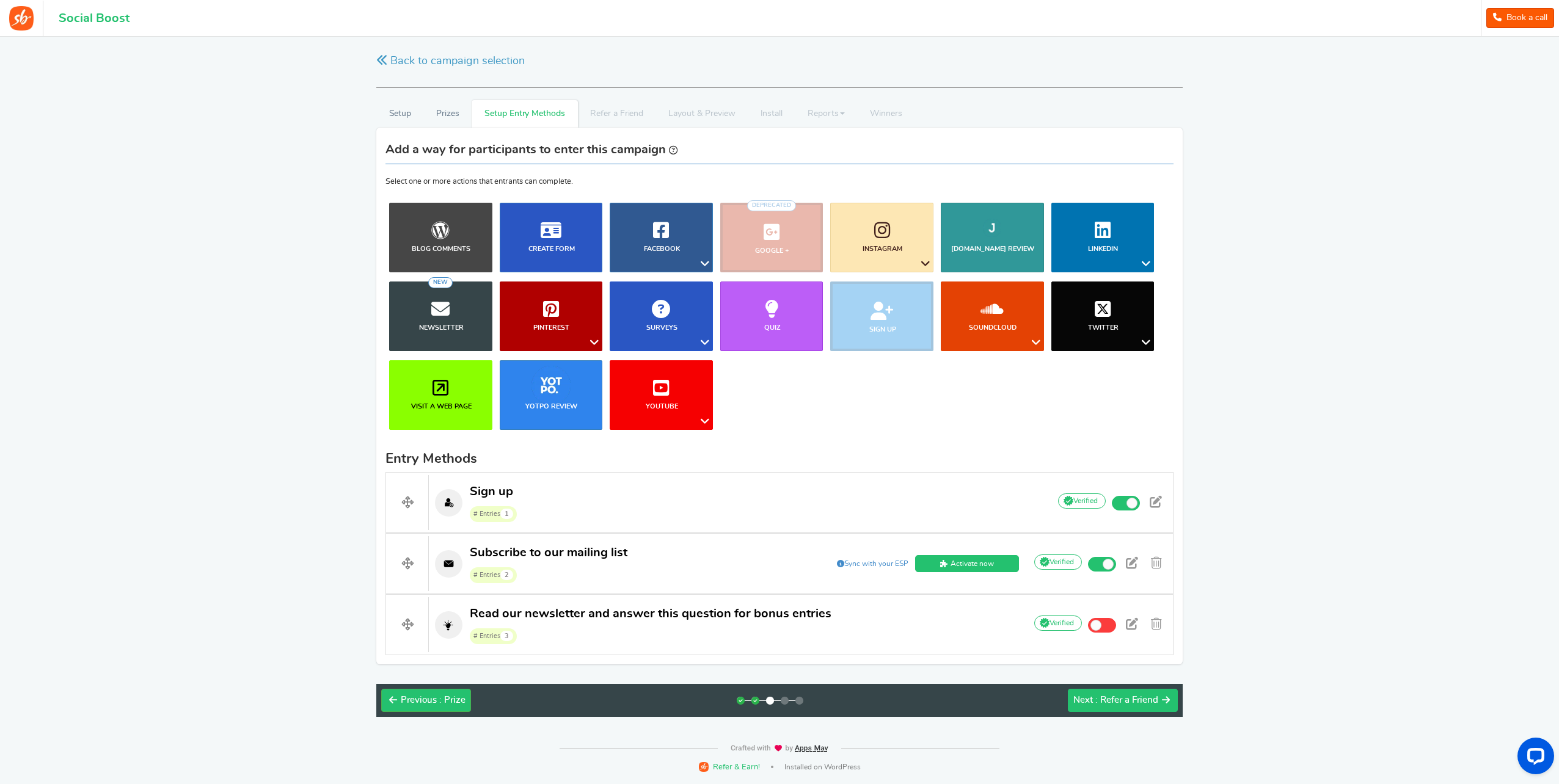
click at [1163, 700] on icon at bounding box center [1165, 700] width 8 height 9
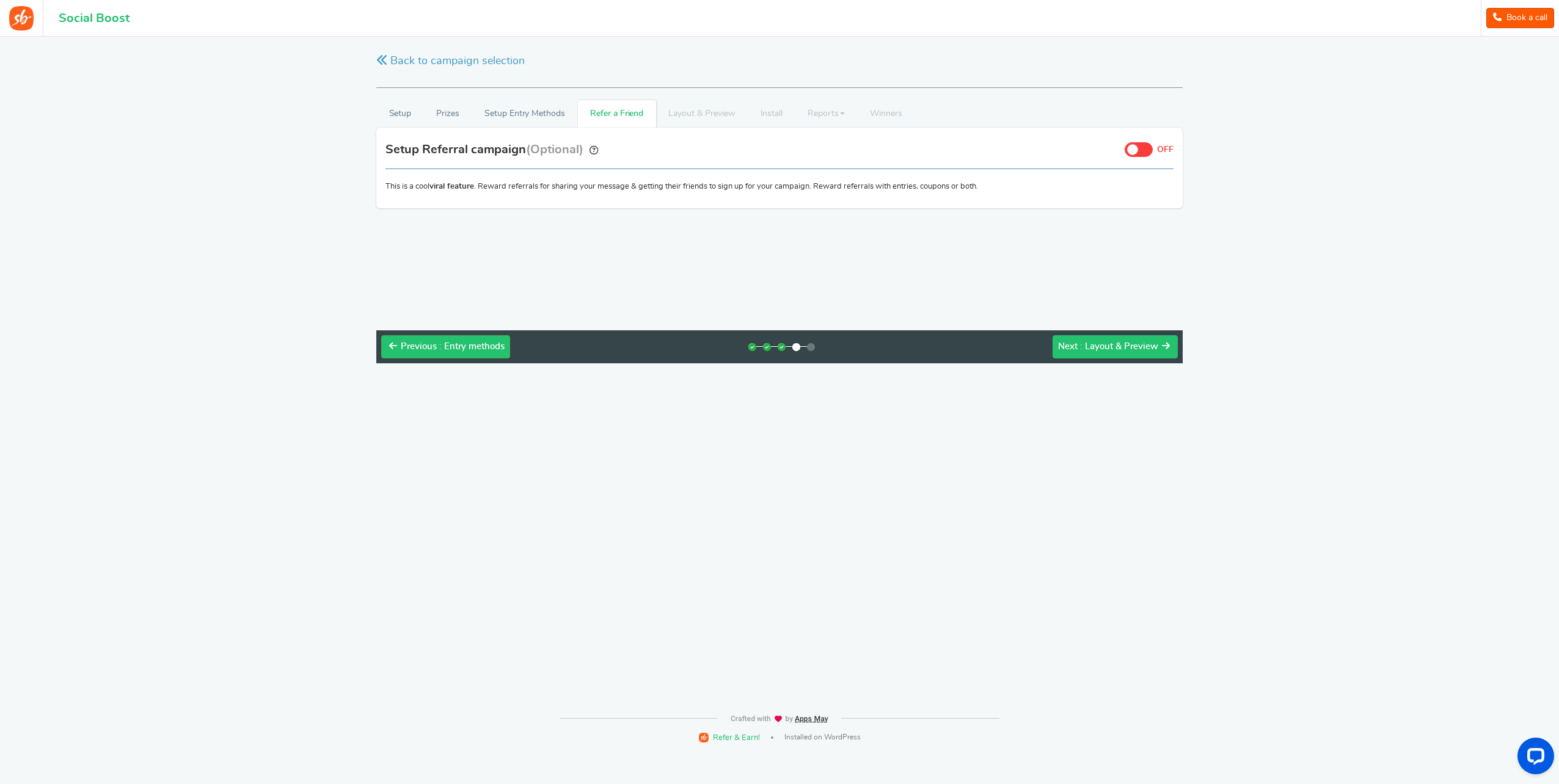
click at [1114, 347] on span ": Layout & Preview" at bounding box center [1119, 347] width 79 height 9
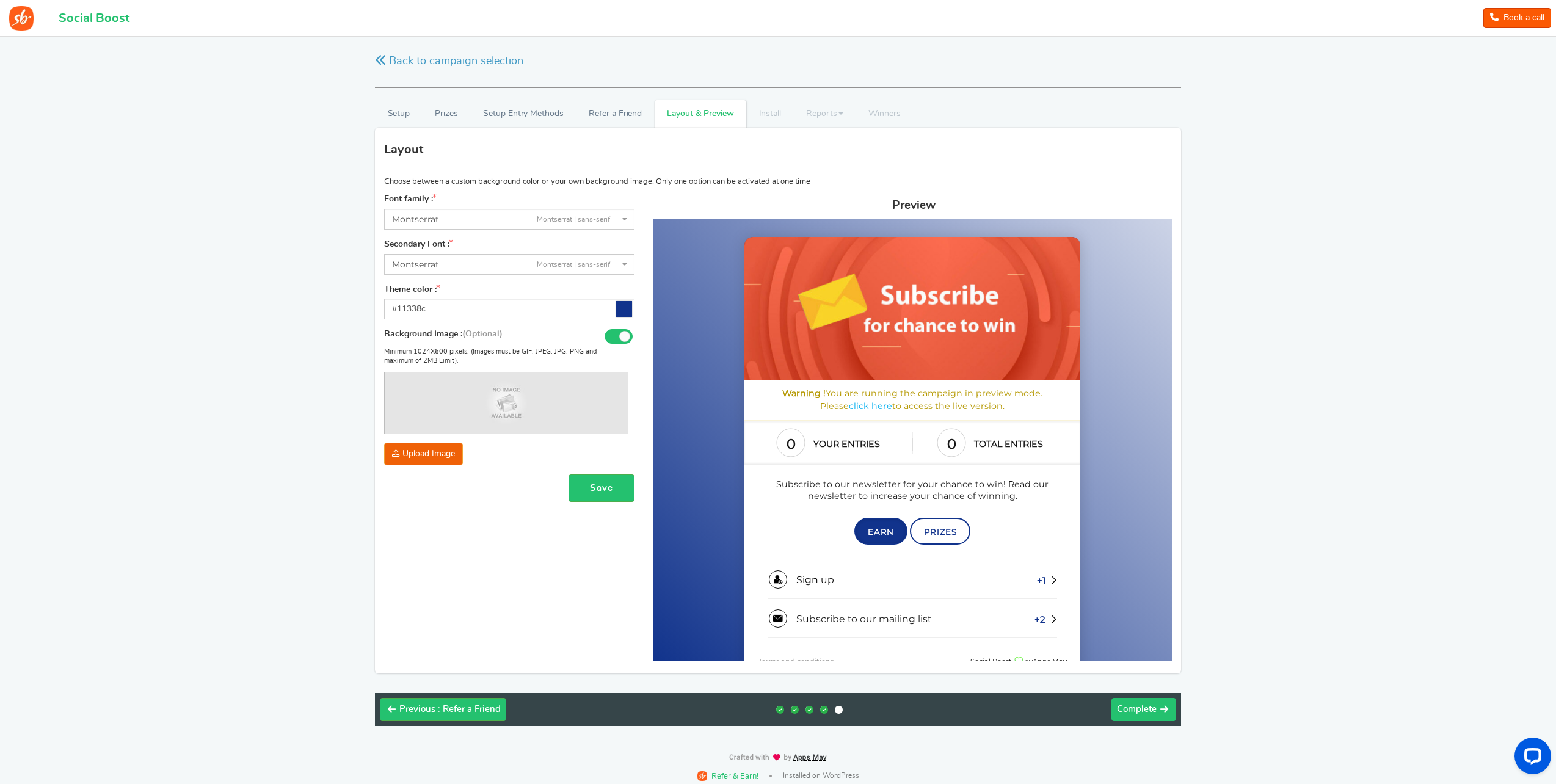
scroll to position [6, 0]
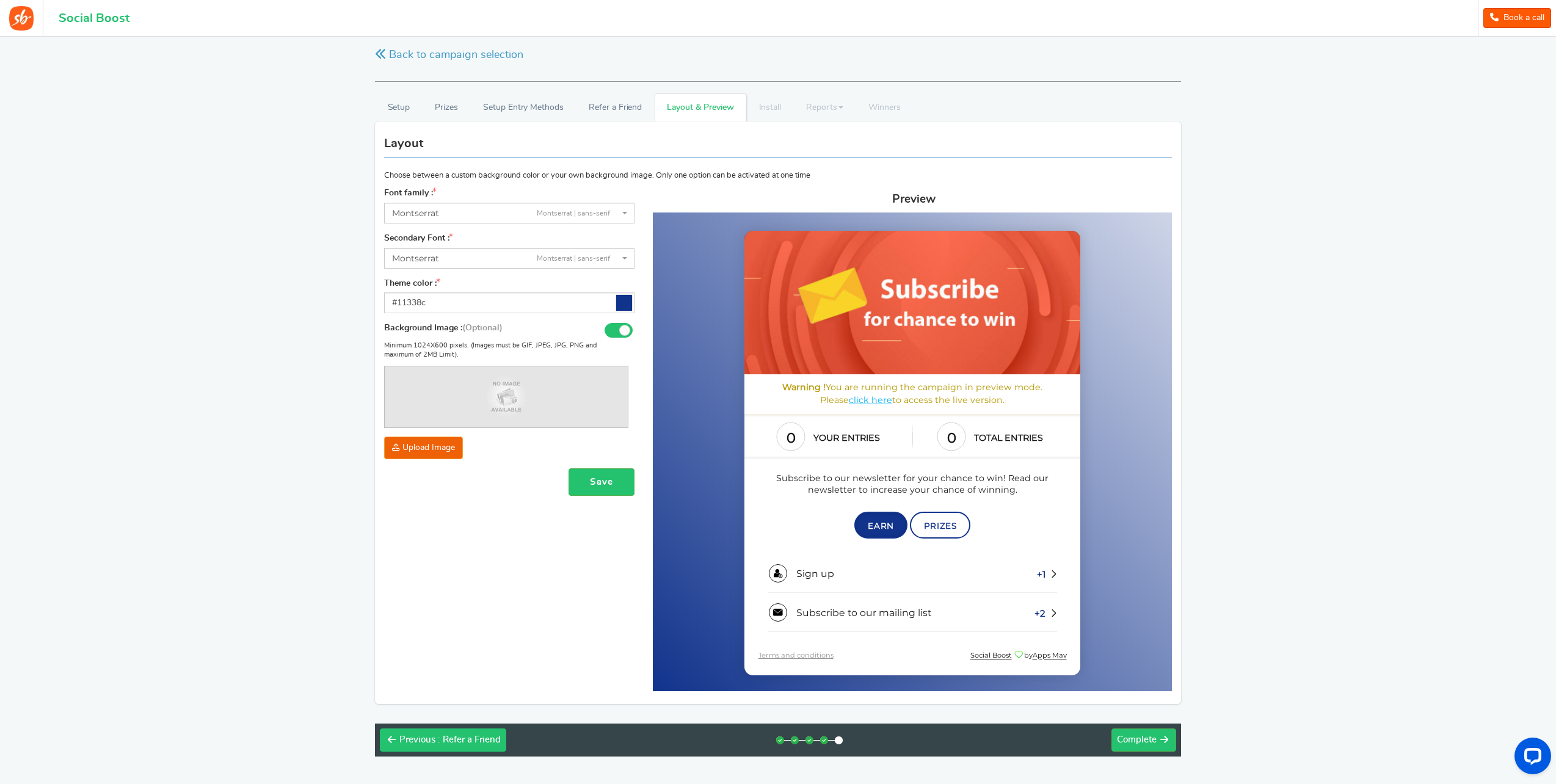
click at [464, 735] on span ": Refer a Friend" at bounding box center [469, 740] width 63 height 9
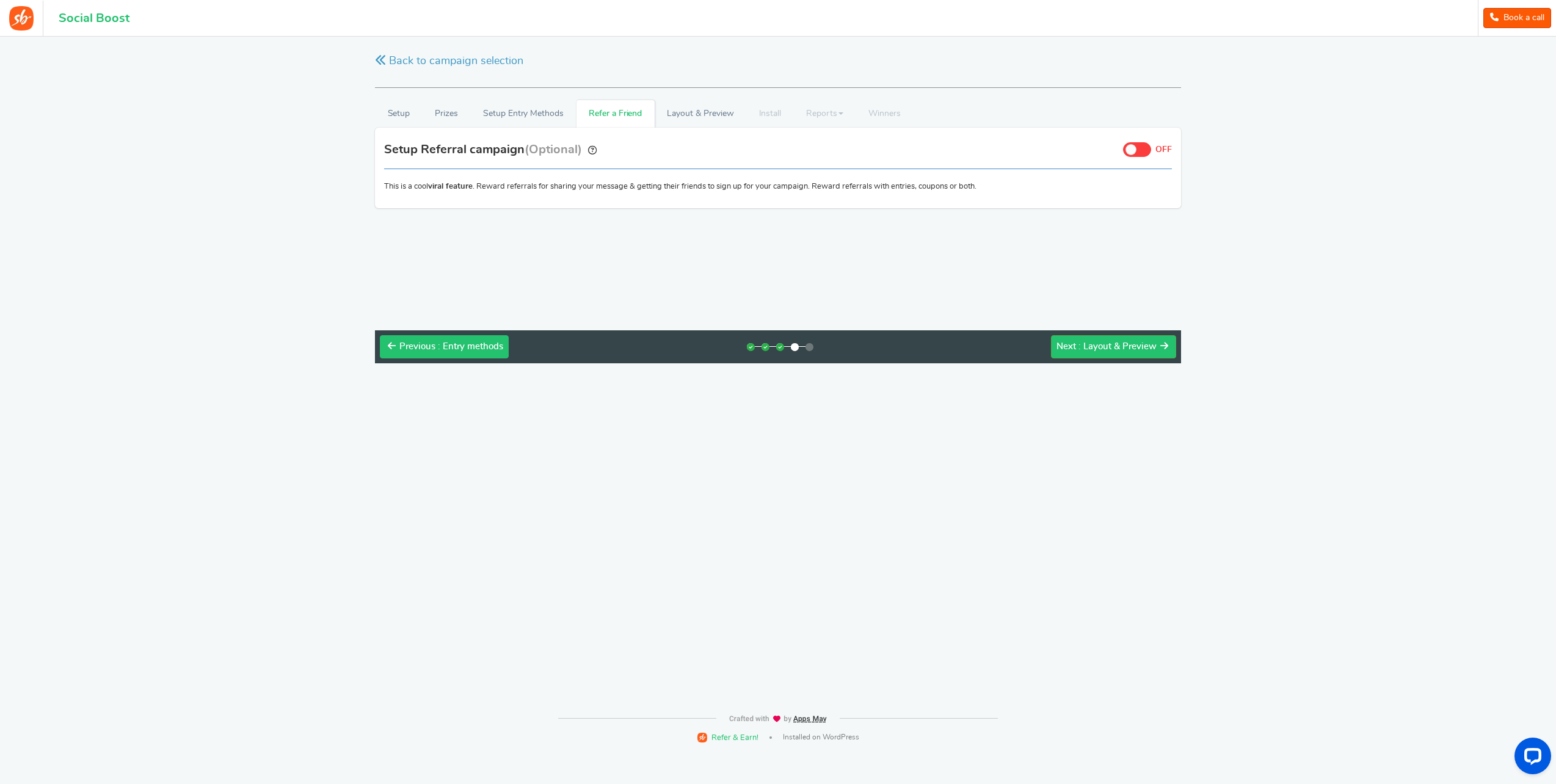
scroll to position [0, 0]
click at [471, 348] on span ": Entry methods" at bounding box center [471, 347] width 65 height 9
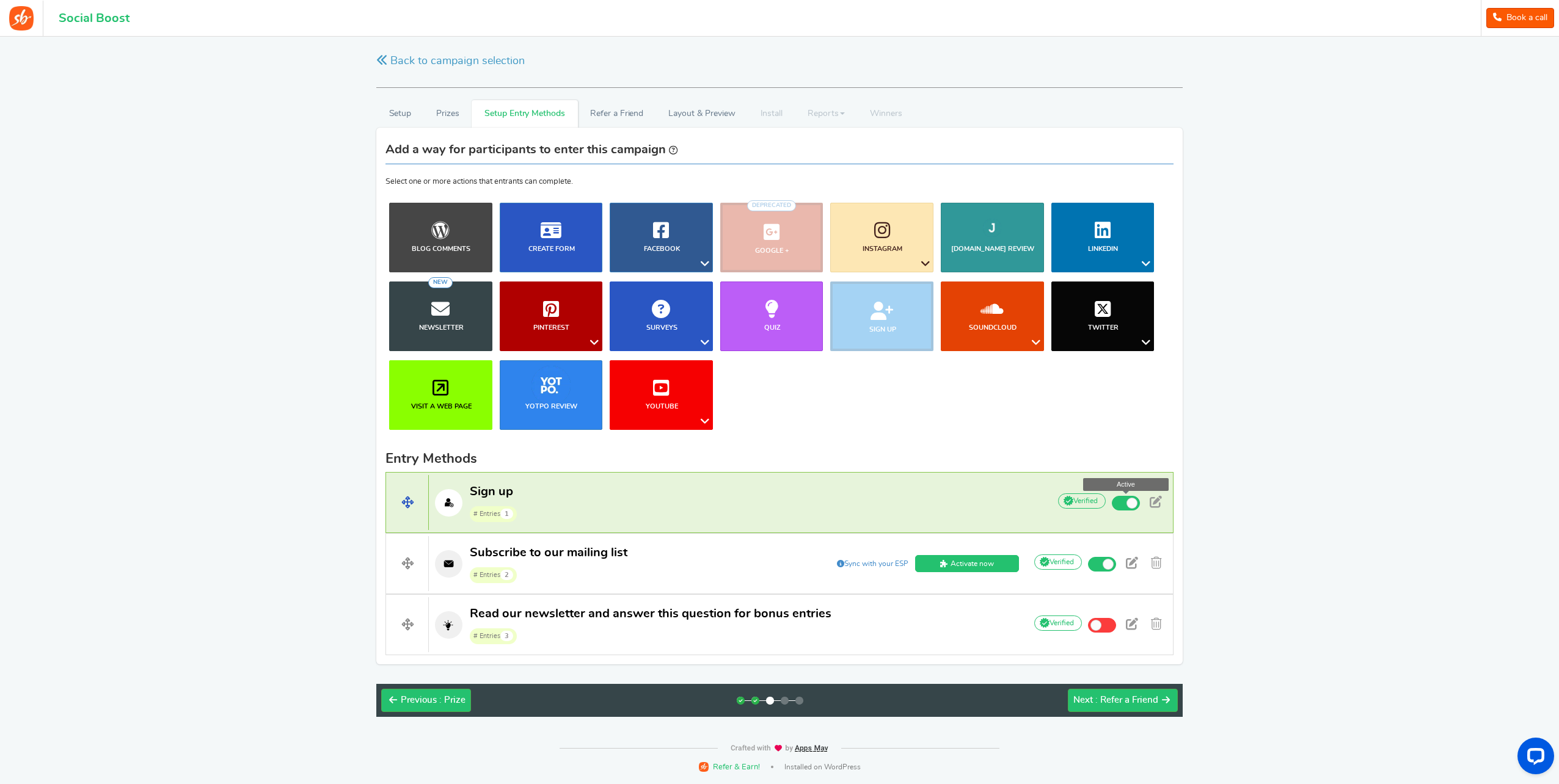
click at [1130, 508] on span at bounding box center [1126, 502] width 28 height 14
click at [0, 0] on input "Active" at bounding box center [0, 0] width 0 height 0
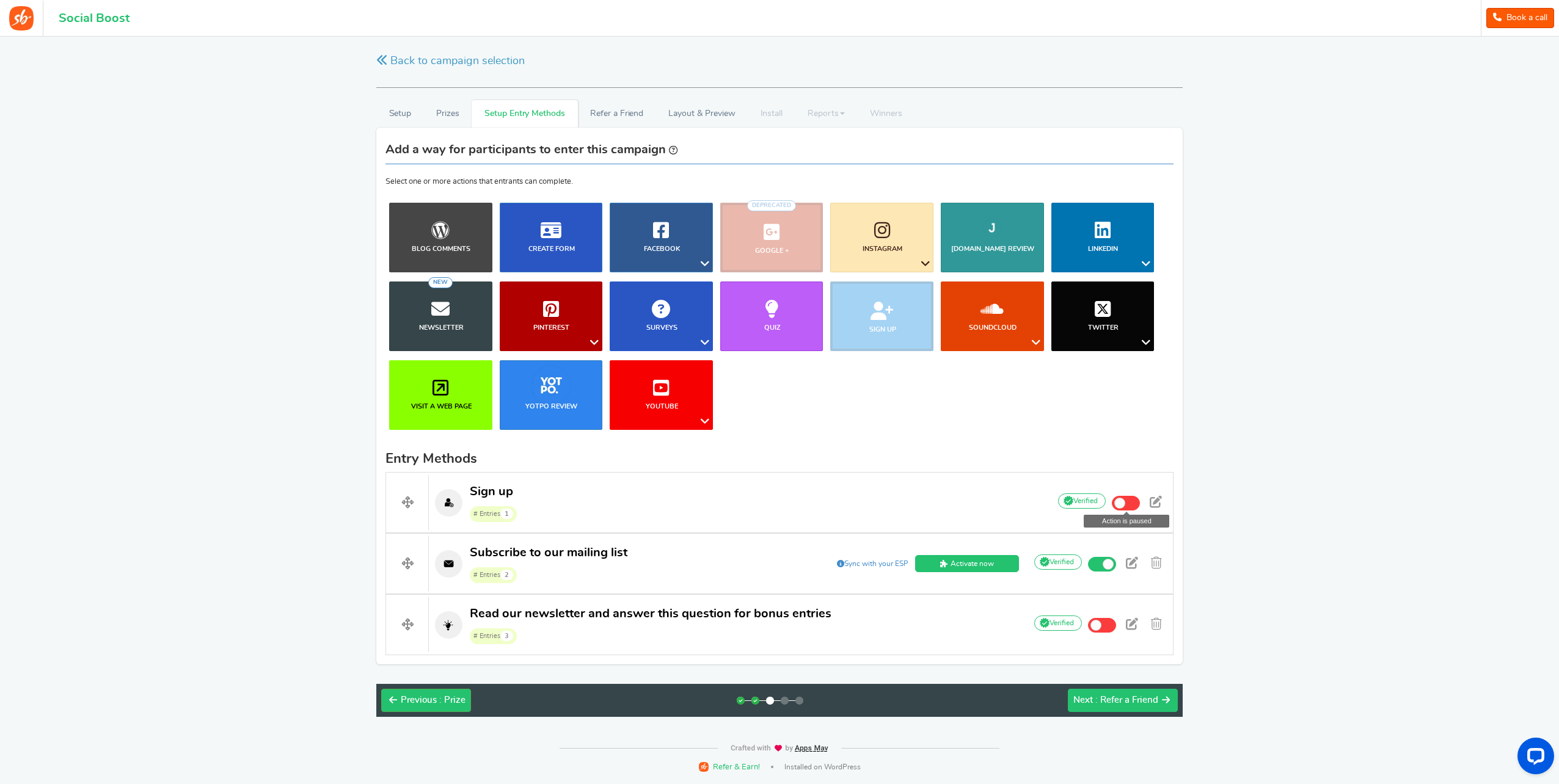
click at [1128, 698] on span ": Refer a Friend" at bounding box center [1127, 700] width 63 height 9
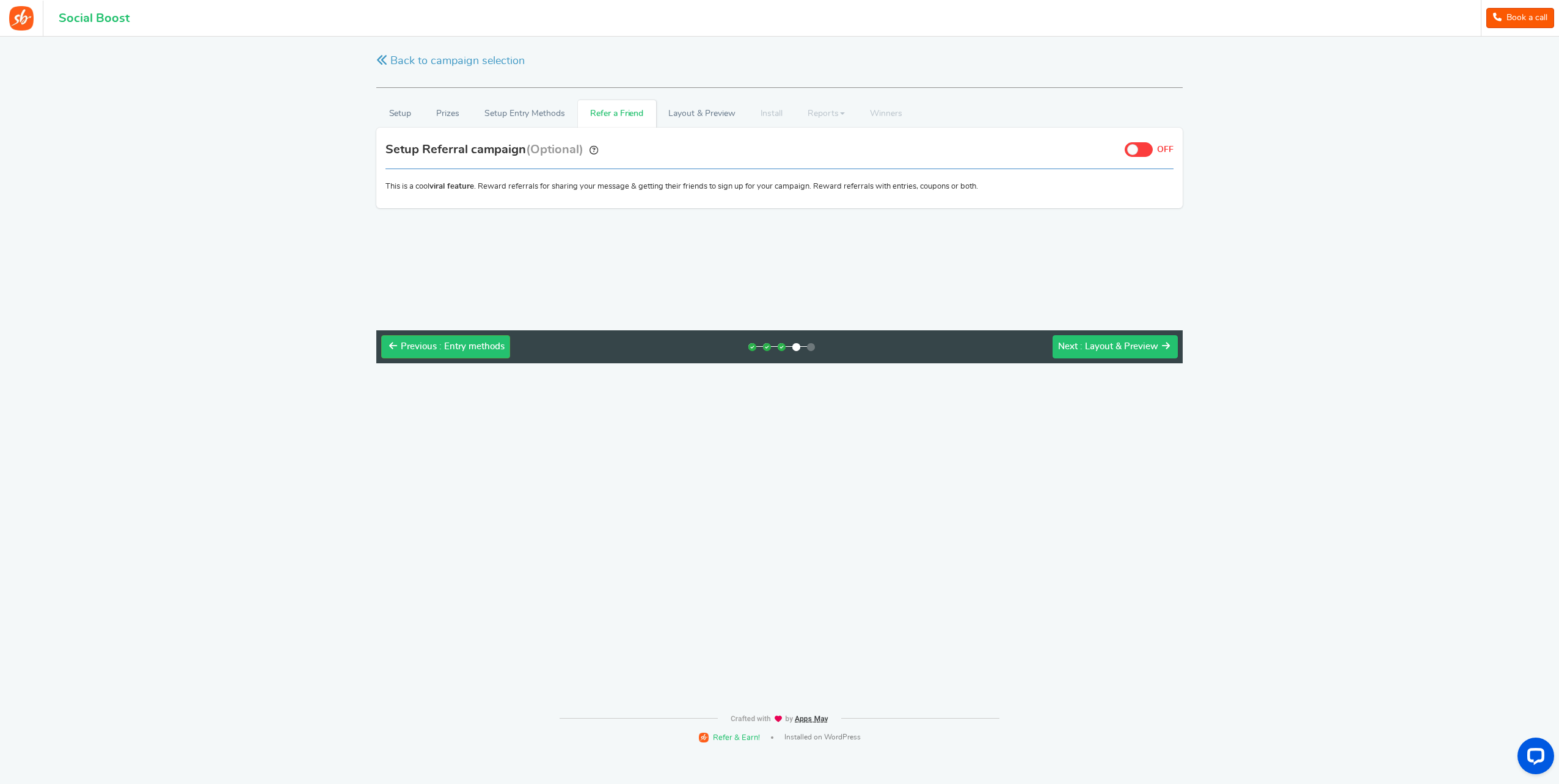
click at [1093, 340] on div "Next : Layout & Preview" at bounding box center [1108, 346] width 100 height 12
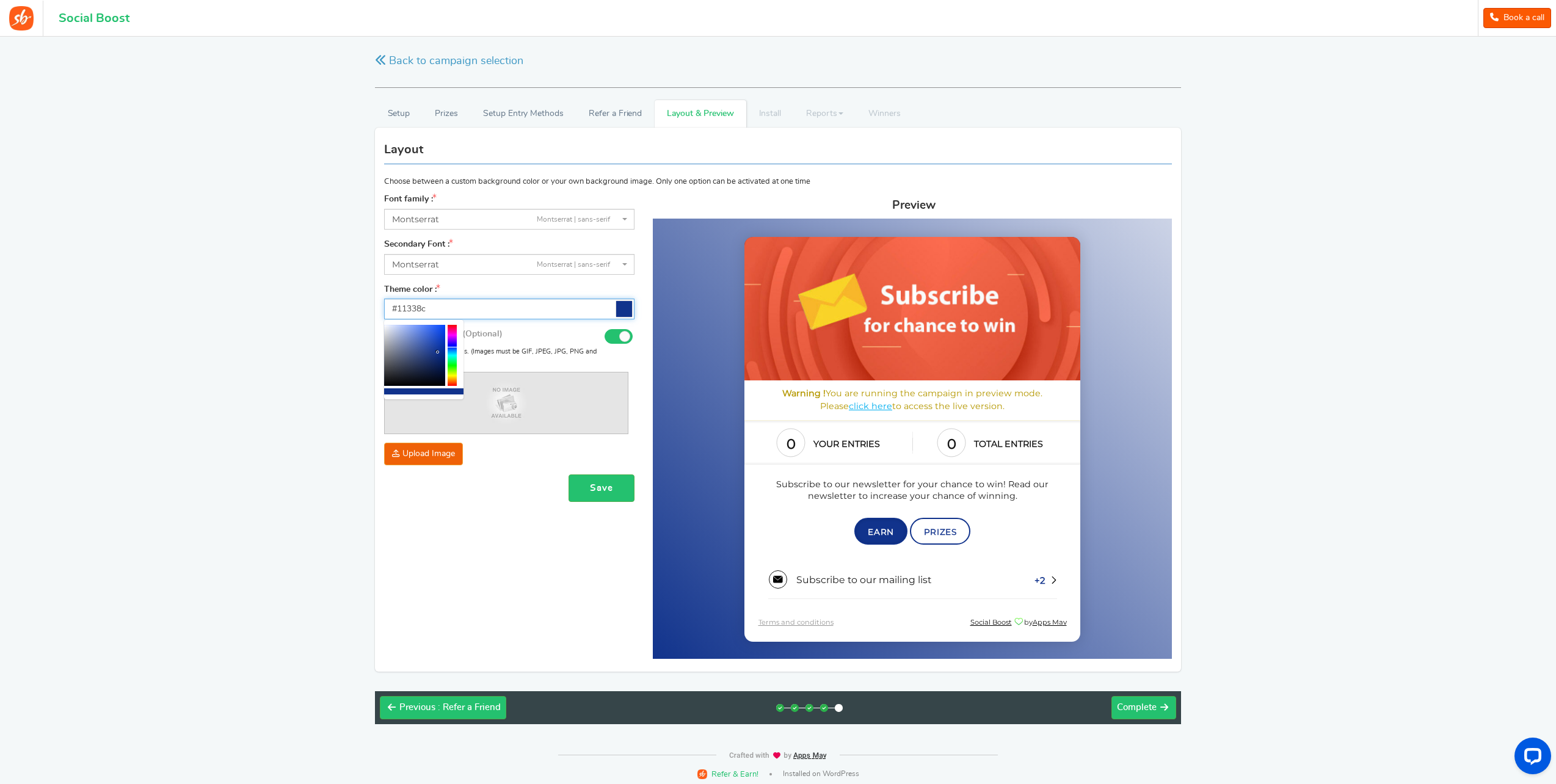
click at [615, 305] on input "#11338c" at bounding box center [509, 309] width 251 height 21
click at [1162, 704] on icon at bounding box center [1164, 707] width 8 height 9
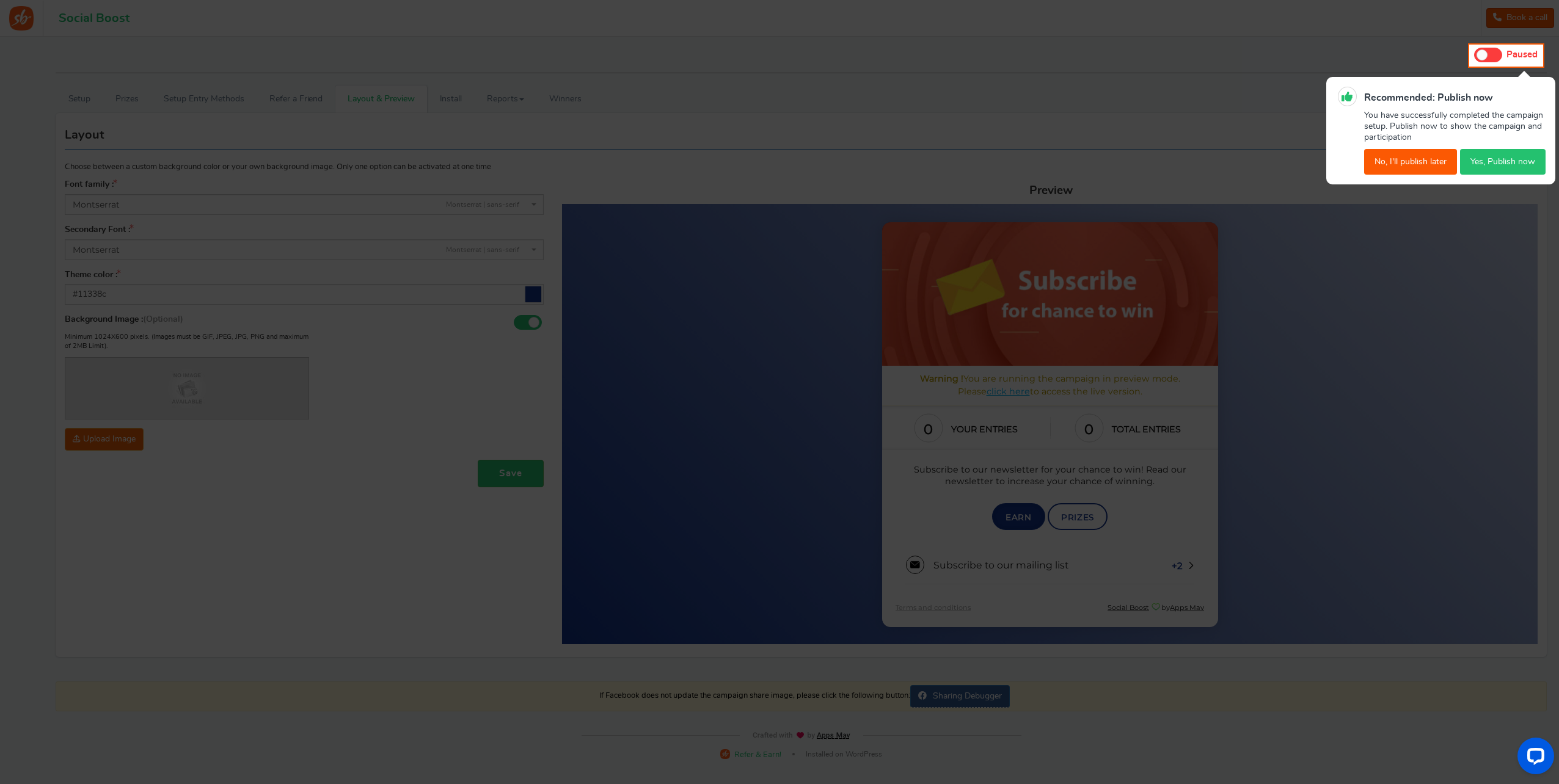
click at [1421, 166] on button "No, I'll publish later" at bounding box center [1410, 162] width 93 height 26
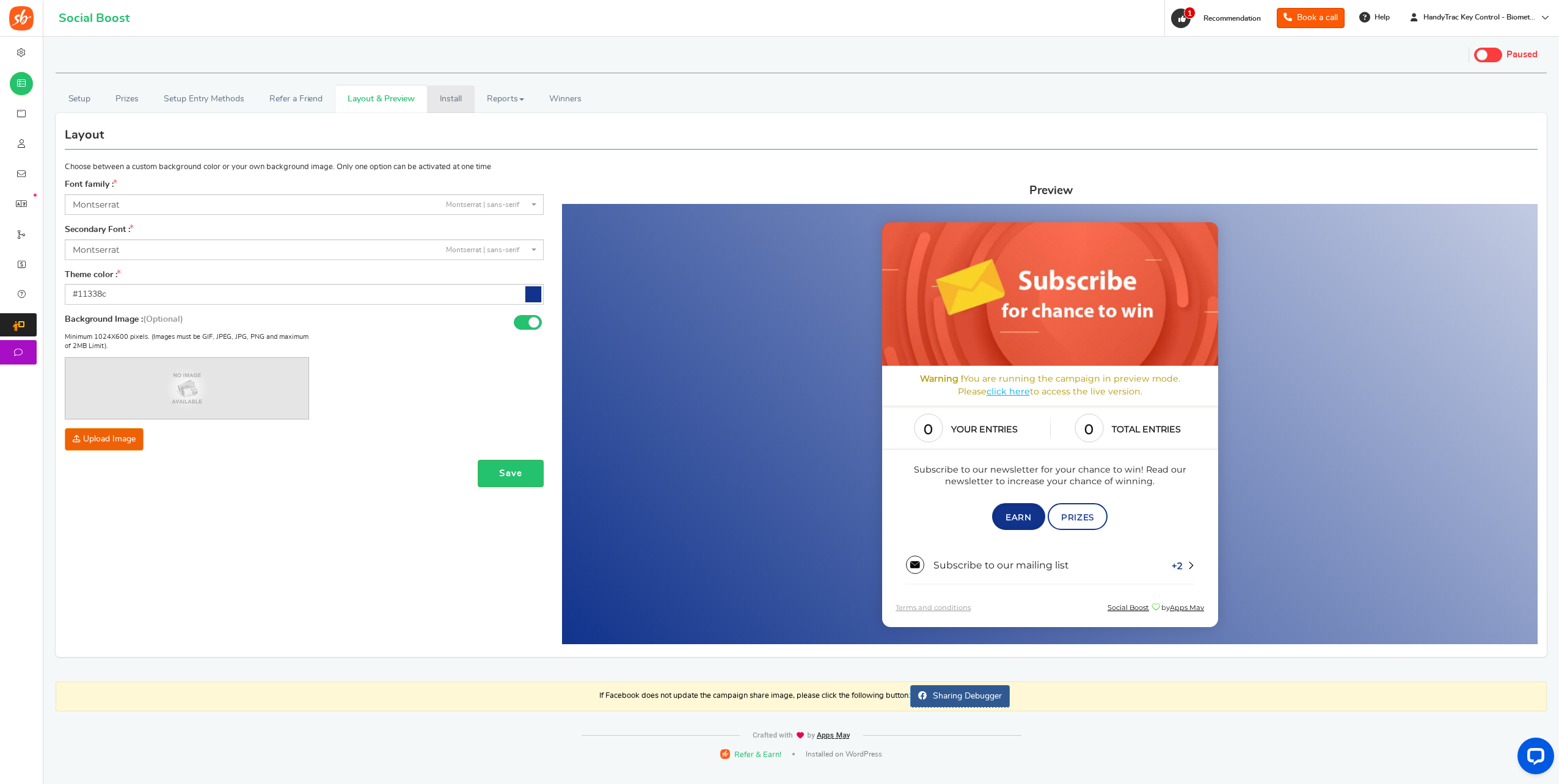
click at [442, 95] on link "Install" at bounding box center [450, 98] width 47 height 27
